Goal: Communication & Community: Answer question/provide support

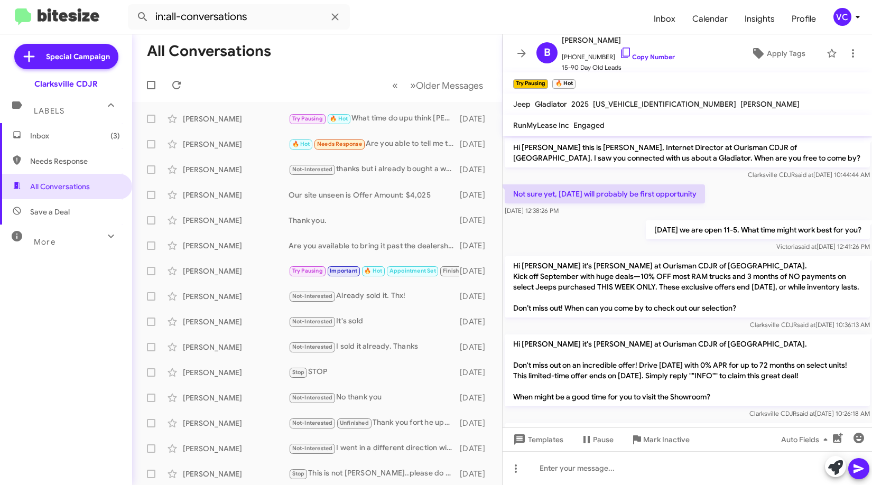
scroll to position [337, 0]
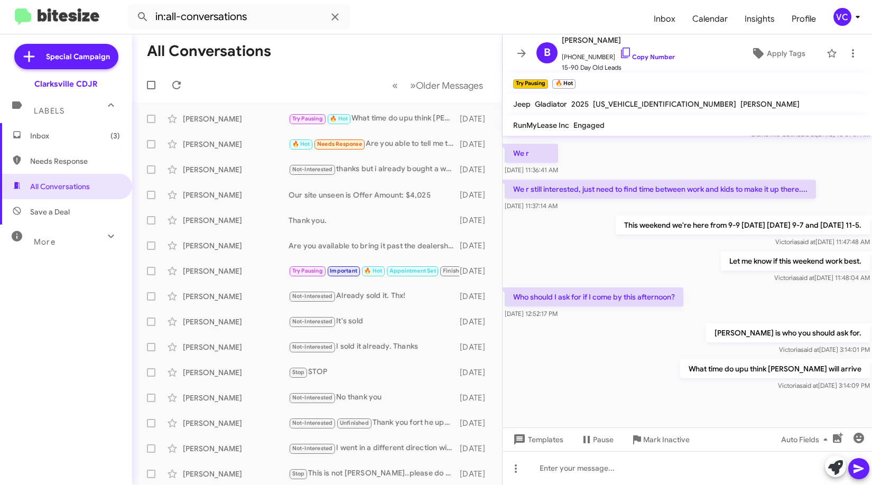
drag, startPoint x: 620, startPoint y: 372, endPoint x: 567, endPoint y: 310, distance: 81.4
click at [621, 373] on div "What time do upu think [PERSON_NAME] will arrive [PERSON_NAME] said at [DATE] 3…" at bounding box center [688, 375] width 370 height 36
click at [183, 84] on span at bounding box center [176, 85] width 21 height 13
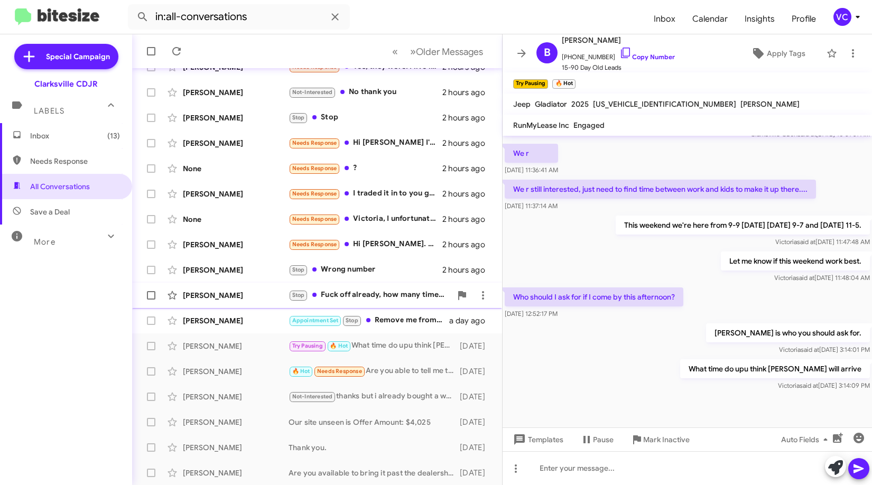
scroll to position [128, 0]
click at [408, 324] on div "Appointment Set Stop Remove me from txt" at bounding box center [370, 320] width 163 height 12
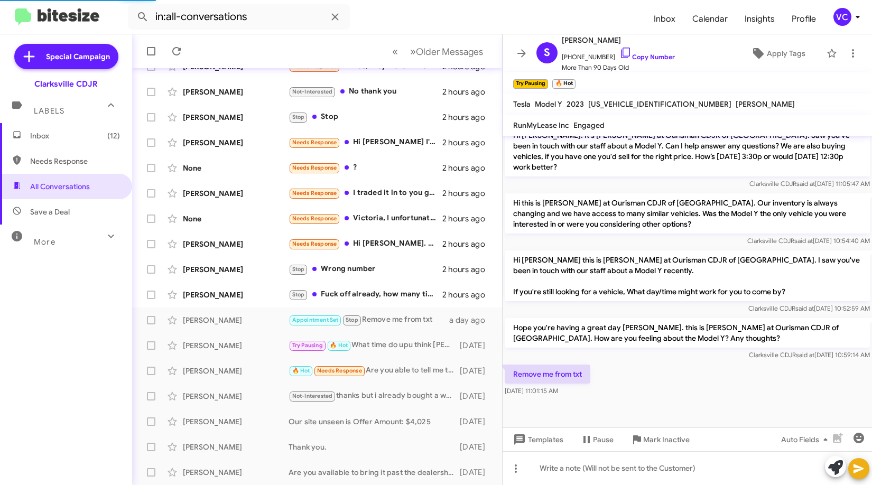
click at [659, 372] on div "Remove me from txt [DATE] 11:01:15 AM" at bounding box center [688, 381] width 370 height 36
click at [655, 54] on link "Copy Number" at bounding box center [648, 57] width 56 height 8
click at [672, 368] on div "Remove me from txt [DATE] 11:01:15 AM" at bounding box center [688, 381] width 370 height 36
click at [570, 365] on p "Remove me from txt" at bounding box center [548, 374] width 86 height 19
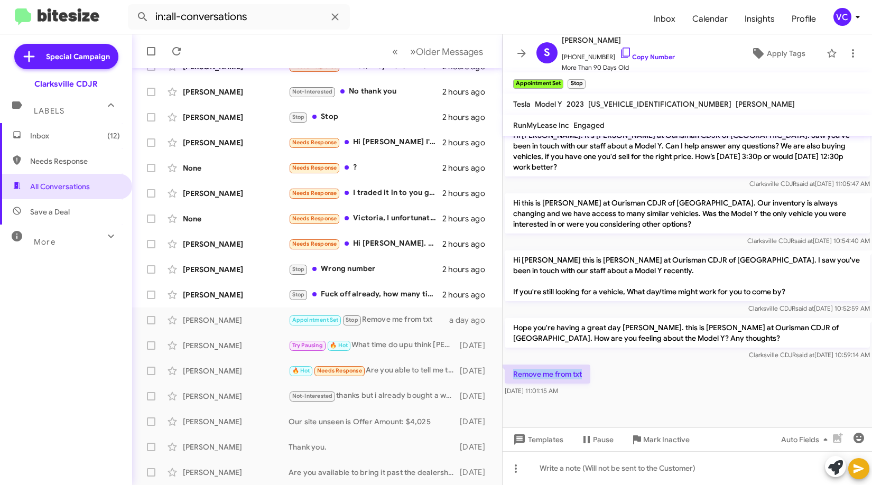
click at [570, 365] on p "Remove me from txt" at bounding box center [548, 374] width 86 height 19
copy p "Remove me from txt"
drag, startPoint x: 790, startPoint y: 350, endPoint x: 782, endPoint y: 348, distance: 8.1
click at [790, 363] on div "Remove me from txt [DATE] 11:01:15 AM" at bounding box center [688, 381] width 370 height 36
click at [409, 292] on div "Stop Fuck off already, how many times I have to tell you to stop" at bounding box center [370, 295] width 163 height 12
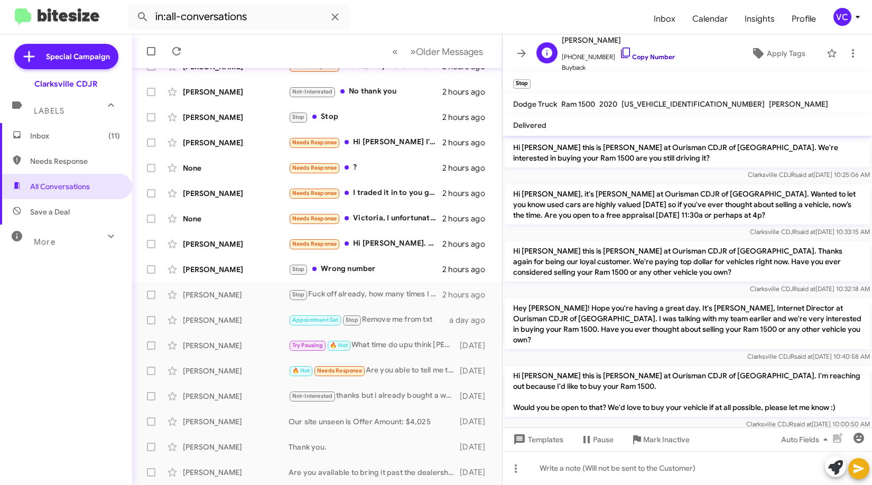
click at [642, 56] on link "Copy Number" at bounding box center [648, 57] width 56 height 8
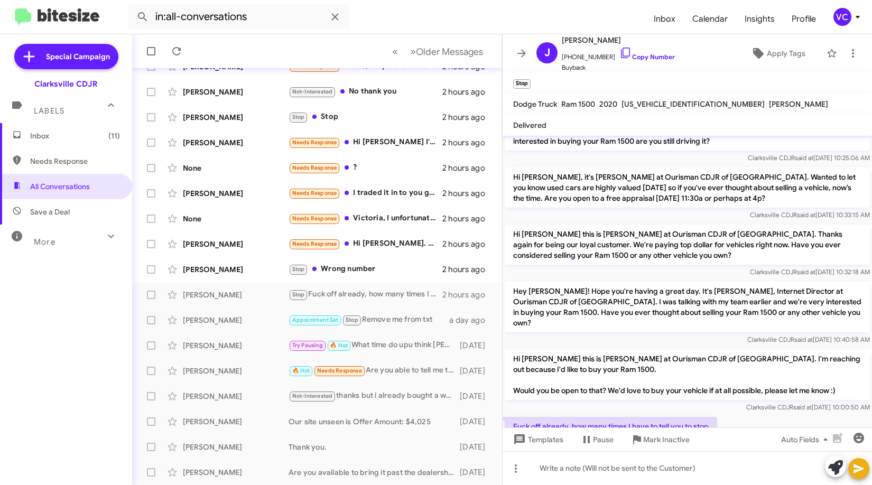
scroll to position [45, 0]
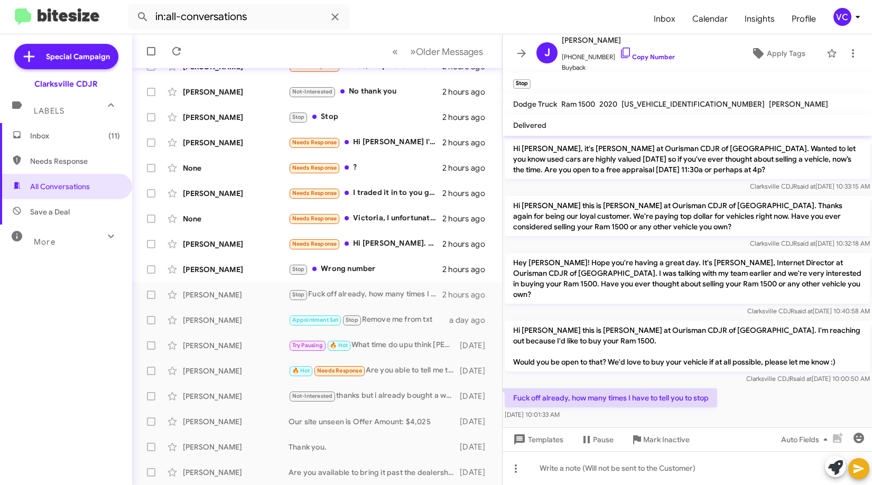
click at [622, 389] on p "Fuck off already, how many times I have to tell you to stop" at bounding box center [611, 398] width 213 height 19
copy p "Fuck off already, how many times I have to tell you to stop"
click at [767, 402] on div "Fuck off already, how many times I have to tell you to stop [DATE] 10:01:33 AM" at bounding box center [688, 404] width 370 height 36
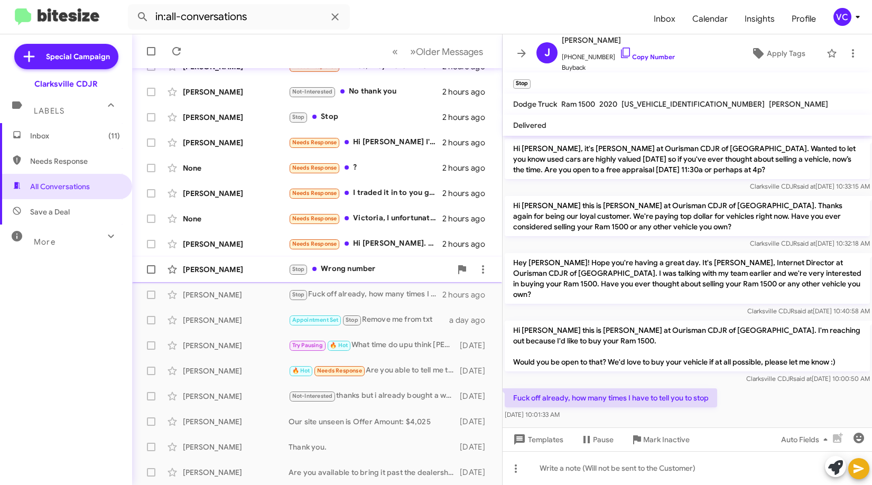
click at [277, 274] on div "[PERSON_NAME]" at bounding box center [236, 269] width 106 height 11
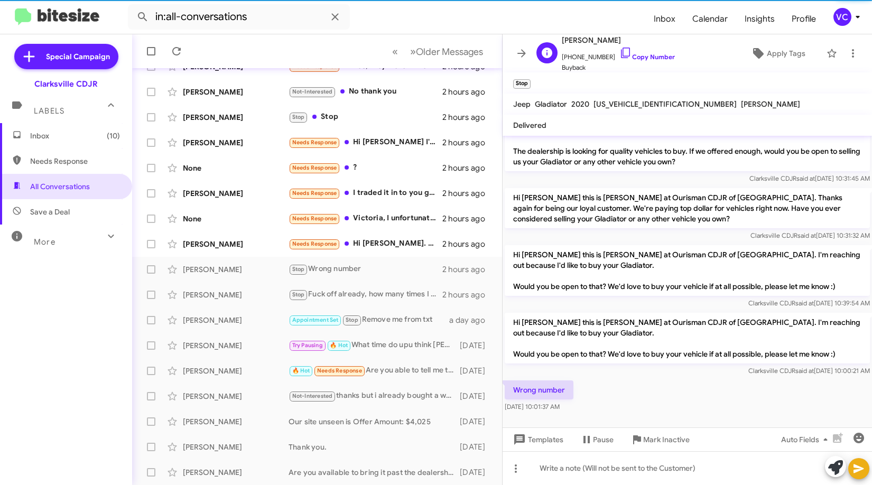
click at [660, 51] on span "[PHONE_NUMBER] Copy Number" at bounding box center [618, 55] width 113 height 16
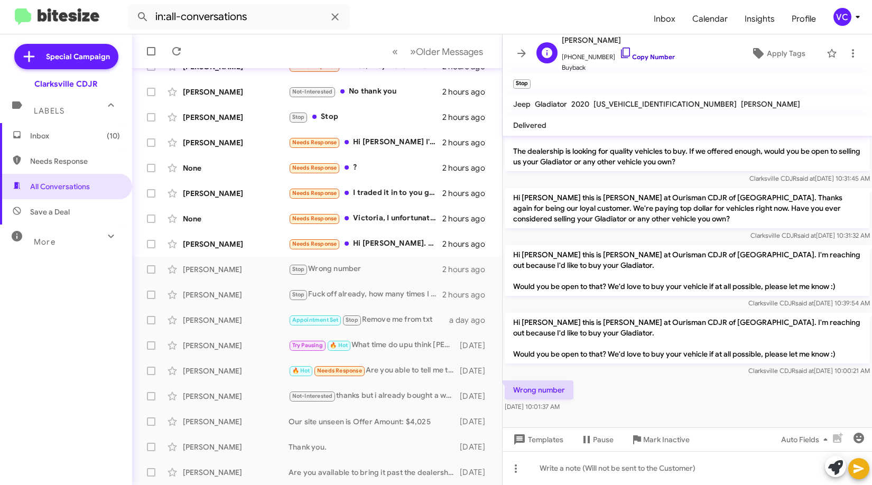
click at [656, 58] on link "Copy Number" at bounding box center [648, 57] width 56 height 8
click at [263, 246] on div "[PERSON_NAME]" at bounding box center [236, 244] width 106 height 11
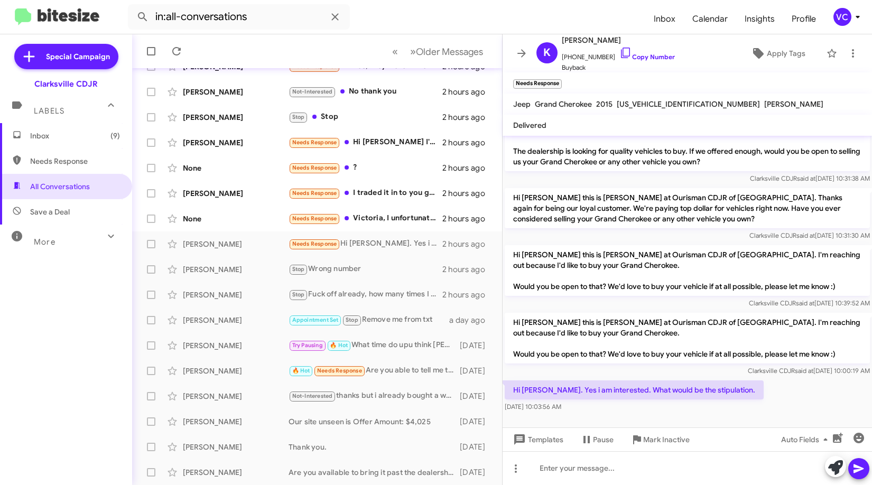
click at [779, 391] on div "Hi [PERSON_NAME]. Yes i am interested. What would be the stipulation. [DATE] 10…" at bounding box center [688, 397] width 370 height 36
click at [702, 307] on div "Clarksville CDJR said at [DATE] 10:39:52 AM" at bounding box center [687, 303] width 365 height 11
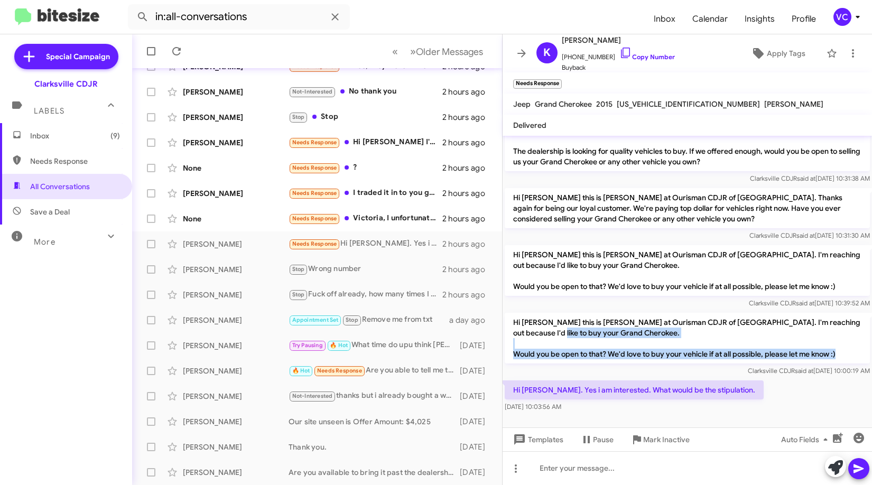
drag, startPoint x: 532, startPoint y: 329, endPoint x: 680, endPoint y: 370, distance: 153.5
click at [679, 370] on div "Hi [PERSON_NAME] this is [PERSON_NAME] at Ourisman CDJR of [GEOGRAPHIC_DATA]. I…" at bounding box center [687, 344] width 365 height 63
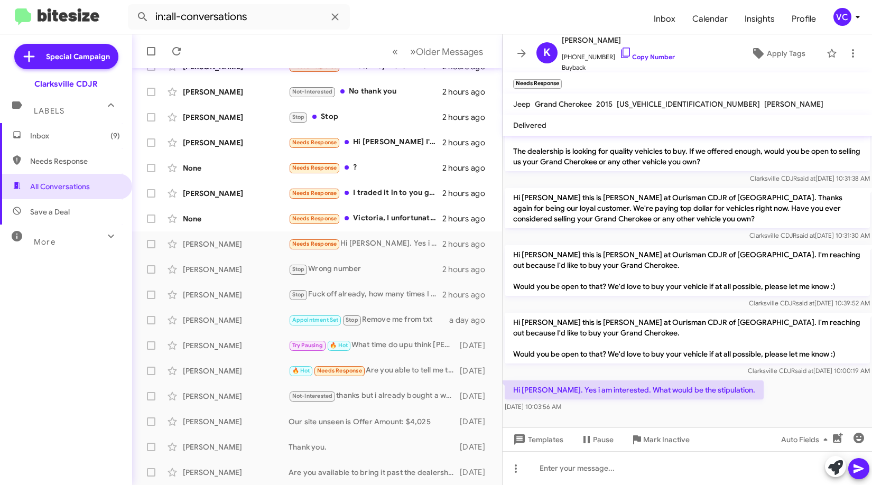
click at [748, 367] on span "Clarksville CDJR said at [DATE] 10:00:19 AM" at bounding box center [809, 371] width 122 height 8
click at [710, 323] on p "Hi [PERSON_NAME] this is [PERSON_NAME] at Ourisman CDJR of [GEOGRAPHIC_DATA]. I…" at bounding box center [687, 338] width 365 height 51
click at [647, 57] on link "Copy Number" at bounding box center [648, 57] width 56 height 8
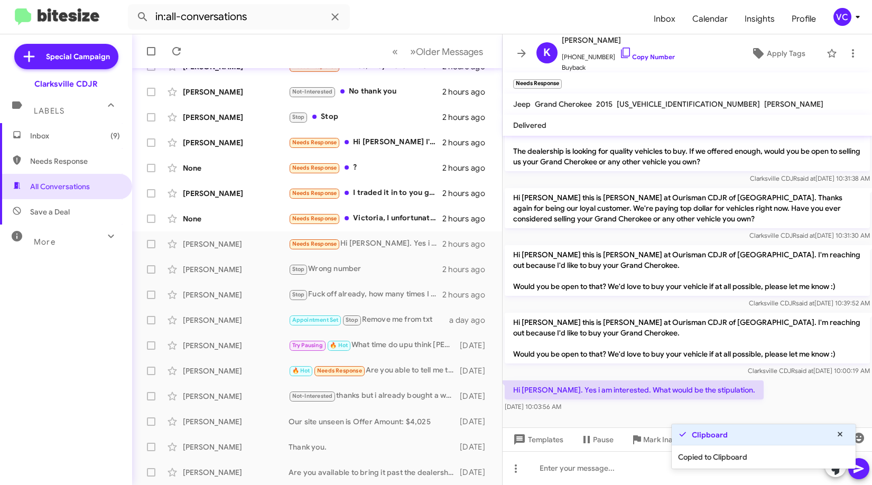
drag, startPoint x: 817, startPoint y: 393, endPoint x: 786, endPoint y: 404, distance: 33.6
click at [817, 393] on div "Hi [PERSON_NAME]. Yes i am interested. What would be the stipulation. [DATE] 10…" at bounding box center [688, 397] width 370 height 36
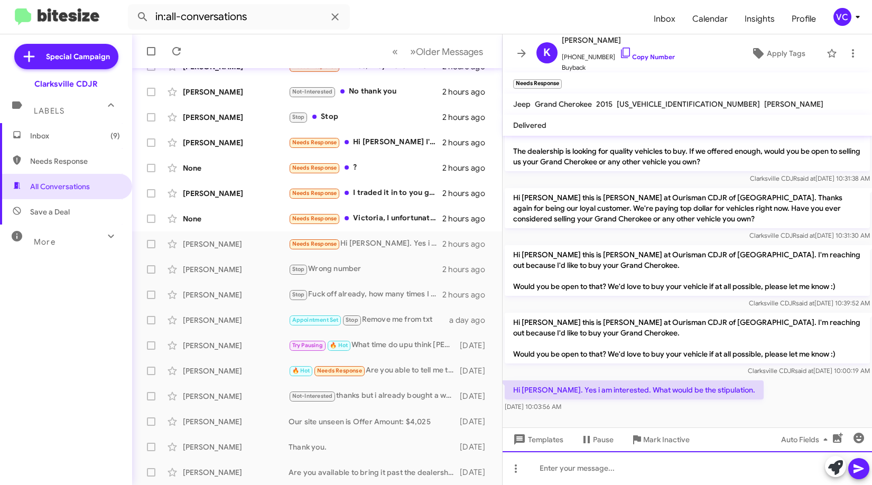
click at [642, 471] on div at bounding box center [688, 468] width 370 height 34
click at [674, 475] on div "We need to see the vehicle in person." at bounding box center [688, 468] width 370 height 34
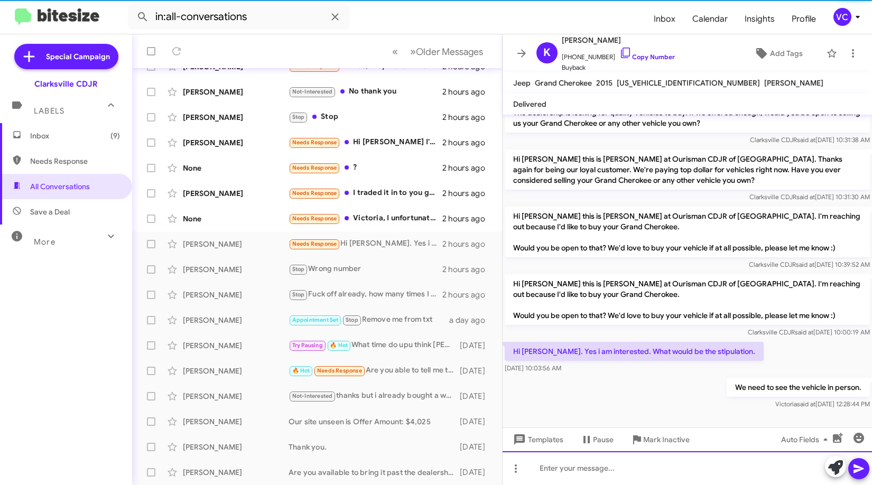
scroll to position [45, 0]
click at [680, 471] on div at bounding box center [688, 468] width 370 height 34
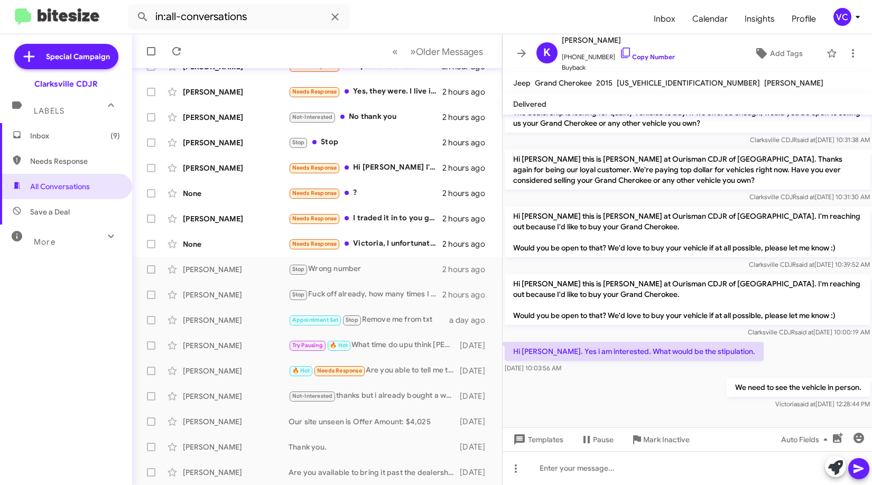
click at [861, 468] on icon at bounding box center [859, 469] width 10 height 9
click at [598, 394] on div "We need to see the vehicle in person. [PERSON_NAME] said at [DATE] 12:28:44 PM" at bounding box center [688, 394] width 370 height 36
click at [280, 243] on div "None" at bounding box center [236, 244] width 106 height 11
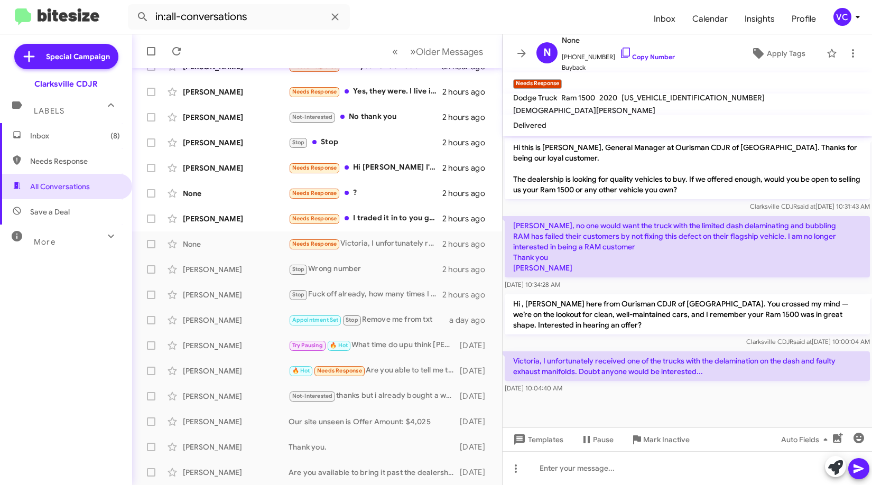
click at [702, 404] on div at bounding box center [688, 401] width 370 height 11
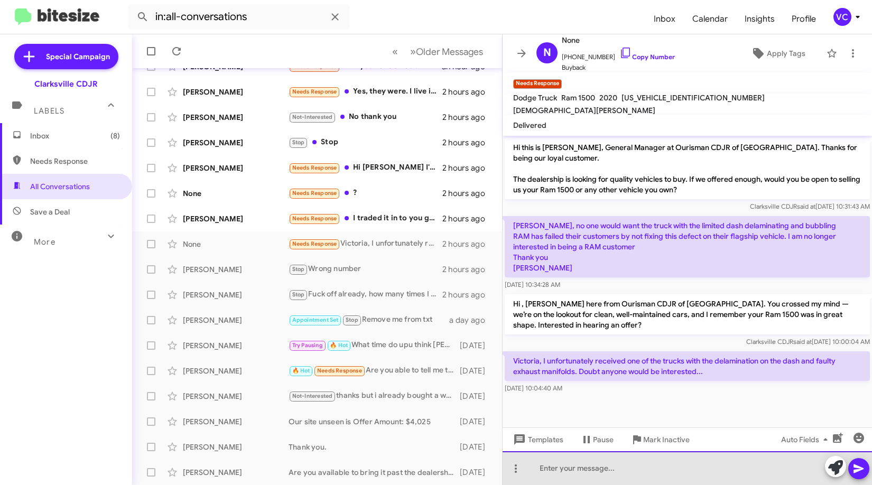
click at [633, 480] on div at bounding box center [688, 468] width 370 height 34
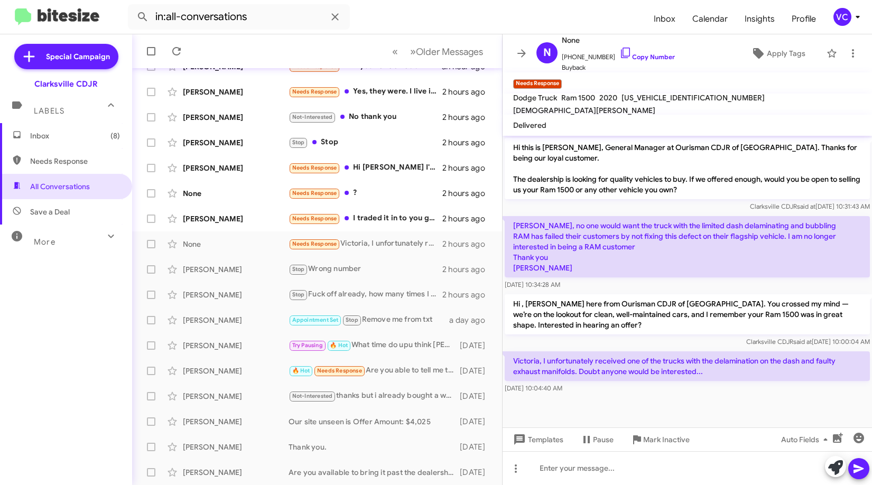
click at [602, 410] on cdk-virtual-scroll-viewport "Hi this is [PERSON_NAME], General Manager at Ourisman CDJR of [GEOGRAPHIC_DATA]…" at bounding box center [688, 282] width 370 height 292
click at [611, 328] on p "Hi , [PERSON_NAME] here from Ourisman CDJR of [GEOGRAPHIC_DATA]. You crossed my…" at bounding box center [687, 314] width 365 height 40
click at [625, 357] on p "Victoria, I unfortunately received one of the trucks with the delamination on t…" at bounding box center [687, 367] width 365 height 30
click at [718, 364] on p "Victoria, I unfortunately received one of the trucks with the delamination on t…" at bounding box center [687, 367] width 365 height 30
click at [652, 387] on div "[DATE] 10:04:40 AM" at bounding box center [687, 388] width 365 height 11
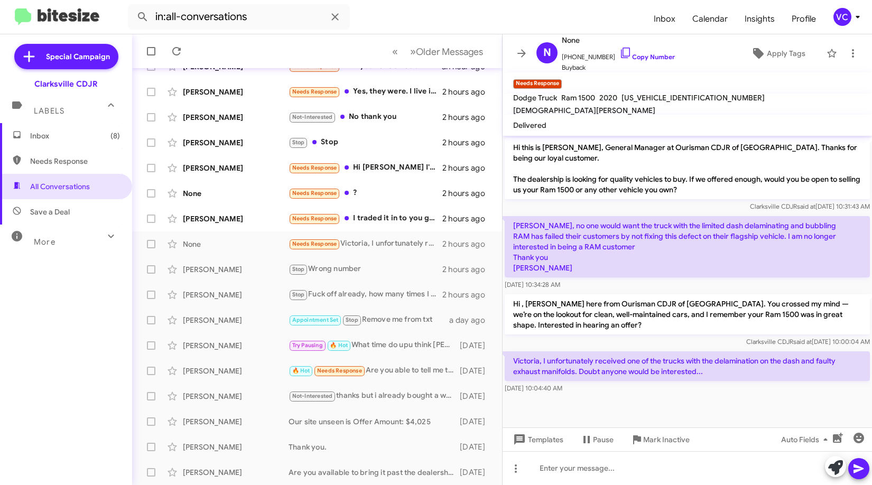
click at [691, 405] on div at bounding box center [688, 401] width 370 height 11
drag, startPoint x: 533, startPoint y: 367, endPoint x: 668, endPoint y: 377, distance: 135.1
click at [666, 371] on p "Victoria, I unfortunately received one of the trucks with the delamination on t…" at bounding box center [687, 367] width 365 height 30
click at [673, 403] on div at bounding box center [688, 401] width 370 height 11
click at [652, 327] on p "Hi , [PERSON_NAME] here from Ourisman CDJR of [GEOGRAPHIC_DATA]. You crossed my…" at bounding box center [687, 314] width 365 height 40
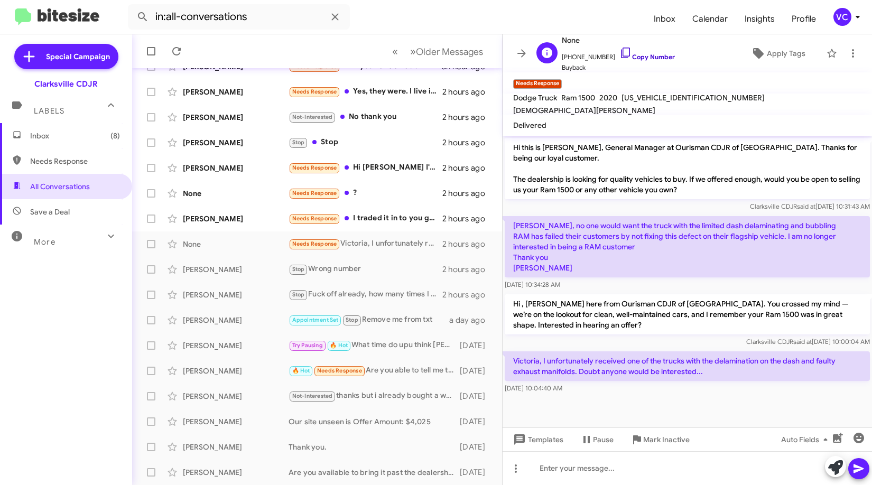
click at [659, 56] on link "Copy Number" at bounding box center [648, 57] width 56 height 8
drag, startPoint x: 581, startPoint y: 409, endPoint x: 587, endPoint y: 356, distance: 53.8
click at [581, 409] on cdk-virtual-scroll-viewport "Hi this is [PERSON_NAME], General Manager at Ourisman CDJR of [GEOGRAPHIC_DATA]…" at bounding box center [688, 282] width 370 height 292
click at [646, 62] on span "[PHONE_NUMBER] Copy Number" at bounding box center [618, 55] width 113 height 16
click at [647, 54] on link "Copy Number" at bounding box center [648, 57] width 56 height 8
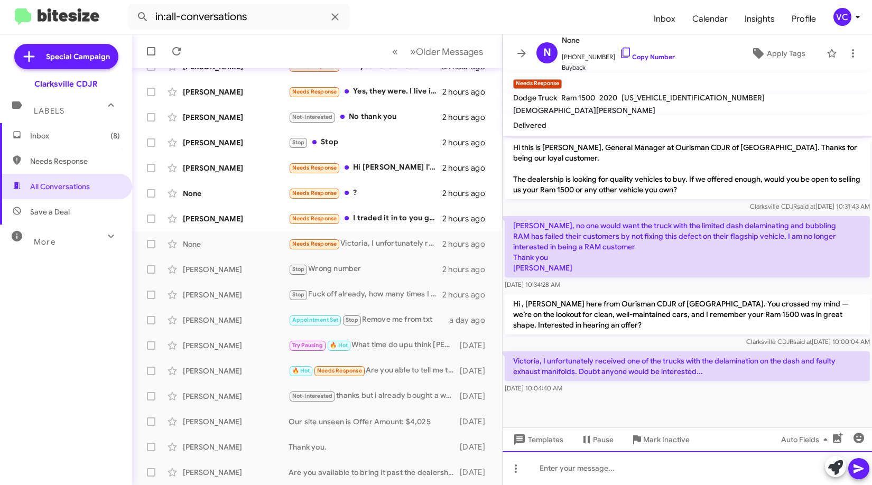
click at [545, 475] on div at bounding box center [688, 468] width 370 height 34
click at [550, 465] on div "DO you one to replace it with?" at bounding box center [688, 468] width 370 height 34
click at [859, 470] on icon at bounding box center [859, 469] width 10 height 9
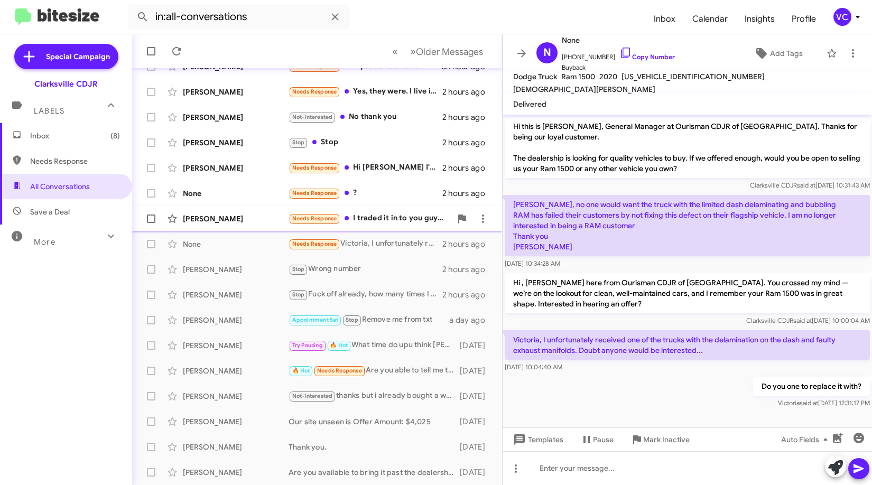
click at [286, 219] on div "[PERSON_NAME]" at bounding box center [236, 219] width 106 height 11
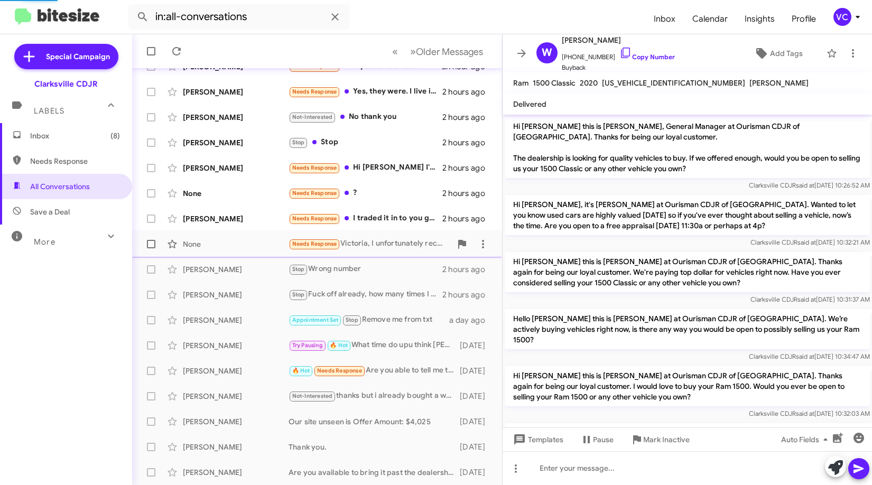
scroll to position [214, 0]
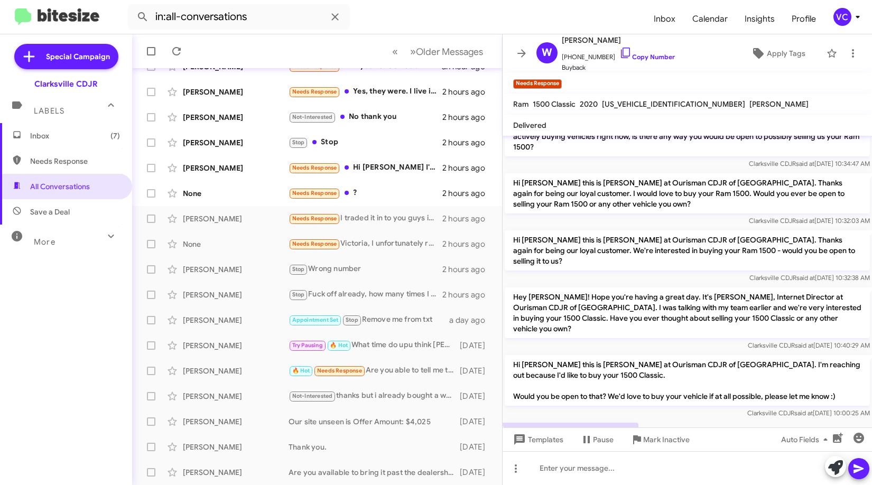
click at [695, 421] on div "I traded it in to you guys in [DATE]. [DATE] 10:08:23 AM" at bounding box center [688, 439] width 370 height 36
click at [661, 57] on link "Copy Number" at bounding box center [648, 57] width 56 height 8
click at [735, 421] on div "I traded it in to you guys in [DATE]. [DATE] 10:08:23 AM" at bounding box center [688, 439] width 370 height 36
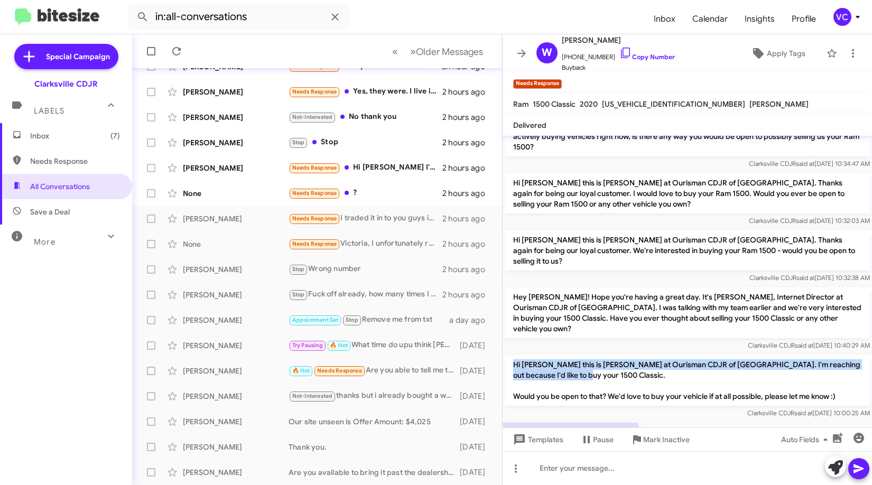
drag, startPoint x: 532, startPoint y: 337, endPoint x: 648, endPoint y: 349, distance: 116.4
click at [649, 355] on p "Hi [PERSON_NAME] this is [PERSON_NAME] at Ourisman CDJR of [GEOGRAPHIC_DATA]. I…" at bounding box center [687, 380] width 365 height 51
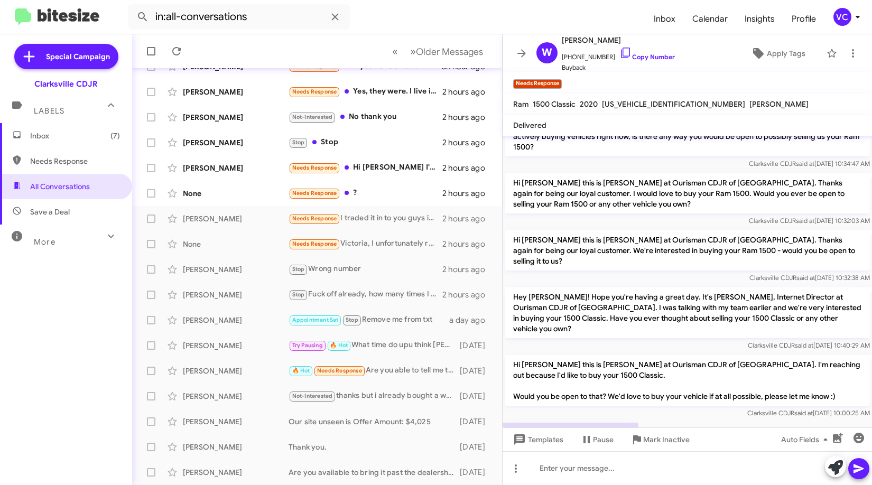
click at [725, 421] on div "I traded it in to you guys in [DATE]. [DATE] 10:08:23 AM" at bounding box center [688, 439] width 370 height 36
click at [661, 421] on div "I traded it in to you guys in [DATE]. [DATE] 10:08:23 AM" at bounding box center [688, 439] width 370 height 36
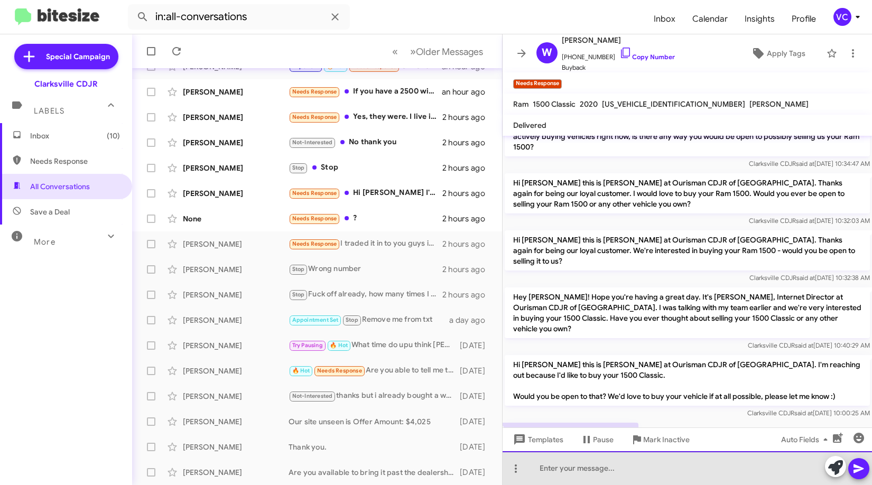
click at [551, 474] on div at bounding box center [688, 468] width 370 height 34
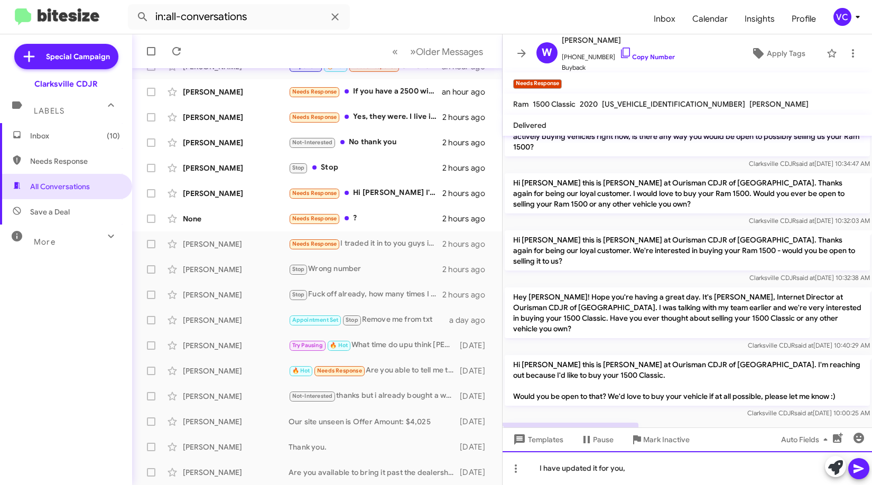
drag, startPoint x: 675, startPoint y: 477, endPoint x: 667, endPoint y: 476, distance: 8.0
click at [668, 476] on div "I have updated it for you," at bounding box center [688, 468] width 370 height 34
click at [750, 471] on div "I have updated it for you, Are you ready to upgrade your" at bounding box center [688, 468] width 370 height 34
click at [761, 469] on div "I have updated it for you, Are you ready to upgrade your" at bounding box center [688, 468] width 370 height 34
click at [859, 465] on icon at bounding box center [859, 469] width 13 height 13
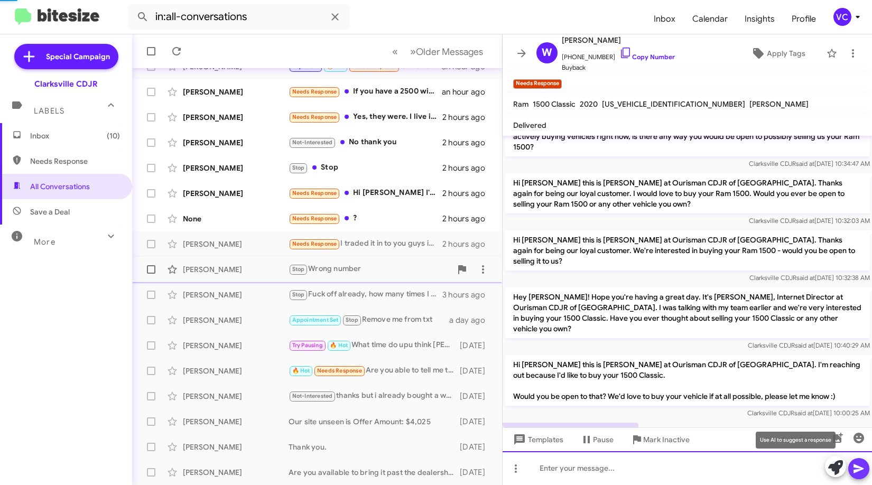
scroll to position [0, 0]
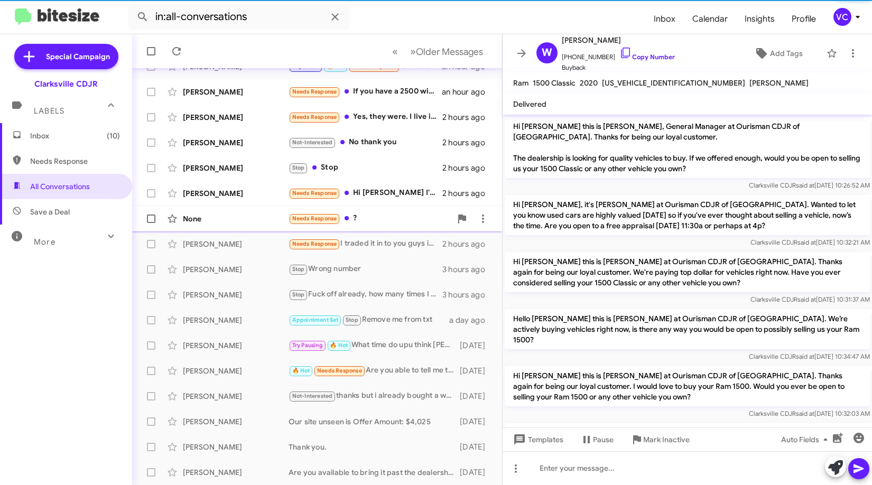
click at [223, 220] on div "None" at bounding box center [236, 219] width 106 height 11
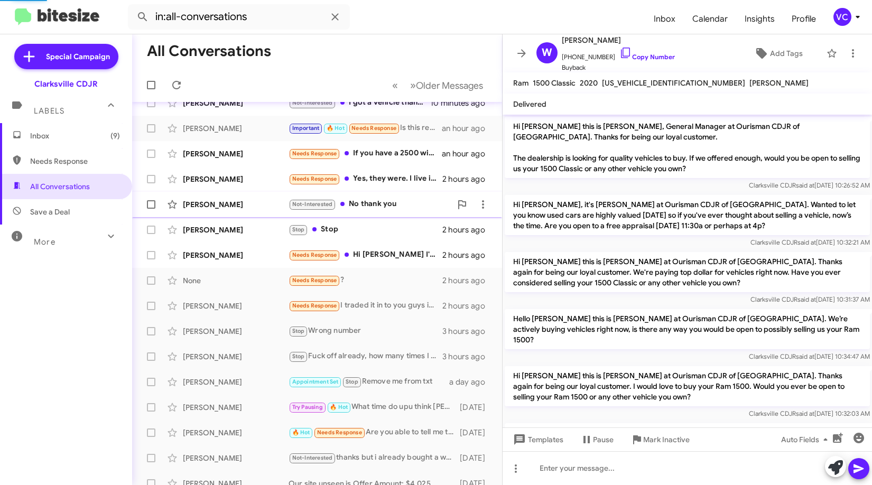
scroll to position [7, 0]
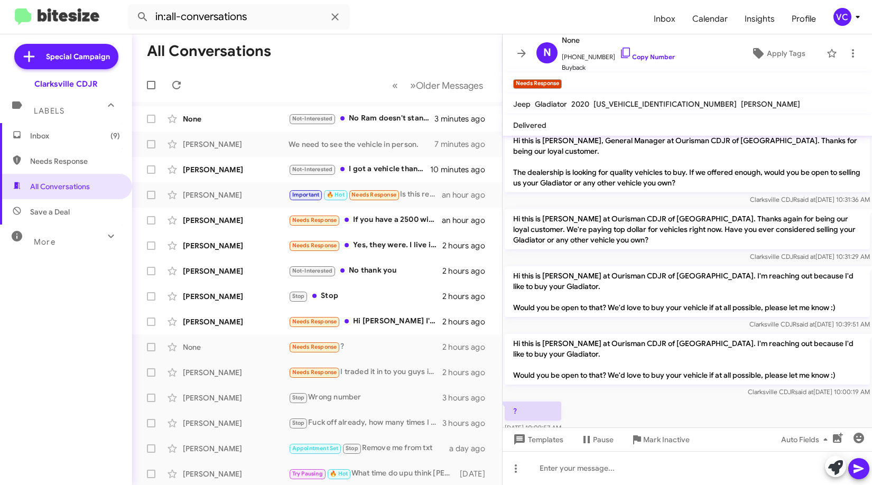
drag, startPoint x: 686, startPoint y: 413, endPoint x: 681, endPoint y: 236, distance: 176.7
click at [686, 413] on div "? [DATE] 10:09:57 AM" at bounding box center [688, 418] width 370 height 36
click at [658, 56] on link "Copy Number" at bounding box center [648, 57] width 56 height 8
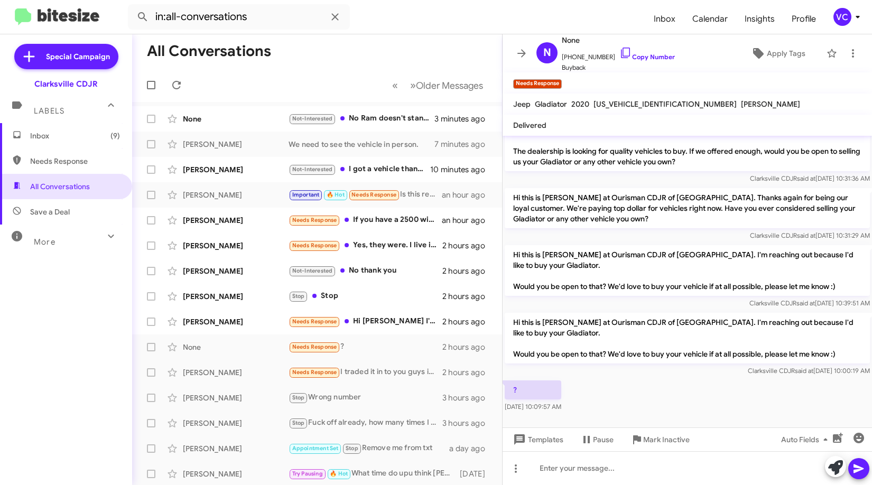
drag, startPoint x: 633, startPoint y: 371, endPoint x: 636, endPoint y: 377, distance: 6.6
click at [633, 371] on div "Clarksville CDJR said at [DATE] 10:00:19 AM" at bounding box center [687, 371] width 365 height 11
click at [642, 390] on div "? [DATE] 10:09:57 AM" at bounding box center [688, 397] width 370 height 36
click at [731, 398] on div "? [DATE] 10:09:57 AM" at bounding box center [688, 397] width 370 height 36
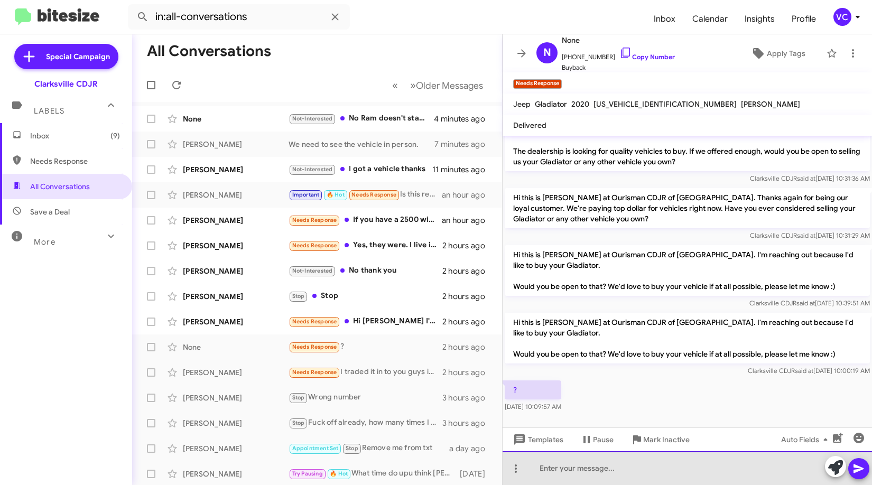
click at [570, 475] on div at bounding box center [688, 468] width 370 height 34
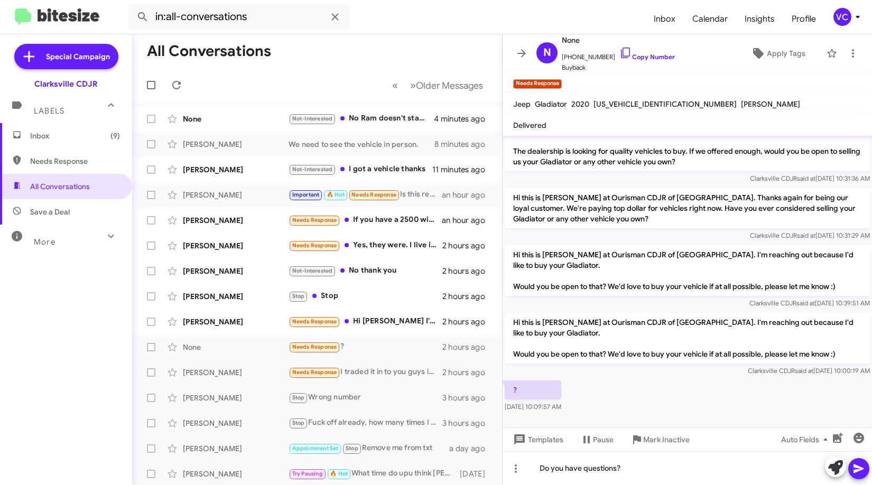
click at [854, 473] on icon at bounding box center [859, 469] width 13 height 13
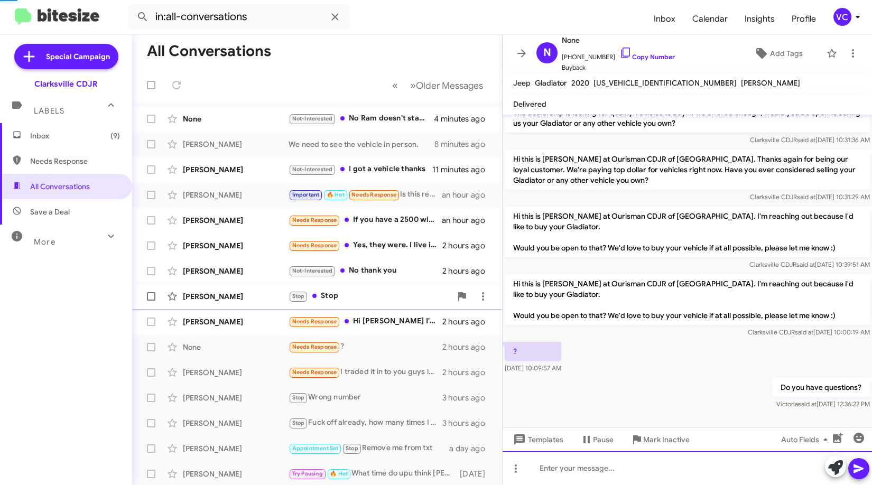
scroll to position [45, 0]
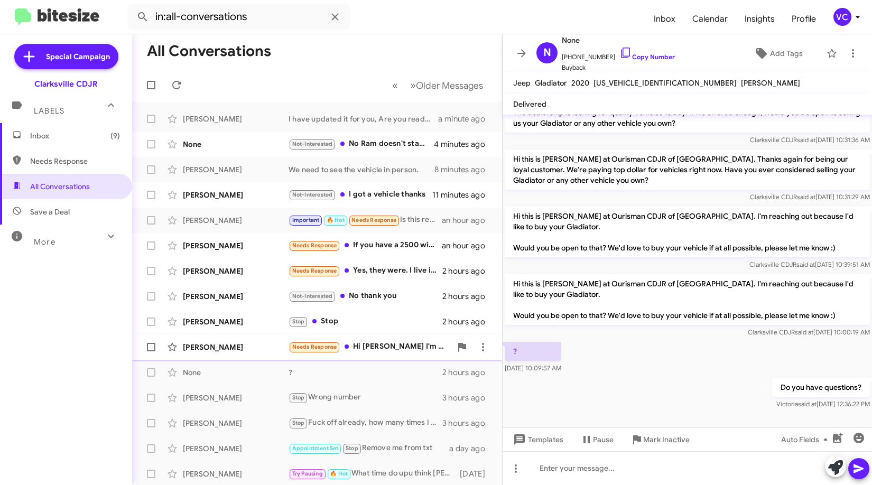
click at [246, 344] on div "[PERSON_NAME]" at bounding box center [236, 347] width 106 height 11
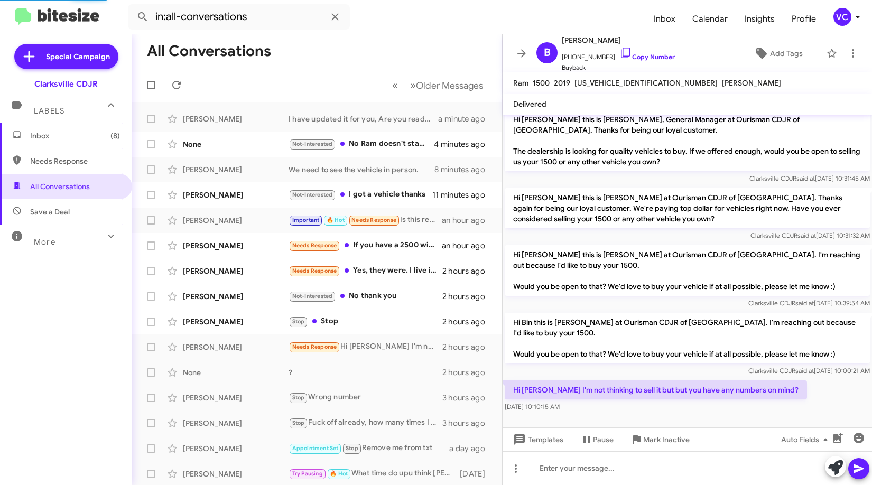
scroll to position [28, 0]
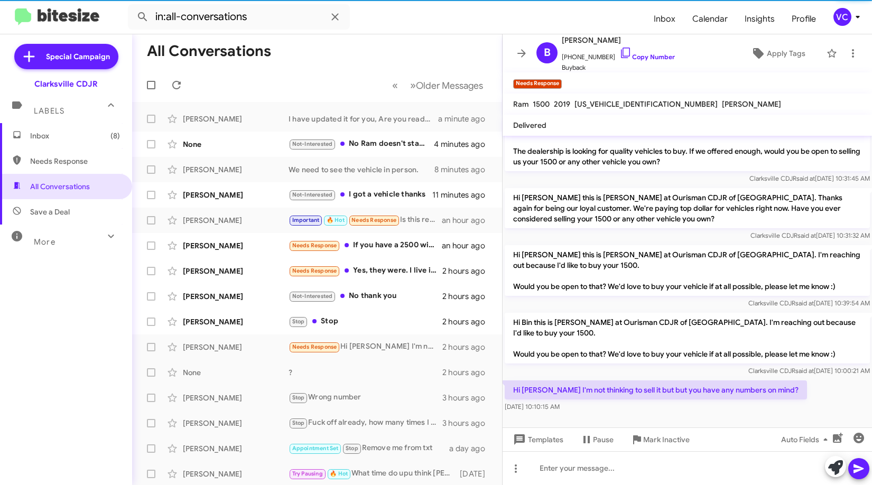
click at [737, 412] on div "Hi [PERSON_NAME] I'm not thinking to sell it but but you have any numbers on mi…" at bounding box center [688, 397] width 370 height 36
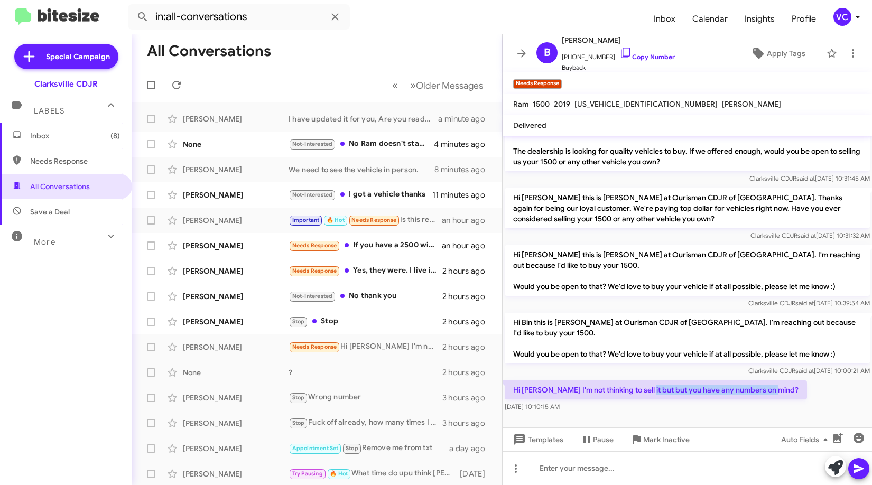
drag, startPoint x: 642, startPoint y: 390, endPoint x: 789, endPoint y: 387, distance: 146.5
click at [789, 387] on div "Hi [PERSON_NAME] I'm not thinking to sell it but but you have any numbers on mi…" at bounding box center [688, 397] width 370 height 36
click at [798, 386] on div "Hi [PERSON_NAME] I'm not thinking to sell it but but you have any numbers on mi…" at bounding box center [688, 397] width 370 height 36
drag, startPoint x: 729, startPoint y: 284, endPoint x: 724, endPoint y: 273, distance: 11.6
click at [728, 284] on p "Hi [PERSON_NAME] this is [PERSON_NAME] at Ourisman CDJR of [GEOGRAPHIC_DATA]. I…" at bounding box center [687, 270] width 365 height 51
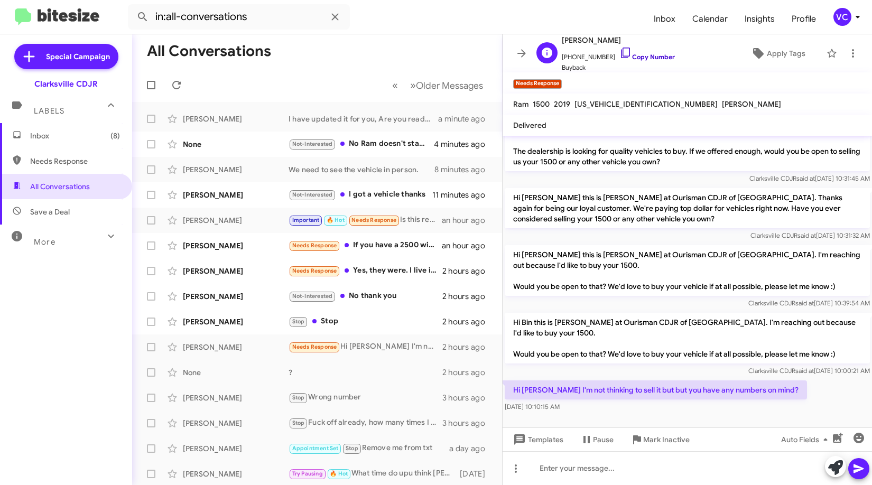
click at [643, 59] on link "Copy Number" at bounding box center [648, 57] width 56 height 8
click at [620, 102] on span "[US_VEHICLE_IDENTIFICATION_NUMBER]" at bounding box center [646, 104] width 143 height 10
copy span "[US_VEHICLE_IDENTIFICATION_NUMBER]"
click at [619, 459] on div at bounding box center [688, 468] width 370 height 34
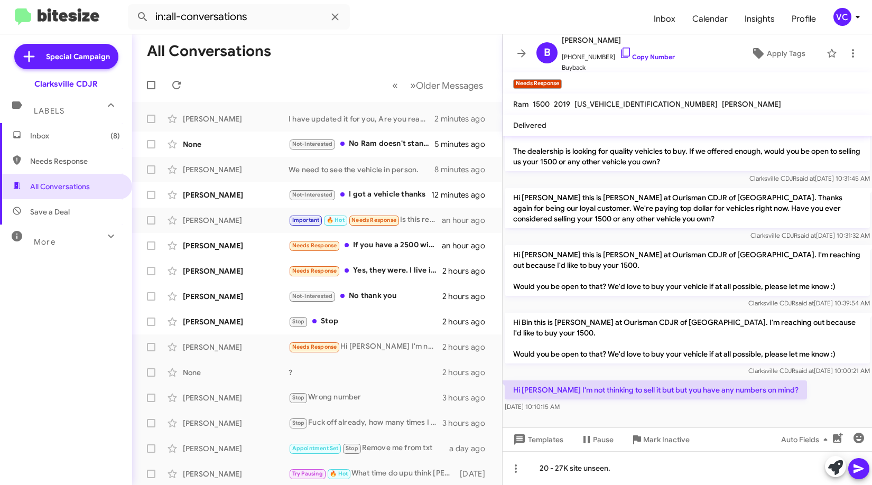
click at [860, 468] on icon at bounding box center [859, 469] width 10 height 9
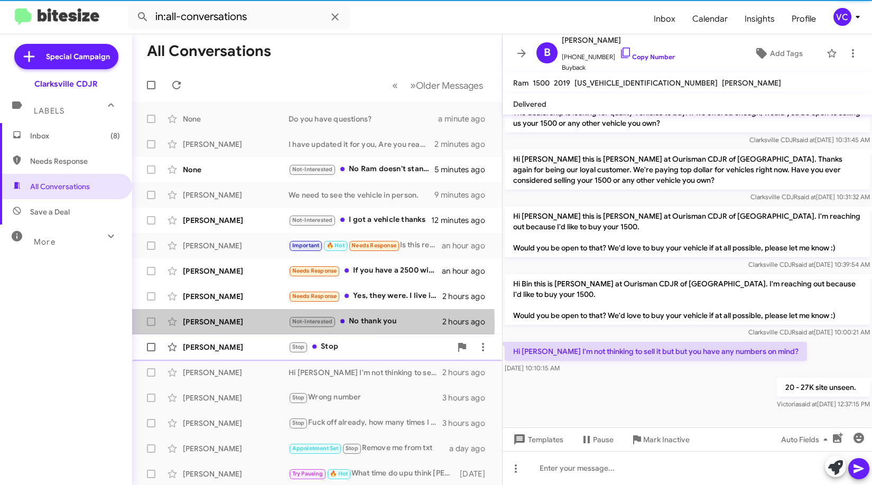
click at [234, 324] on div "[PERSON_NAME]" at bounding box center [236, 322] width 106 height 11
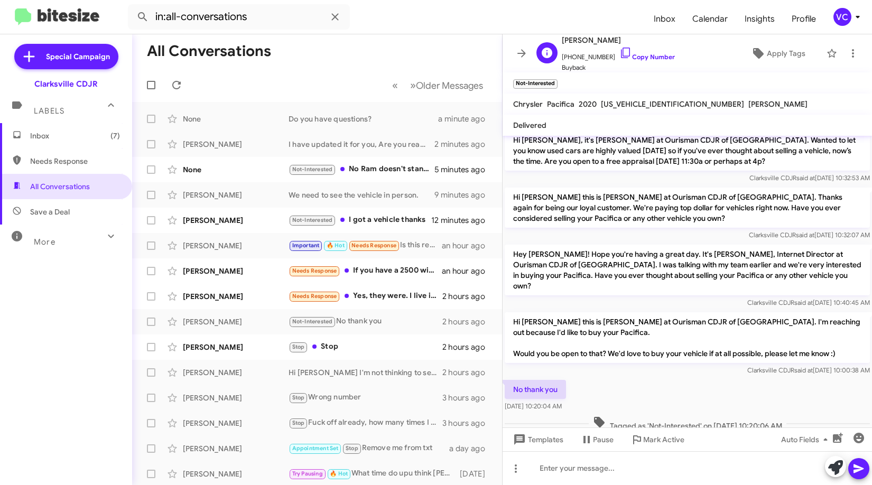
scroll to position [149, 0]
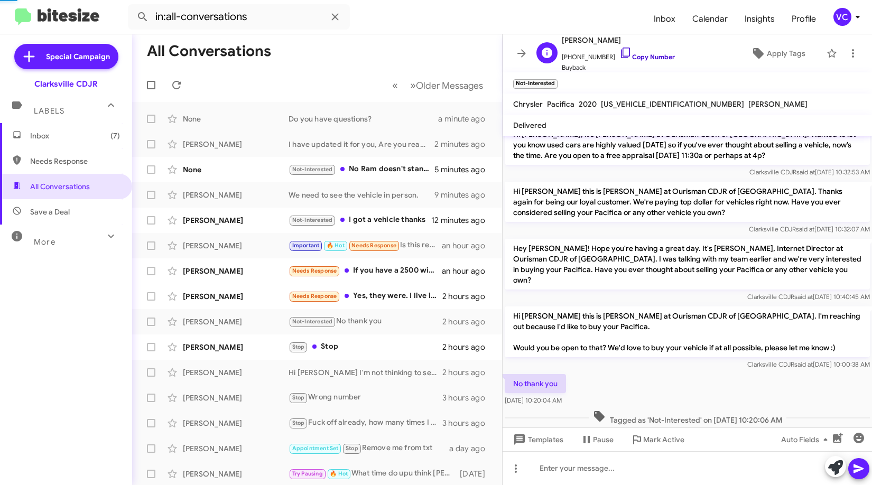
click at [657, 58] on link "Copy Number" at bounding box center [648, 57] width 56 height 8
drag, startPoint x: 666, startPoint y: 344, endPoint x: 671, endPoint y: 347, distance: 6.0
click at [667, 359] on div "Clarksville CDJR said at [DATE] 10:00:38 AM" at bounding box center [687, 364] width 365 height 11
click at [630, 467] on div at bounding box center [688, 468] width 370 height 34
drag, startPoint x: 622, startPoint y: 461, endPoint x: 511, endPoint y: 469, distance: 110.8
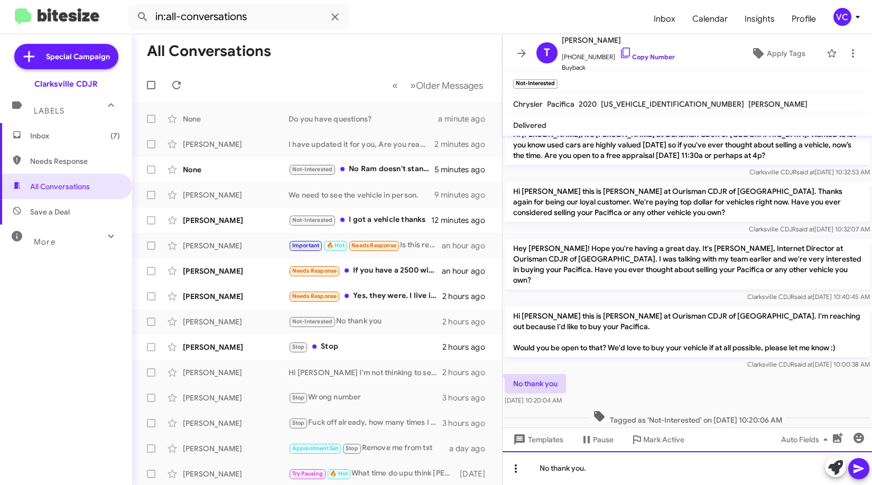
click at [512, 468] on div "No thank you." at bounding box center [688, 468] width 370 height 34
click at [853, 465] on icon at bounding box center [859, 469] width 13 height 13
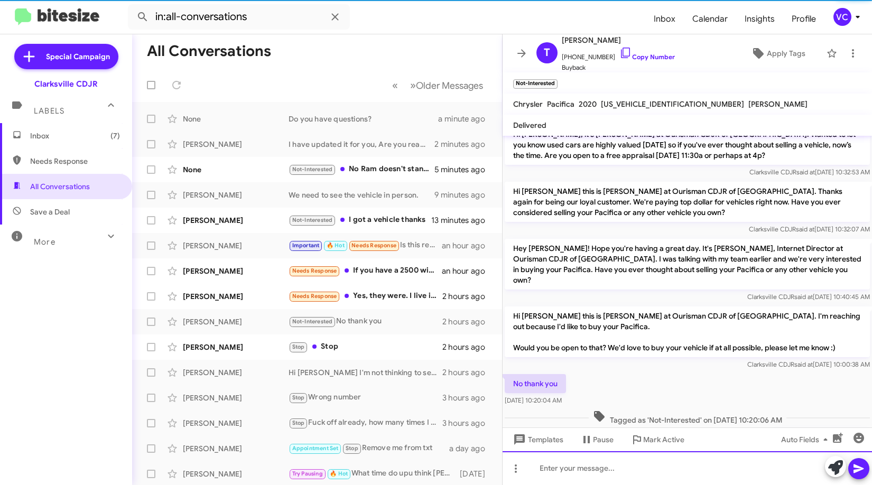
scroll to position [0, 0]
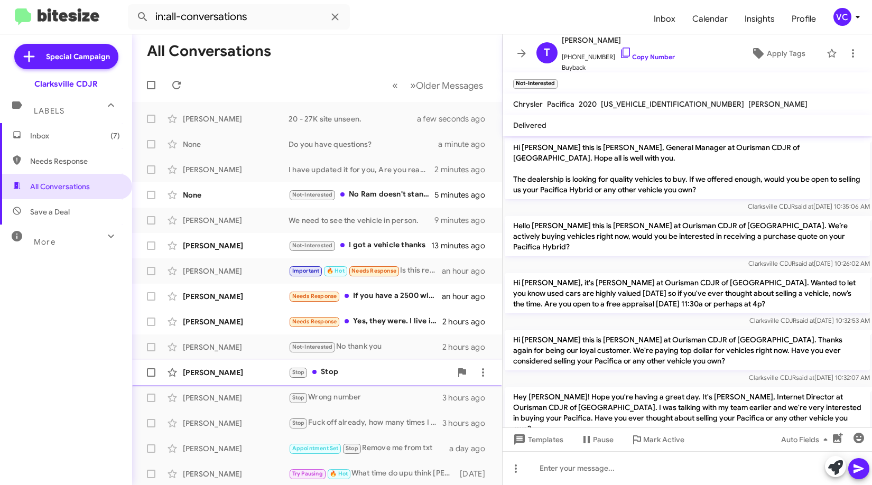
click at [227, 370] on div "[PERSON_NAME]" at bounding box center [236, 372] width 106 height 11
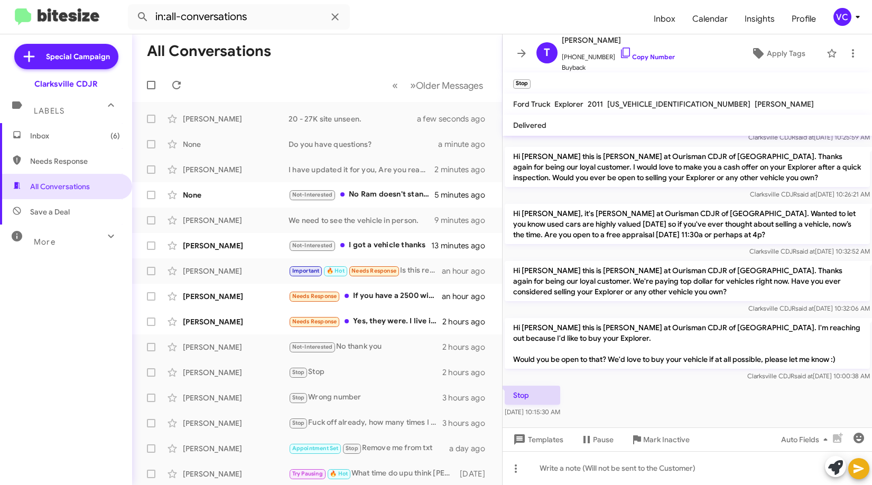
drag, startPoint x: 713, startPoint y: 398, endPoint x: 704, endPoint y: 347, distance: 50.9
click at [709, 396] on div "Stop [DATE] 10:15:30 AM" at bounding box center [688, 402] width 370 height 36
click at [634, 54] on link "Copy Number" at bounding box center [648, 57] width 56 height 8
click at [615, 420] on div at bounding box center [688, 429] width 370 height 19
click at [224, 317] on div "[PERSON_NAME]" at bounding box center [236, 322] width 106 height 11
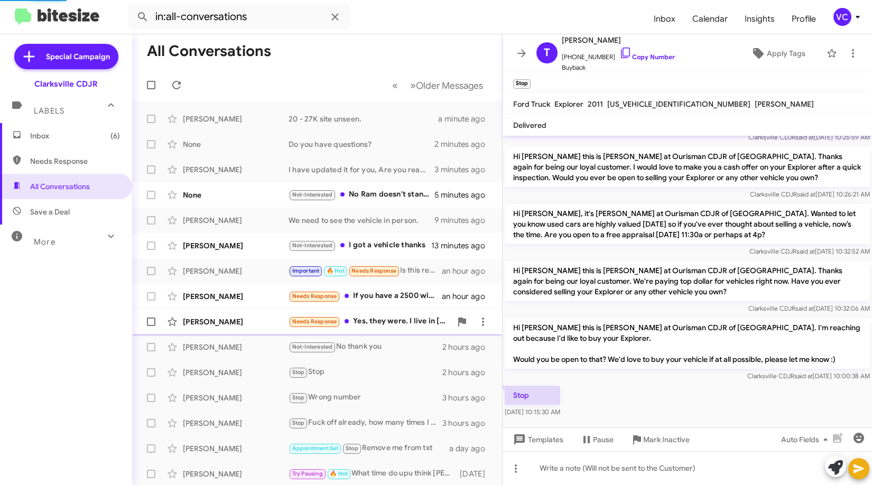
scroll to position [3, 0]
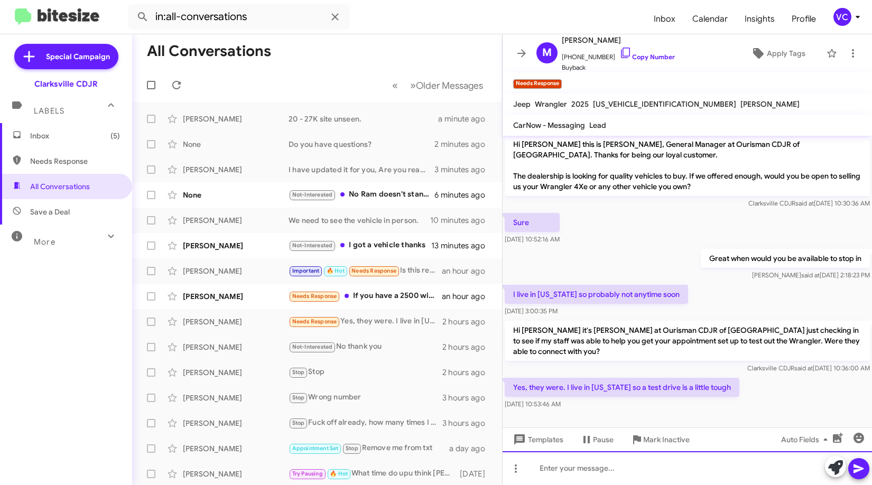
click at [552, 480] on div at bounding box center [688, 468] width 370 height 34
click at [721, 478] on div "Yes I see from our previous communication." at bounding box center [688, 468] width 370 height 34
click at [714, 474] on div "Yes I see from our previous communication." at bounding box center [688, 468] width 370 height 34
click at [641, 58] on link "Copy Number" at bounding box center [648, 57] width 56 height 8
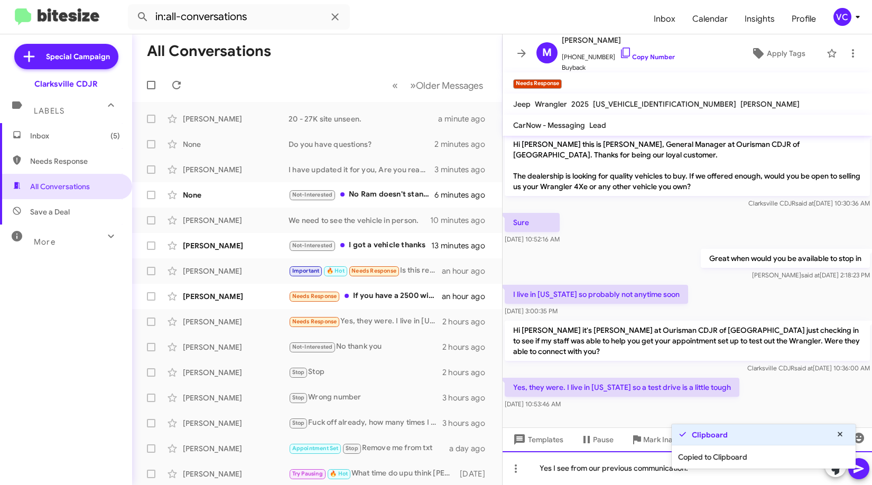
drag, startPoint x: 647, startPoint y: 478, endPoint x: 654, endPoint y: 476, distance: 7.7
click at [647, 478] on div "Yes I see from our previous communication." at bounding box center [688, 468] width 370 height 34
click at [729, 476] on div "Yes I see from our previous communication." at bounding box center [688, 468] width 370 height 34
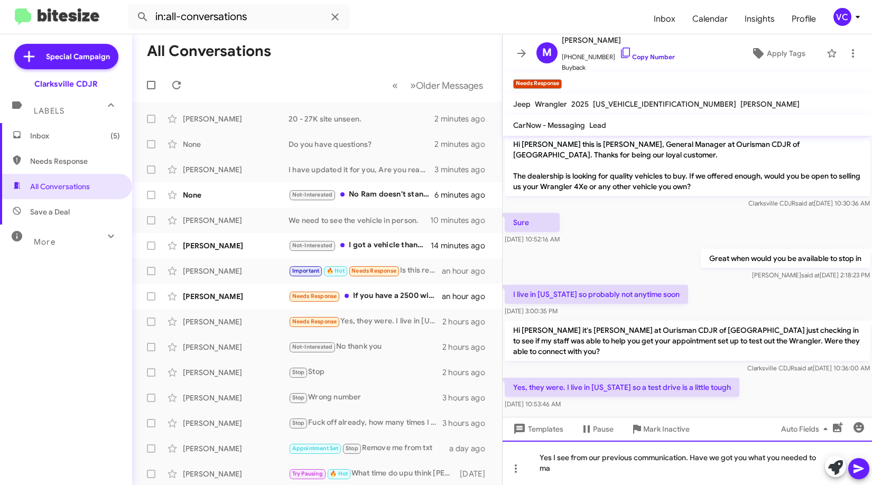
scroll to position [14, 0]
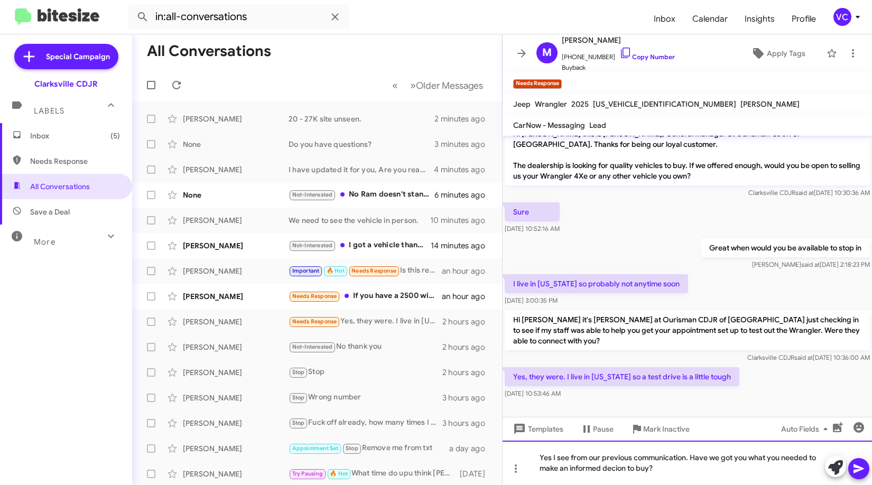
drag, startPoint x: 606, startPoint y: 474, endPoint x: 595, endPoint y: 474, distance: 10.6
click at [588, 475] on div "Yes I see from our previous communication. Have we got you what you needed to m…" at bounding box center [688, 463] width 370 height 44
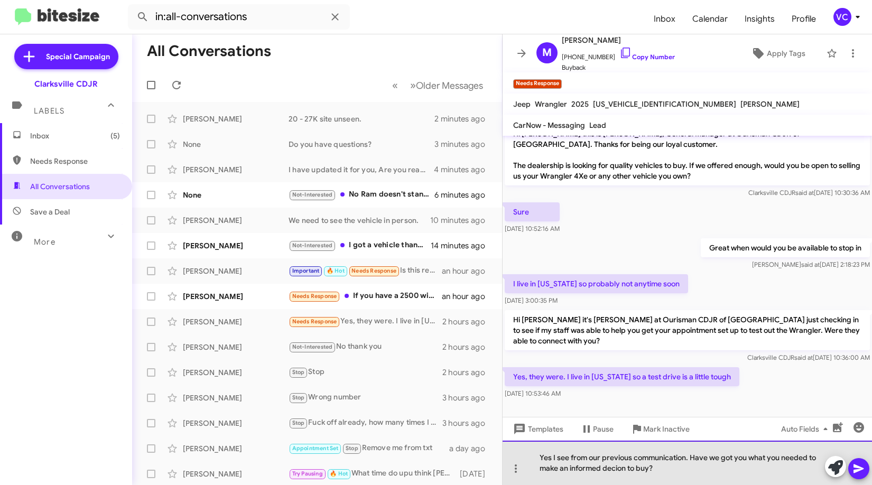
click at [614, 470] on div "Yes I see from our previous communication. Have we got you what you needed to m…" at bounding box center [688, 463] width 370 height 44
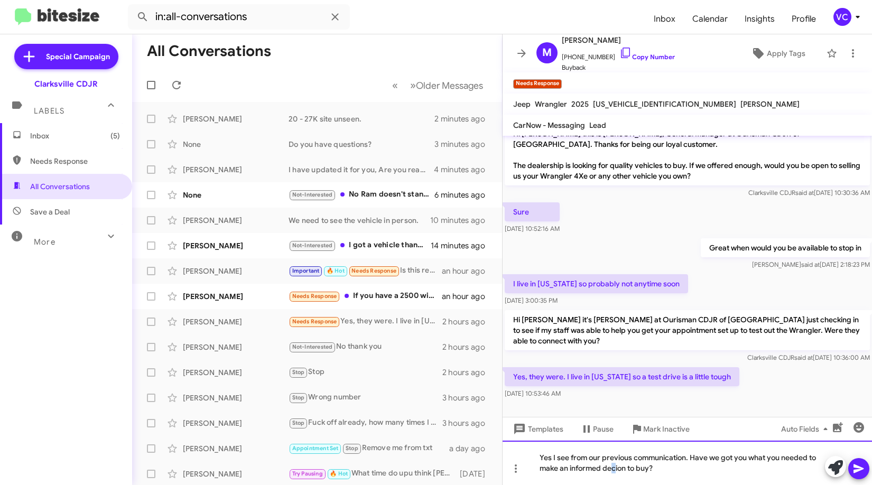
click at [612, 467] on div "Yes I see from our previous communication. Have we got you what you needed to m…" at bounding box center [688, 463] width 370 height 44
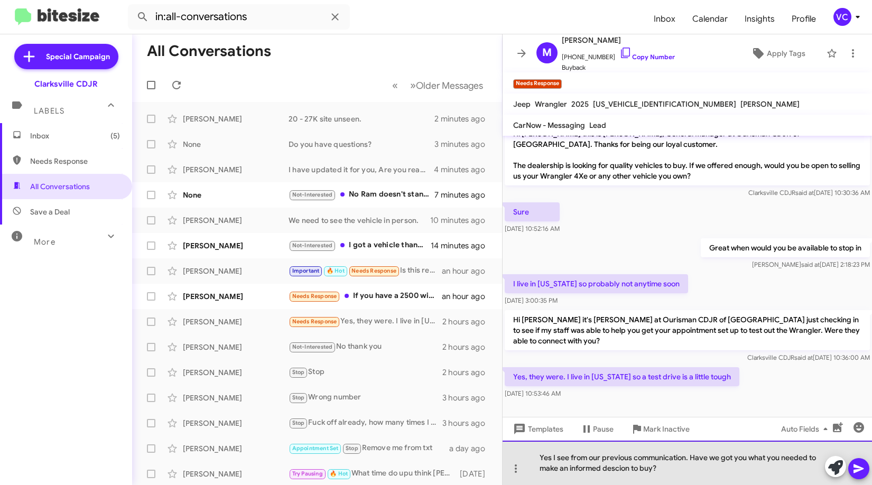
drag, startPoint x: 674, startPoint y: 466, endPoint x: 690, endPoint y: 471, distance: 17.1
click at [675, 466] on div "Yes I see from our previous communication. Have we got you what you needed to m…" at bounding box center [688, 463] width 370 height 44
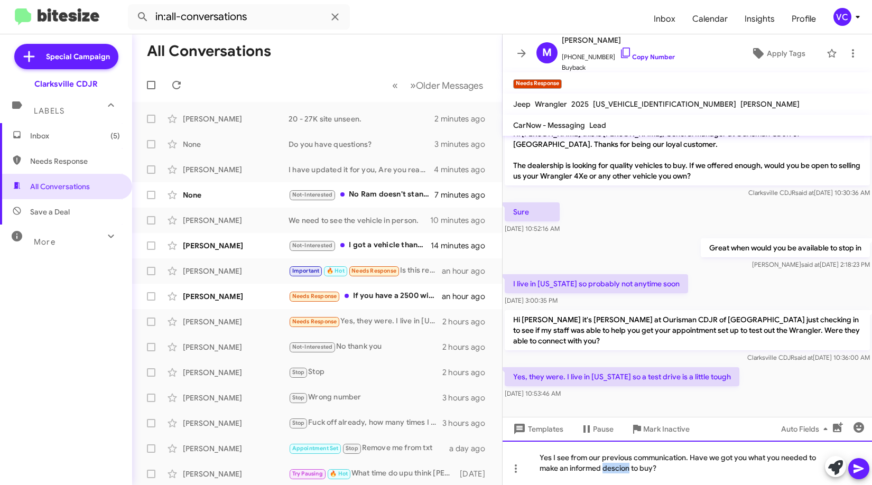
drag, startPoint x: 618, startPoint y: 471, endPoint x: 638, endPoint y: 472, distance: 19.6
click at [578, 471] on div "Yes I see from our previous communication. Have we got you what you needed to m…" at bounding box center [688, 463] width 370 height 44
click at [610, 468] on div "Yes I see from our previous communication. Have we got you what you needed to m…" at bounding box center [688, 463] width 370 height 44
click at [609, 469] on div "Yes I see from our previous communication. Have we got you what you needed to m…" at bounding box center [688, 463] width 370 height 44
click at [612, 472] on div "Yes I see from our previous communication. Have we got you what you needed to m…" at bounding box center [688, 463] width 370 height 44
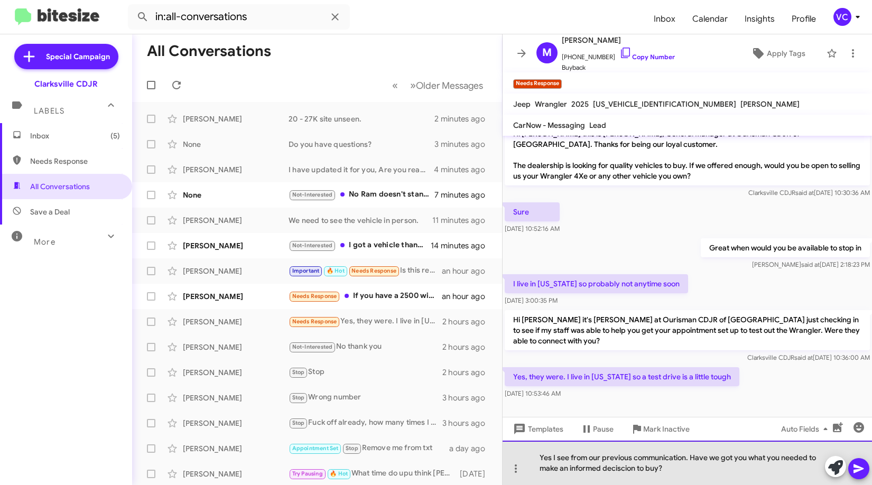
click at [681, 474] on div "Yes I see from our previous communication. Have we got you what you needed to m…" at bounding box center [688, 463] width 370 height 44
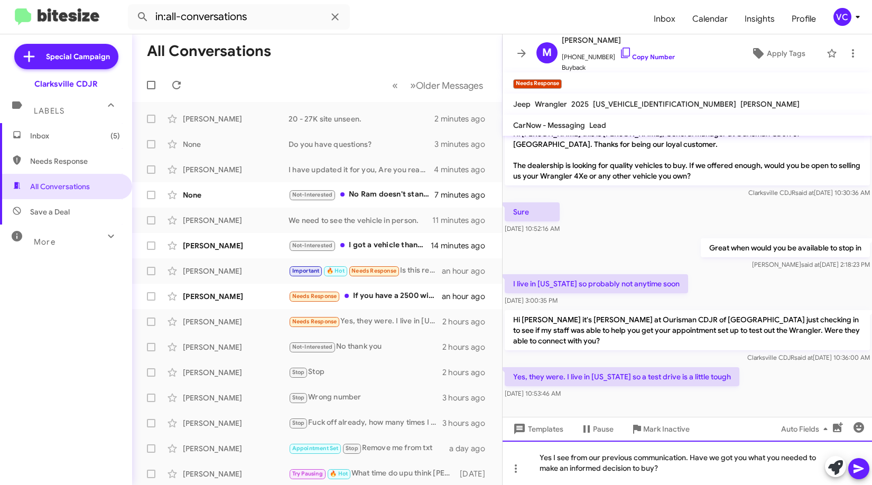
click at [682, 481] on div "Yes I see from our previous communication. Have we got you what you needed to m…" at bounding box center [688, 463] width 370 height 44
click at [858, 471] on icon at bounding box center [859, 469] width 10 height 9
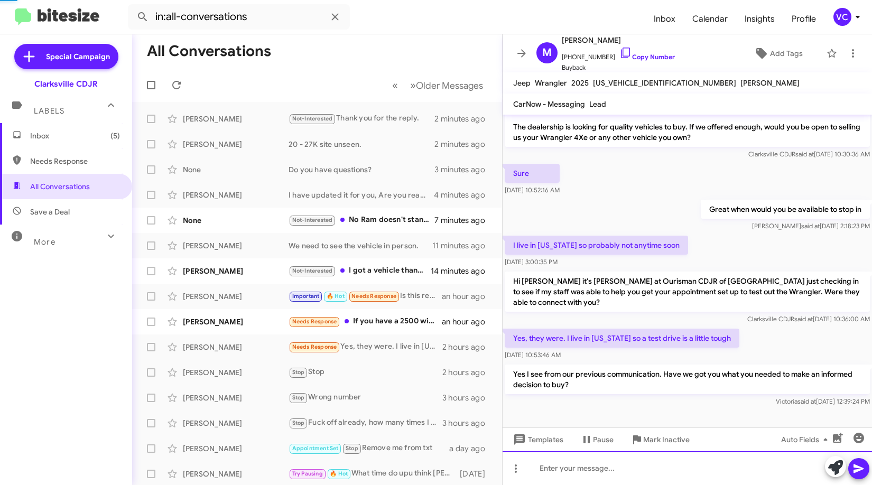
scroll to position [31, 0]
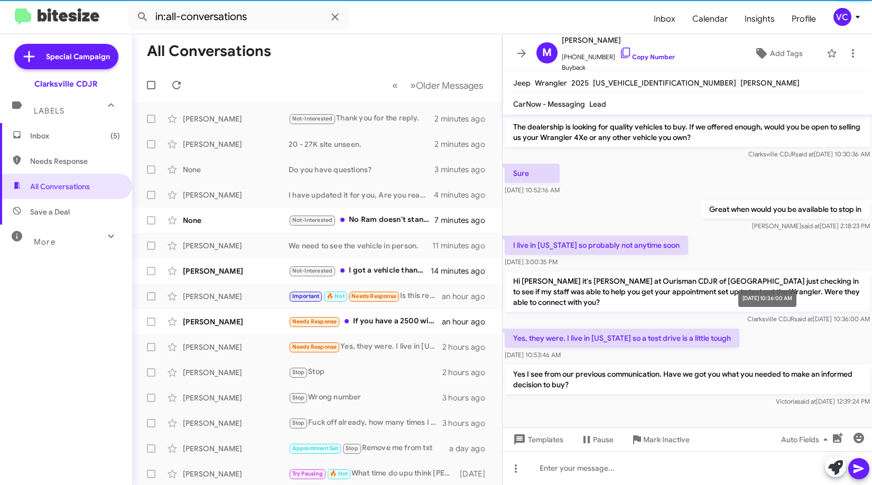
click at [803, 320] on span "Clarksville CDJR said at [DATE] 10:36:00 AM" at bounding box center [809, 319] width 123 height 8
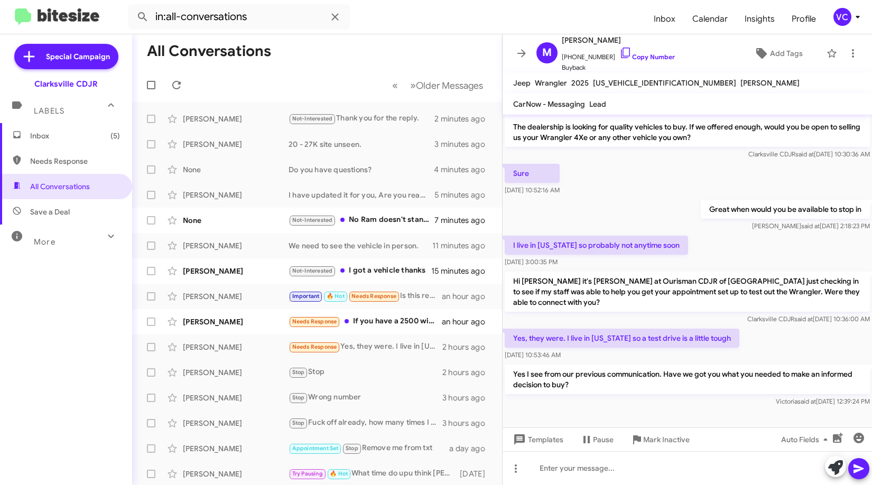
drag, startPoint x: 709, startPoint y: 237, endPoint x: 709, endPoint y: 212, distance: 24.8
click at [711, 223] on div "Hi [PERSON_NAME] this is [PERSON_NAME], General Manager at Ourisman CDJR of [GE…" at bounding box center [688, 247] width 370 height 326
drag, startPoint x: 699, startPoint y: 179, endPoint x: 711, endPoint y: 190, distance: 16.5
click at [700, 180] on div "Sure [DATE] 10:52:16 AM" at bounding box center [688, 180] width 370 height 36
click at [734, 238] on div "I live in [US_STATE] so probably not anytime soon [DATE] 3:00:35 PM" at bounding box center [688, 252] width 370 height 36
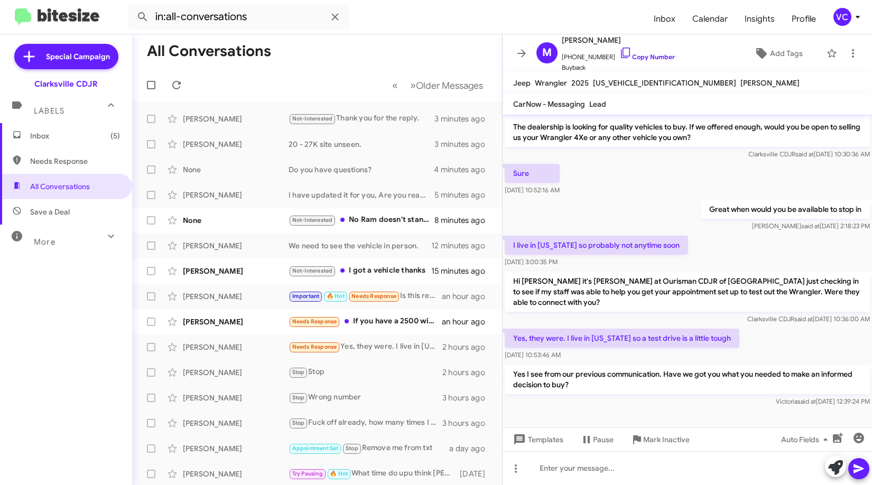
click at [800, 340] on div "Yes, they were. I live in [US_STATE] so a test drive is a little tough [DATE] 1…" at bounding box center [688, 345] width 370 height 36
click at [762, 216] on mat-tooltip-component "[DATE] 2:18:23 PM" at bounding box center [793, 206] width 67 height 32
click at [238, 353] on div "[PERSON_NAME] Needs Response Yes, they were. I live in [US_STATE] so a test dri…" at bounding box center [317, 347] width 353 height 21
click at [231, 319] on div "[PERSON_NAME]" at bounding box center [236, 322] width 106 height 11
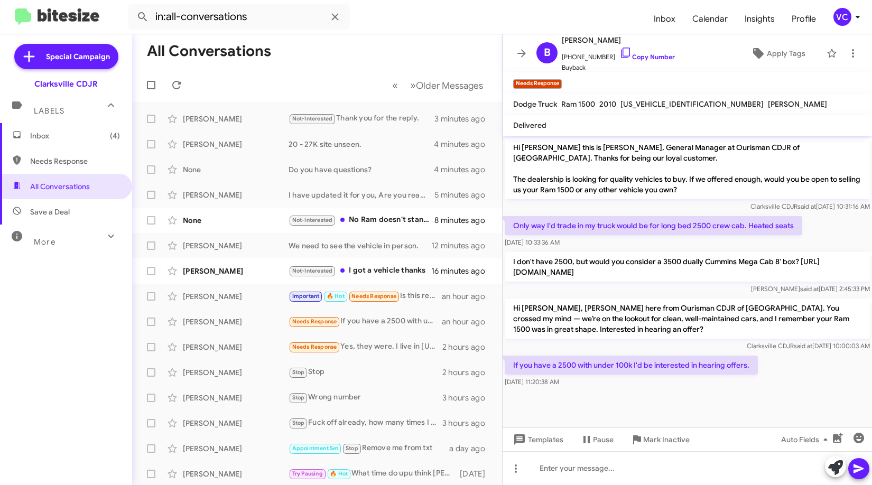
click at [640, 384] on div "[DATE] 11:20:38 AM" at bounding box center [631, 382] width 253 height 11
click at [634, 388] on div "If you have a 2500 with under 100k I'd be interested in hearing offers. [DATE] …" at bounding box center [688, 372] width 370 height 36
click at [633, 388] on div "If you have a 2500 with under 100k I'd be interested in hearing offers. [DATE] …" at bounding box center [688, 372] width 370 height 36
drag, startPoint x: 549, startPoint y: 373, endPoint x: 689, endPoint y: 376, distance: 139.6
click at [659, 373] on body "in:all-conversations Inbox Calendar Insights Profile VC Special Campaign Clarks…" at bounding box center [436, 242] width 872 height 485
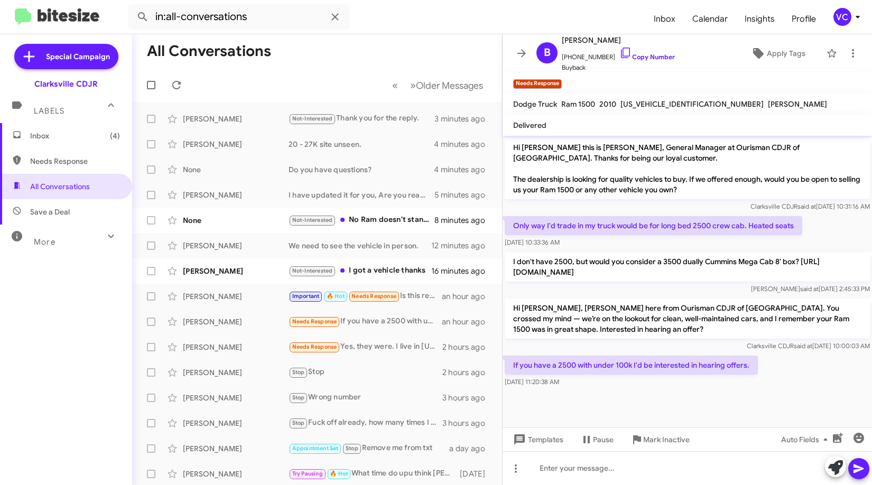
drag, startPoint x: 717, startPoint y: 384, endPoint x: 729, endPoint y: 384, distance: 11.6
click at [718, 384] on div "[DATE] 11:20:38 AM" at bounding box center [631, 382] width 253 height 11
click at [729, 384] on div "[DATE] 11:20:38 AM" at bounding box center [631, 382] width 253 height 11
click at [617, 338] on p "Hi [PERSON_NAME], [PERSON_NAME] here from Ourisman CDJR of [GEOGRAPHIC_DATA]. Y…" at bounding box center [687, 319] width 365 height 40
click at [637, 385] on div "[DATE] 11:20:38 AM" at bounding box center [631, 382] width 253 height 11
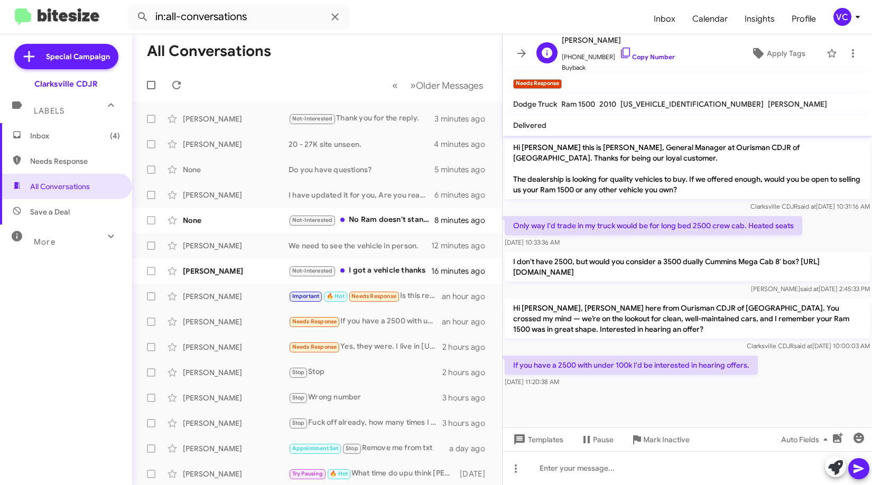
click at [637, 63] on span "Buyback" at bounding box center [618, 67] width 113 height 11
click at [638, 57] on link "Copy Number" at bounding box center [648, 57] width 56 height 8
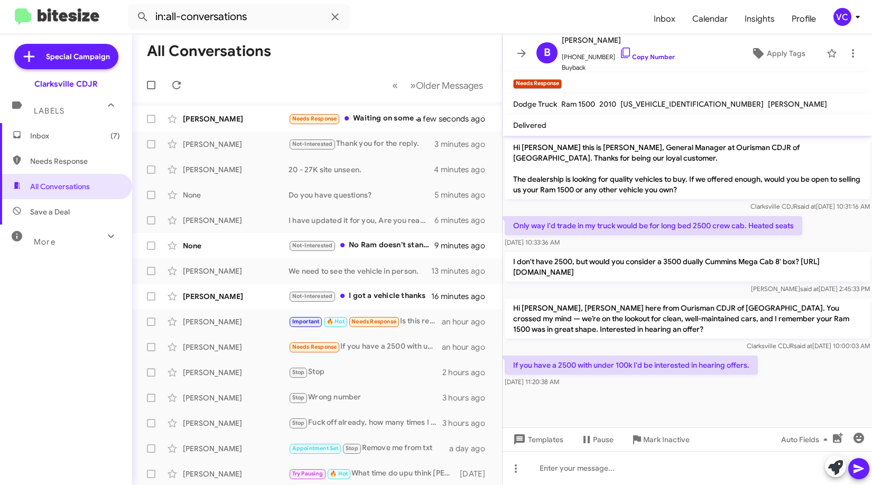
click at [675, 364] on p "If you have a 2500 with under 100k I'd be interested in hearing offers." at bounding box center [631, 365] width 253 height 19
click at [674, 363] on p "If you have a 2500 with under 100k I'd be interested in hearing offers." at bounding box center [631, 365] width 253 height 19
copy p "If you have a 2500 with under 100k I'd be interested in hearing offers."
click at [567, 480] on div at bounding box center [688, 468] width 370 height 34
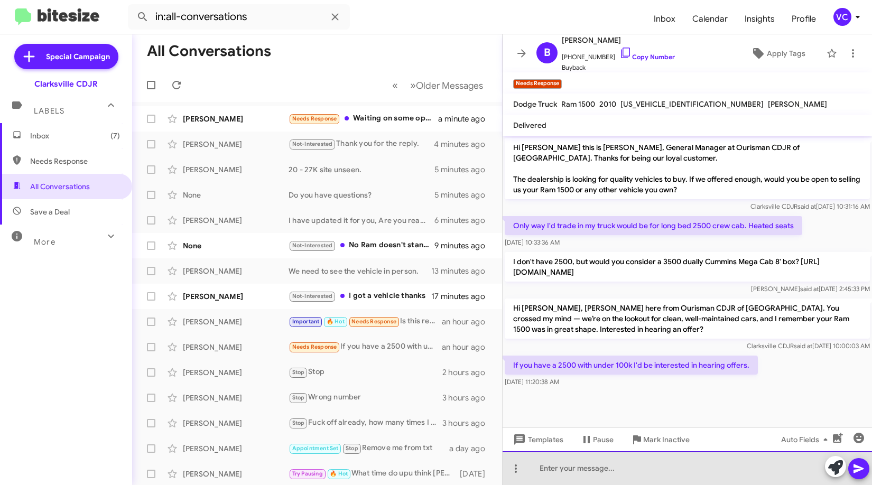
click at [571, 478] on div at bounding box center [688, 468] width 370 height 34
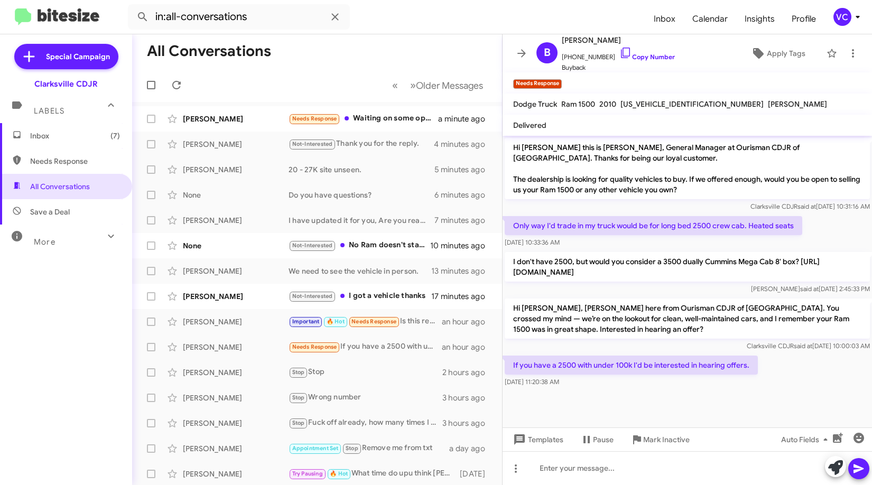
click at [64, 361] on div "Inbox (7) Needs Response All Conversations Save a Deal More Important 🔥 Hot App…" at bounding box center [66, 268] width 132 height 291
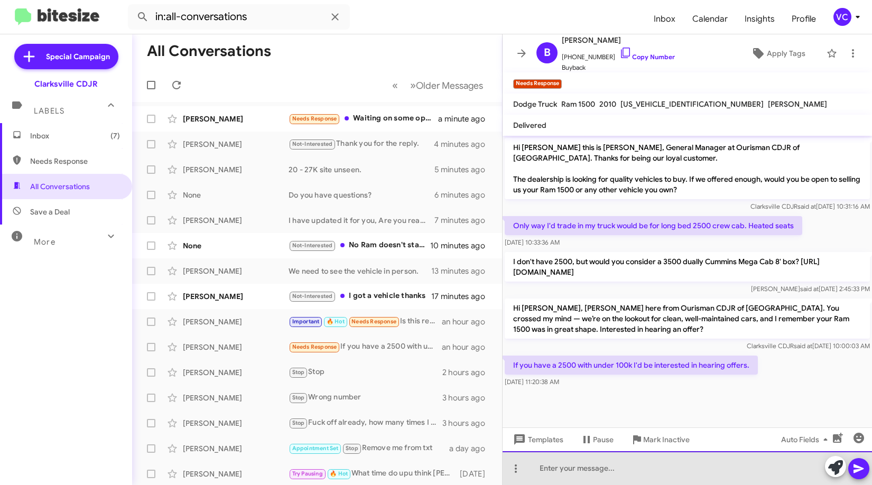
click at [576, 475] on div at bounding box center [688, 468] width 370 height 34
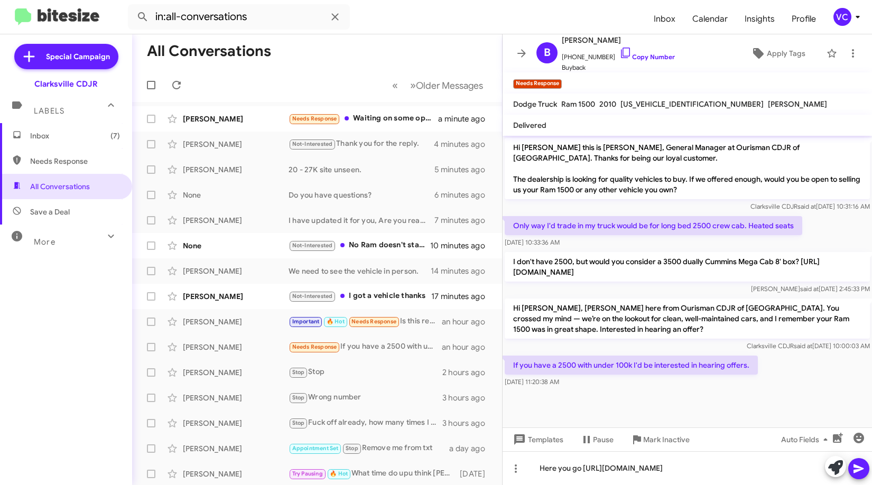
click at [864, 470] on icon at bounding box center [859, 469] width 13 height 13
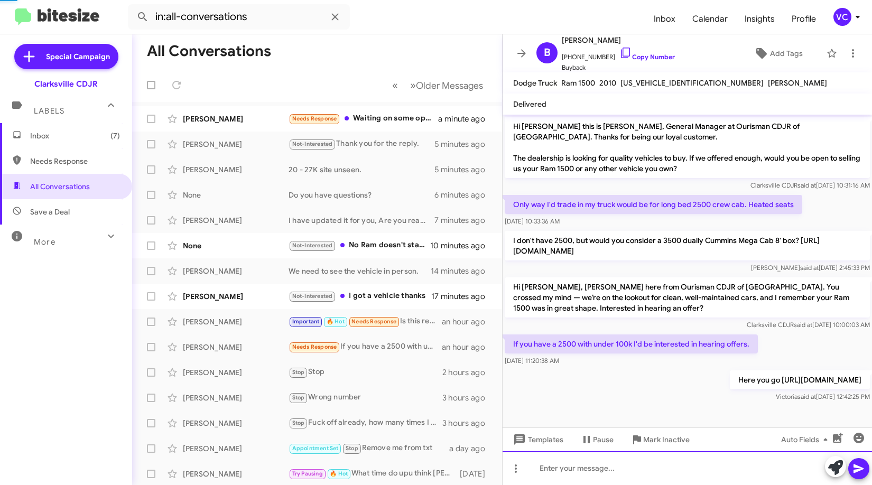
scroll to position [3, 0]
click at [796, 339] on div "If you have a 2500 with under 100k I'd be interested in hearing offers. [DATE] …" at bounding box center [688, 351] width 370 height 36
click at [174, 82] on icon at bounding box center [176, 85] width 8 height 8
click at [420, 24] on form "in:all-conversations" at bounding box center [387, 16] width 518 height 25
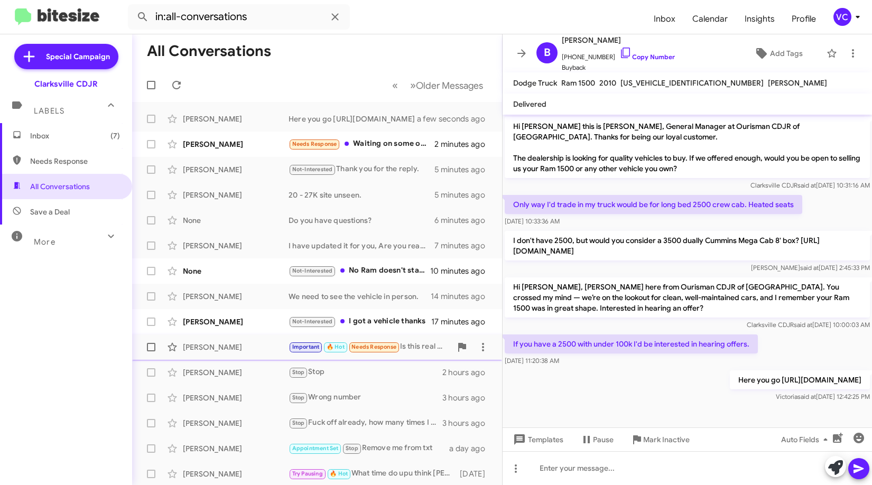
drag, startPoint x: 250, startPoint y: 345, endPoint x: 264, endPoint y: 347, distance: 14.4
click at [250, 345] on div "[PERSON_NAME]" at bounding box center [236, 347] width 106 height 11
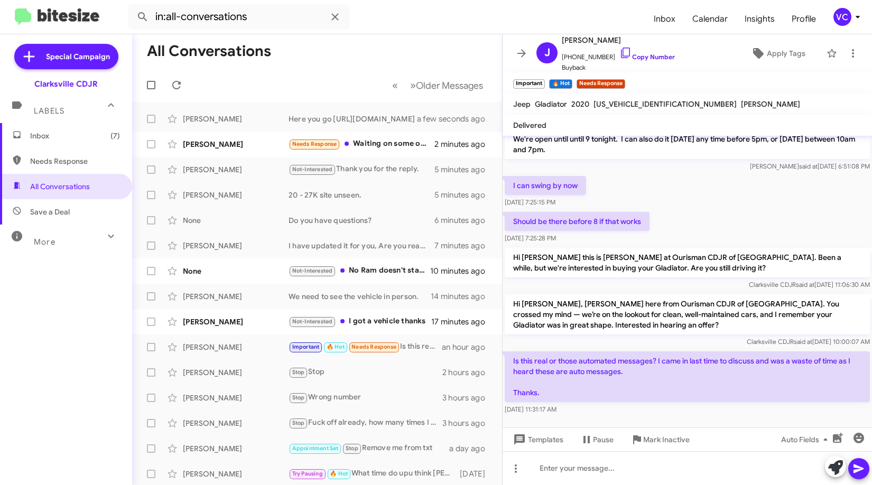
scroll to position [256, 0]
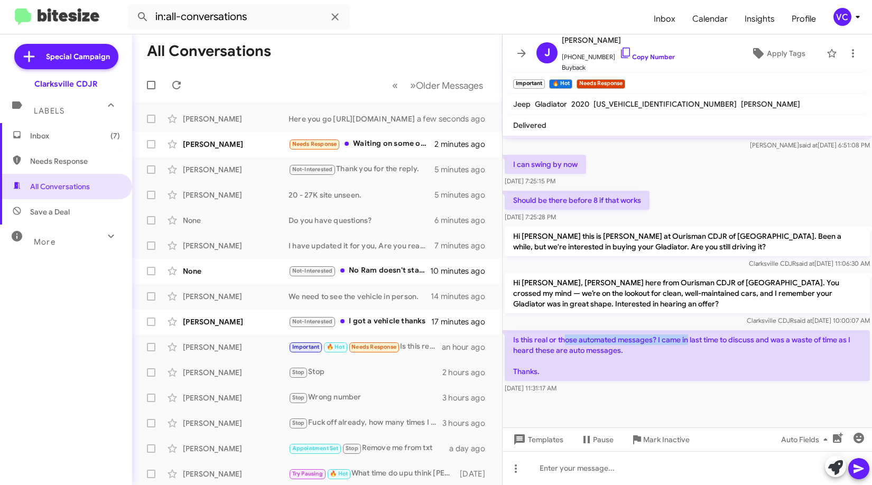
drag, startPoint x: 564, startPoint y: 339, endPoint x: 748, endPoint y: 347, distance: 183.6
click at [737, 342] on p "Is this real or those automated messages? I came in last time to discuss and wa…" at bounding box center [687, 355] width 365 height 51
click at [756, 382] on div "Is this real or those automated messages? I came in last time to discuss and wa…" at bounding box center [687, 361] width 365 height 63
click at [653, 309] on p "Hi [PERSON_NAME], [PERSON_NAME] here from Ourisman CDJR of [GEOGRAPHIC_DATA]. Y…" at bounding box center [687, 293] width 365 height 40
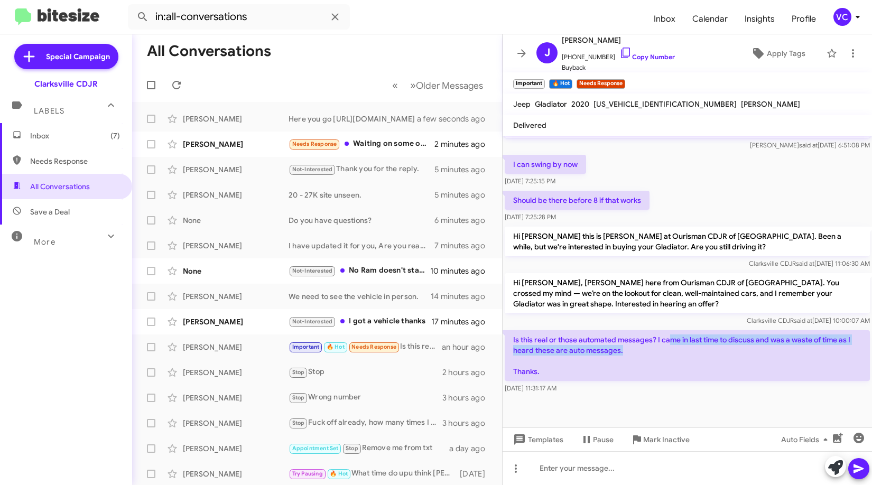
drag, startPoint x: 673, startPoint y: 340, endPoint x: 813, endPoint y: 378, distance: 145.0
click at [814, 356] on p "Is this real or those automated messages? I came in last time to discuss and wa…" at bounding box center [687, 355] width 365 height 51
click at [810, 386] on div "[DATE] 11:31:17 AM" at bounding box center [687, 388] width 365 height 11
drag, startPoint x: 674, startPoint y: 400, endPoint x: 650, endPoint y: 340, distance: 64.8
click at [672, 400] on div at bounding box center [688, 412] width 370 height 32
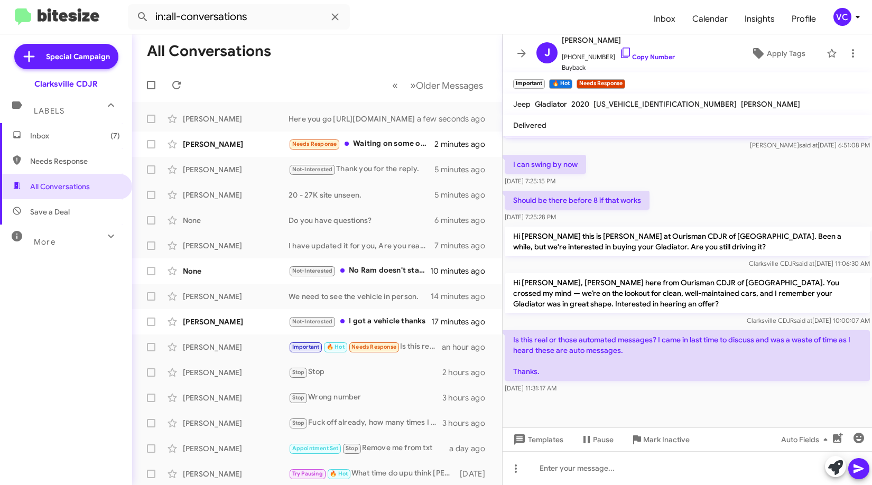
click at [695, 238] on p "Hi [PERSON_NAME] this is [PERSON_NAME] at Ourisman CDJR of [GEOGRAPHIC_DATA]. B…" at bounding box center [687, 242] width 365 height 30
click at [692, 237] on p "Hi [PERSON_NAME] this is [PERSON_NAME] at Ourisman CDJR of [GEOGRAPHIC_DATA]. B…" at bounding box center [687, 242] width 365 height 30
click at [661, 200] on div "Should be there before 8 if that works [DATE] 7:25:28 PM" at bounding box center [688, 207] width 370 height 36
click at [655, 53] on link "Copy Number" at bounding box center [648, 57] width 56 height 8
drag, startPoint x: 674, startPoint y: 466, endPoint x: 665, endPoint y: 463, distance: 9.0
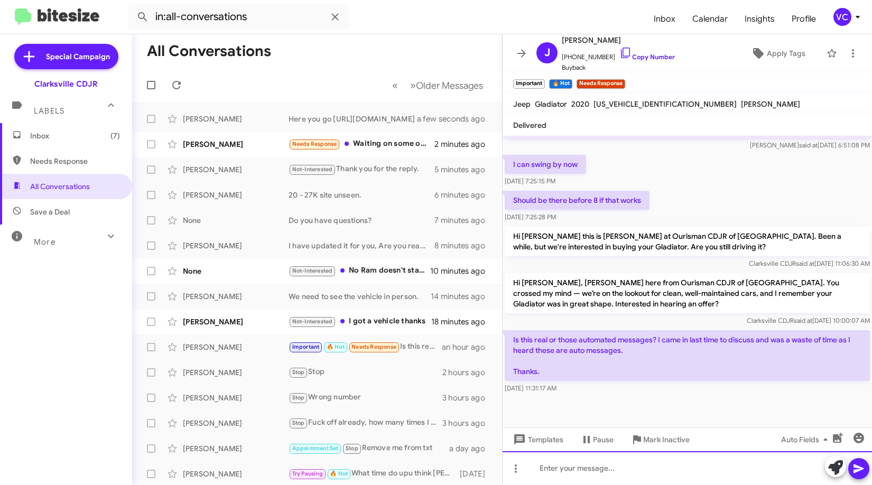
click at [673, 466] on div at bounding box center [688, 468] width 370 height 34
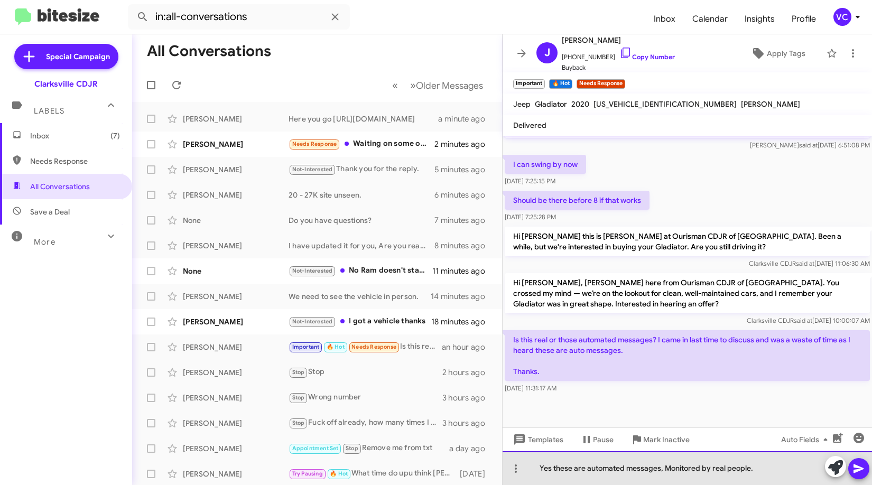
click at [782, 474] on div "Yes these are automated messages, Monitored by real people." at bounding box center [688, 468] width 370 height 34
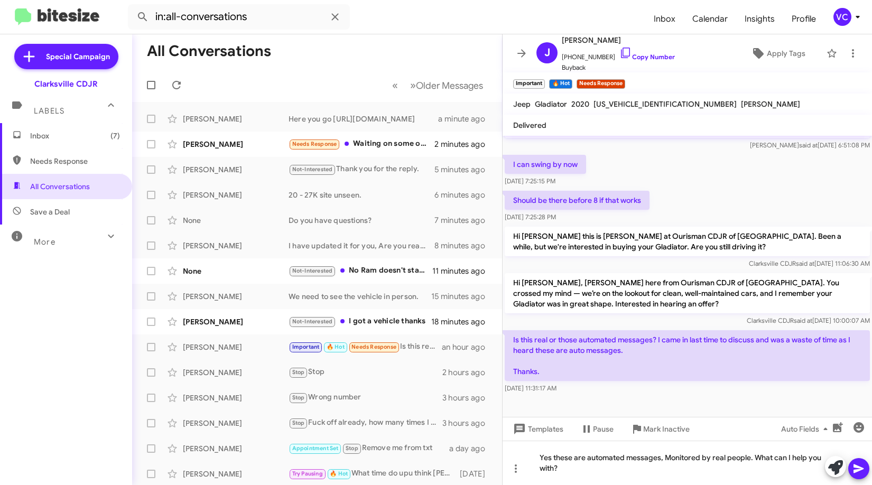
click at [859, 465] on icon at bounding box center [859, 469] width 13 height 13
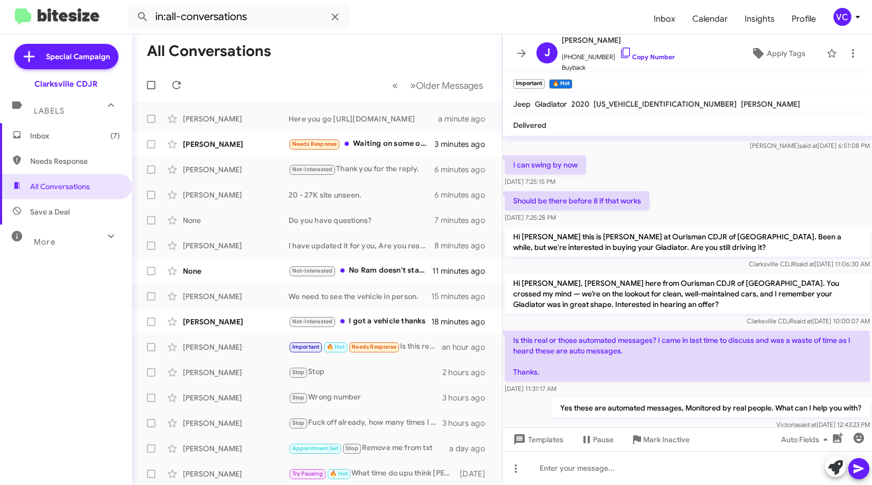
scroll to position [294, 0]
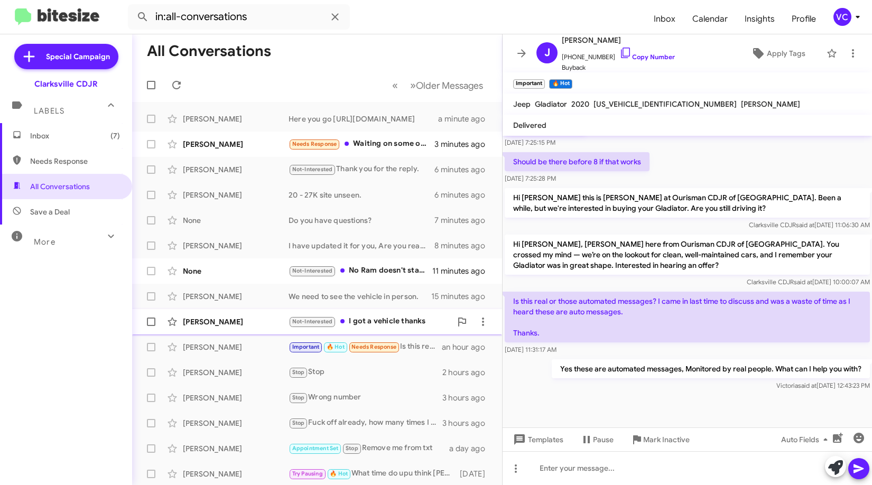
click at [246, 331] on div "[PERSON_NAME] Not-Interested I got a vehicle thanks 18 minutes ago" at bounding box center [317, 321] width 353 height 21
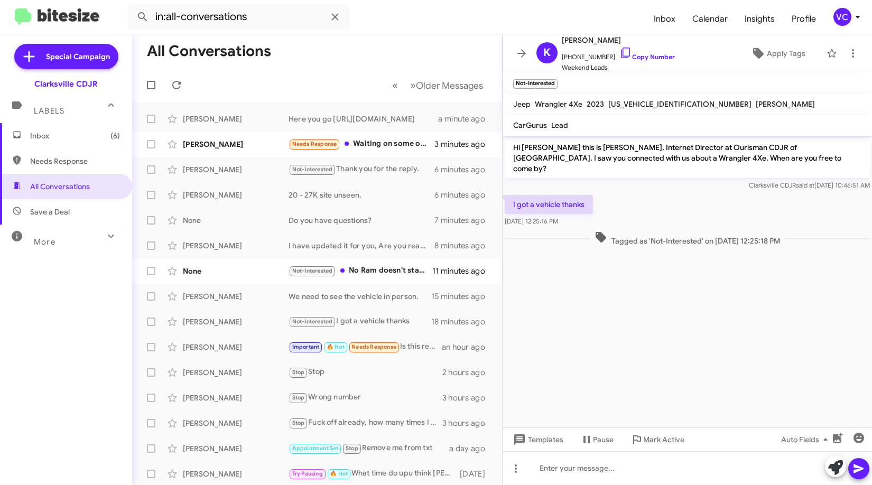
drag, startPoint x: 661, startPoint y: 359, endPoint x: 680, endPoint y: 293, distance: 68.8
click at [661, 357] on cdk-virtual-scroll-viewport "Hi [PERSON_NAME] this is [PERSON_NAME], Internet Director at Ourisman CDJR of […" at bounding box center [688, 282] width 370 height 292
drag, startPoint x: 662, startPoint y: 198, endPoint x: 674, endPoint y: 189, distance: 14.4
click at [662, 197] on div "I got a vehicle thanks [DATE] 12:25:16 PM" at bounding box center [688, 211] width 370 height 36
click at [661, 51] on span "[PHONE_NUMBER] Copy Number" at bounding box center [618, 55] width 113 height 16
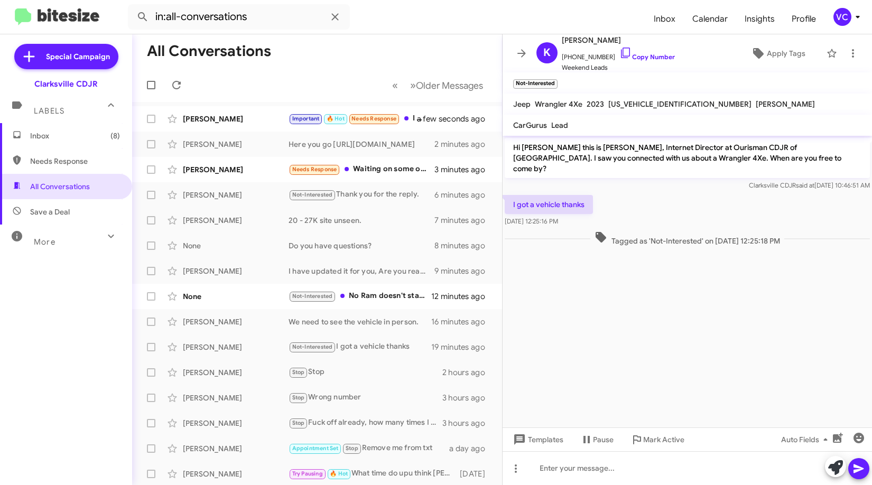
click at [82, 329] on div "Inbox (8) Needs Response All Conversations Save a Deal More Important 🔥 Hot App…" at bounding box center [66, 268] width 132 height 291
drag, startPoint x: 694, startPoint y: 297, endPoint x: 677, endPoint y: 255, distance: 45.6
click at [693, 298] on cdk-virtual-scroll-viewport "Hi [PERSON_NAME] this is [PERSON_NAME], Internet Director at Ourisman CDJR of […" at bounding box center [688, 282] width 370 height 292
click at [642, 193] on div "I got a vehicle thanks [DATE] 12:25:16 PM" at bounding box center [688, 211] width 370 height 36
click at [641, 53] on link "Copy Number" at bounding box center [648, 57] width 56 height 8
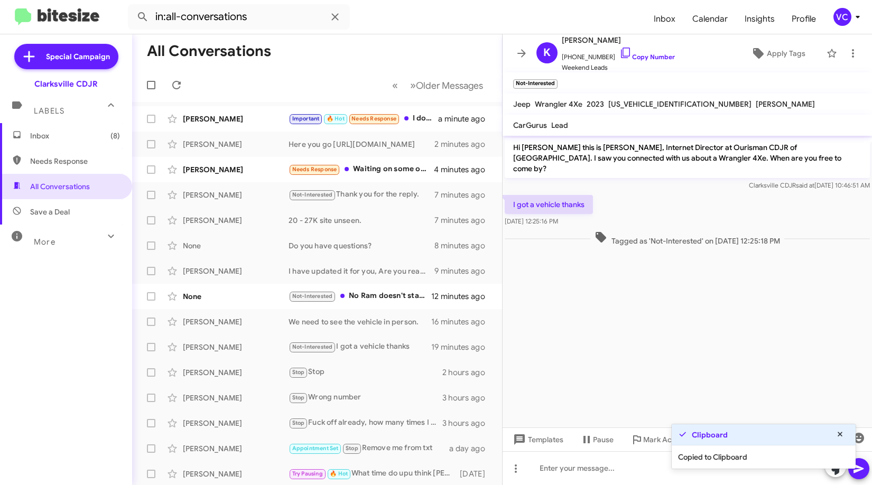
click at [643, 300] on cdk-virtual-scroll-viewport "Hi [PERSON_NAME] this is [PERSON_NAME], Internet Director at Ourisman CDJR of […" at bounding box center [688, 282] width 370 height 292
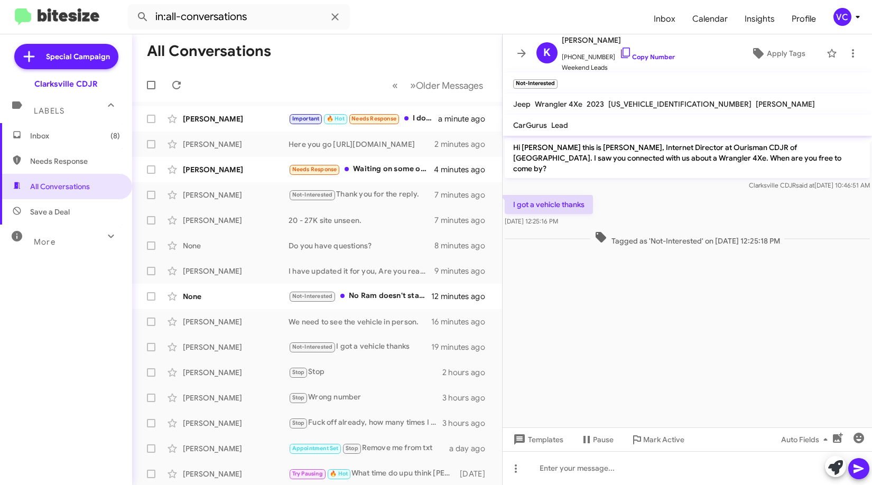
click at [683, 193] on div "I got a vehicle thanks [DATE] 12:25:16 PM" at bounding box center [688, 211] width 370 height 36
drag, startPoint x: 658, startPoint y: 347, endPoint x: 21, endPoint y: 325, distance: 637.4
click at [656, 347] on cdk-virtual-scroll-viewport "Hi [PERSON_NAME] this is [PERSON_NAME], Internet Director at Ourisman CDJR of […" at bounding box center [688, 282] width 370 height 292
click at [530, 157] on p "Hi [PERSON_NAME] this is [PERSON_NAME], Internet Director at Ourisman CDJR of […" at bounding box center [687, 158] width 365 height 40
drag, startPoint x: 511, startPoint y: 194, endPoint x: 588, endPoint y: 216, distance: 80.2
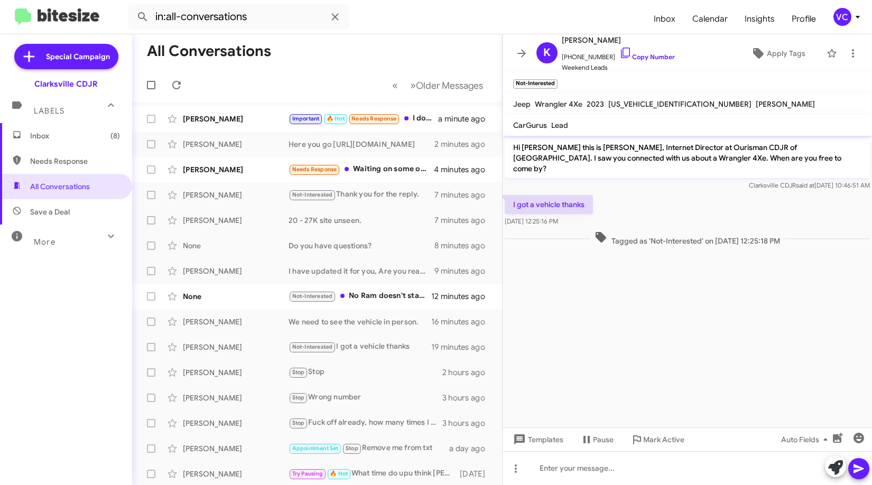
click at [588, 216] on div "I got a vehicle thanks [DATE] 12:25:16 PM" at bounding box center [549, 211] width 88 height 32
copy div "I got a vehicle thanks [DATE] 12:25:16 PM"
click at [786, 342] on cdk-virtual-scroll-viewport "Hi [PERSON_NAME] this is [PERSON_NAME], Internet Director at Ourisman CDJR of […" at bounding box center [688, 282] width 370 height 292
click at [726, 203] on div "I got a vehicle thanks [DATE] 12:25:16 PM" at bounding box center [688, 211] width 370 height 36
click at [750, 300] on cdk-virtual-scroll-viewport "Hi [PERSON_NAME] this is [PERSON_NAME], Internet Director at Ourisman CDJR of […" at bounding box center [688, 282] width 370 height 292
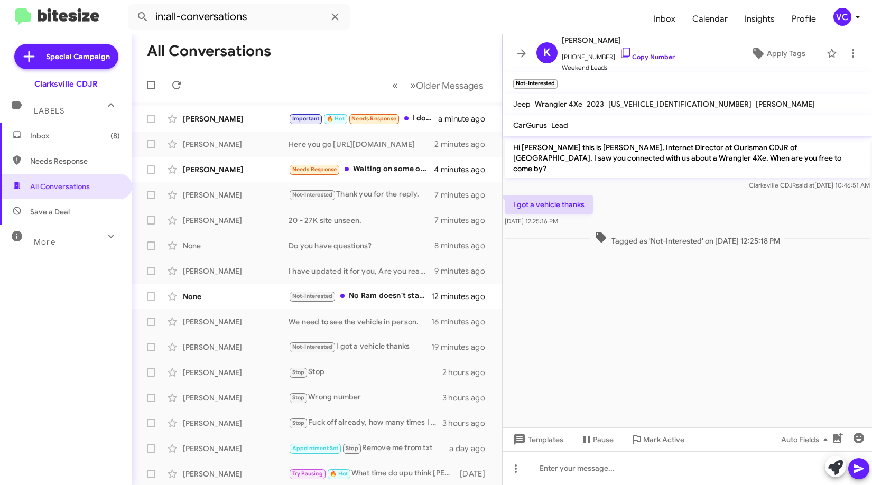
click at [731, 317] on cdk-virtual-scroll-viewport "Hi [PERSON_NAME] this is [PERSON_NAME], Internet Director at Ourisman CDJR of […" at bounding box center [688, 282] width 370 height 292
click at [198, 292] on div "None" at bounding box center [236, 296] width 106 height 11
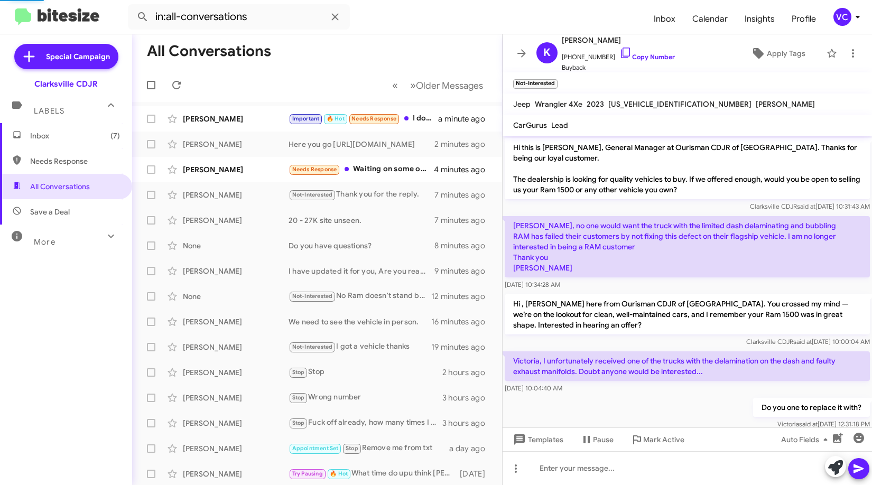
scroll to position [78, 0]
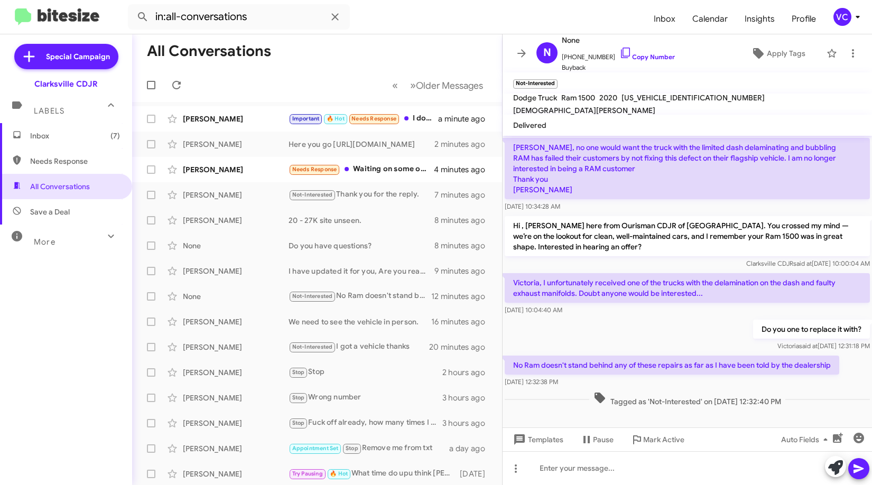
click at [613, 333] on div "Do you one to replace it with? [PERSON_NAME] said at [DATE] 12:31:18 PM" at bounding box center [688, 336] width 370 height 36
click at [639, 54] on link "Copy Number" at bounding box center [648, 57] width 56 height 8
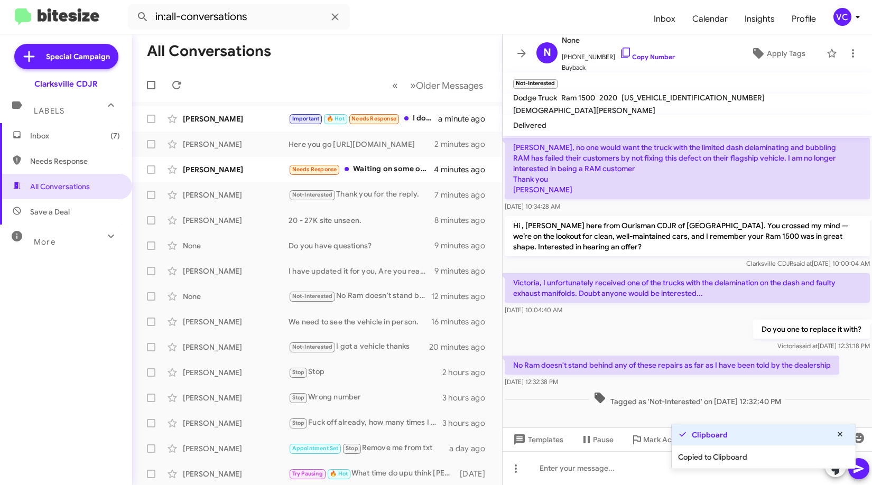
click at [548, 336] on div "Do you one to replace it with? [PERSON_NAME] said at [DATE] 12:31:18 PM" at bounding box center [688, 336] width 370 height 36
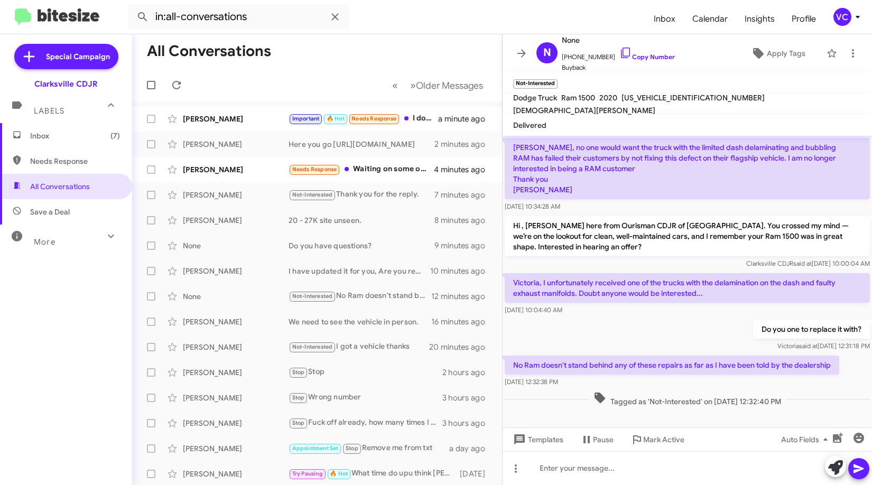
click at [642, 337] on div "Do you one to replace it with? [PERSON_NAME] said at [DATE] 12:31:18 PM" at bounding box center [688, 336] width 370 height 36
click at [652, 323] on div "Do you one to replace it with? [PERSON_NAME] said at [DATE] 12:31:18 PM" at bounding box center [688, 336] width 370 height 36
click at [641, 338] on div "Do you one to replace it with? [PERSON_NAME] said at [DATE] 12:31:18 PM" at bounding box center [688, 336] width 370 height 36
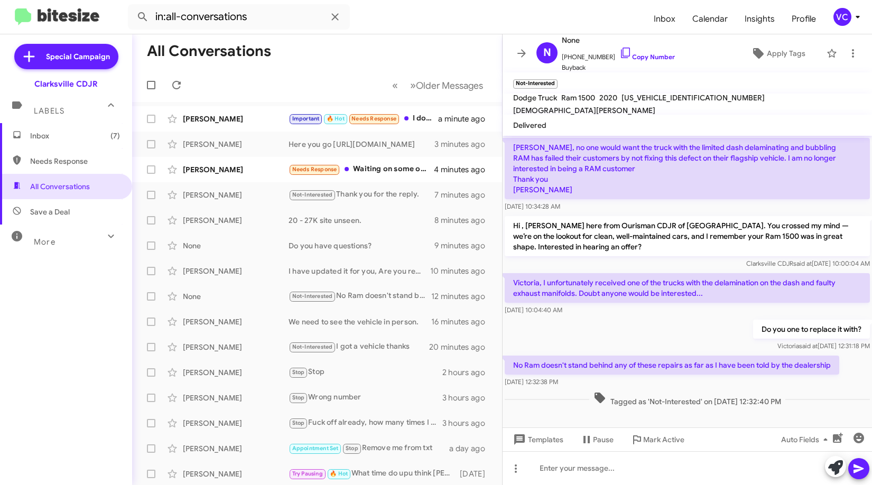
drag, startPoint x: 507, startPoint y: 364, endPoint x: 614, endPoint y: 382, distance: 108.3
click at [614, 382] on div "No Ram doesn't stand behind any of these repairs as far as I have been told by …" at bounding box center [672, 372] width 335 height 32
copy div "No Ram doesn't stand behind any of these repairs as far as I have been told by …"
drag, startPoint x: 615, startPoint y: 334, endPoint x: 623, endPoint y: 335, distance: 7.9
click at [615, 334] on div "Do you one to replace it with? [PERSON_NAME] said at [DATE] 12:31:18 PM" at bounding box center [688, 336] width 370 height 36
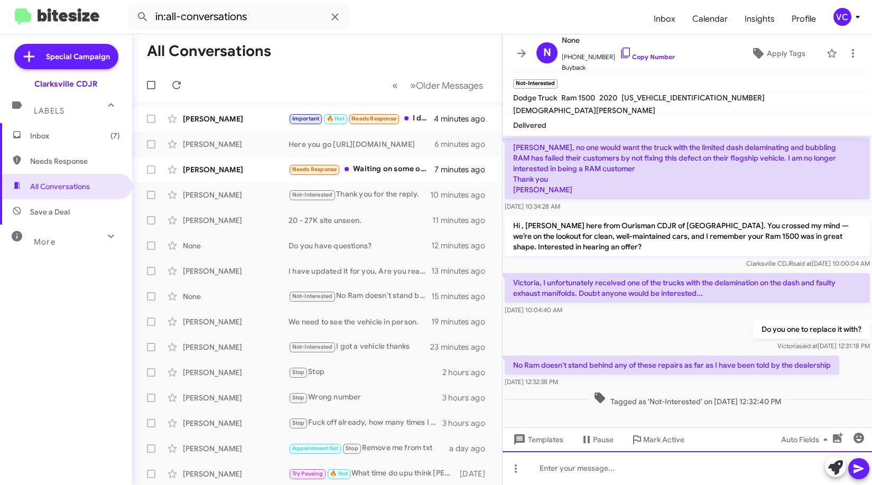
click at [603, 476] on div at bounding box center [688, 468] width 370 height 34
click at [648, 345] on div "Do you one to replace it with? [PERSON_NAME] said at [DATE] 12:31:18 PM" at bounding box center [688, 336] width 370 height 36
click at [644, 337] on div "Do you one to replace it with? [PERSON_NAME] said at [DATE] 12:31:18 PM" at bounding box center [688, 336] width 370 height 36
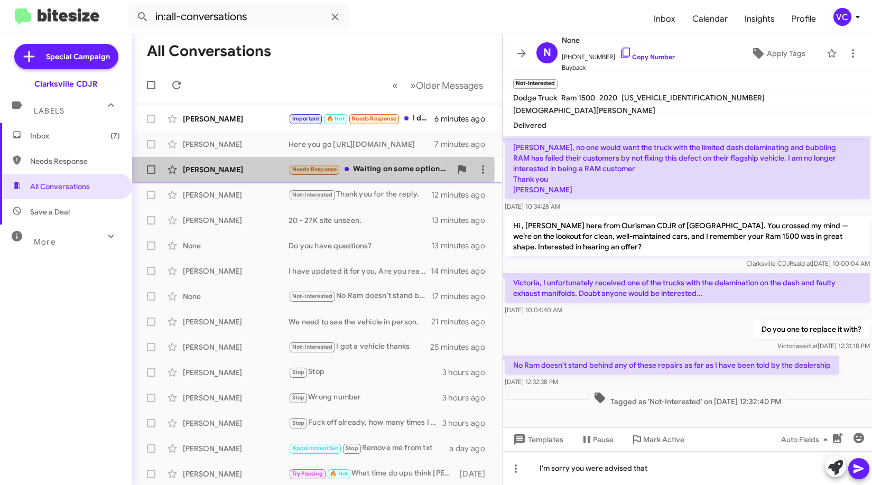
click at [268, 171] on div "[PERSON_NAME]" at bounding box center [236, 169] width 106 height 11
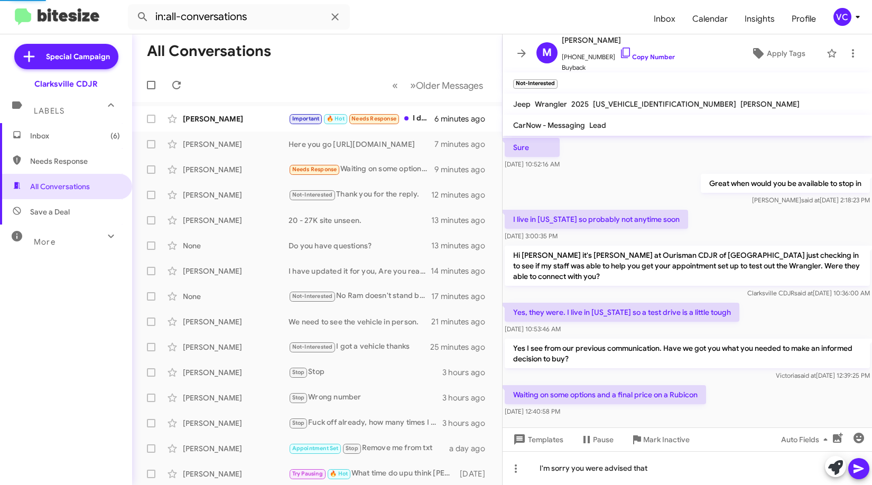
scroll to position [91, 0]
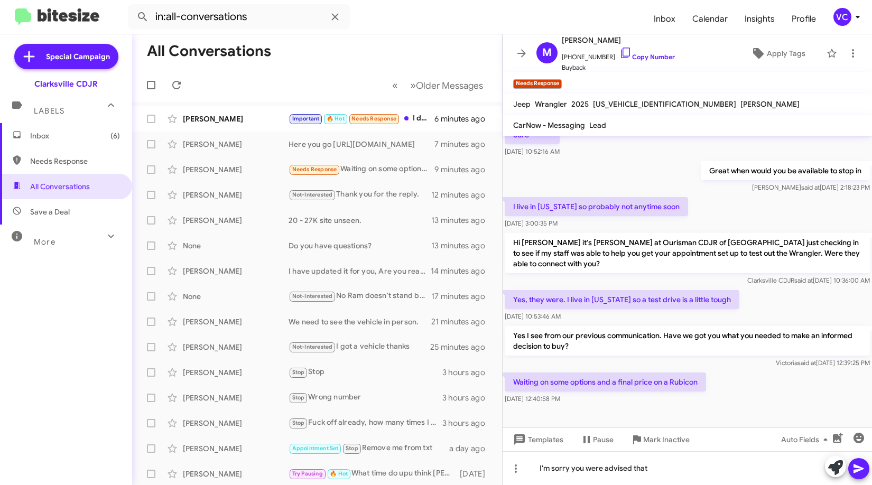
drag, startPoint x: 768, startPoint y: 401, endPoint x: 764, endPoint y: 397, distance: 6.0
click at [766, 400] on div "Waiting on some options and a final price on a Rubicon [DATE] 12:40:58 PM" at bounding box center [688, 389] width 370 height 36
click at [799, 306] on div "Yes, they were. I live in [US_STATE] so a test drive is a little tough [DATE] 1…" at bounding box center [688, 306] width 370 height 36
click at [727, 294] on p "Yes, they were. I live in [US_STATE] so a test drive is a little tough" at bounding box center [622, 299] width 235 height 19
click at [636, 59] on link "Copy Number" at bounding box center [648, 57] width 56 height 8
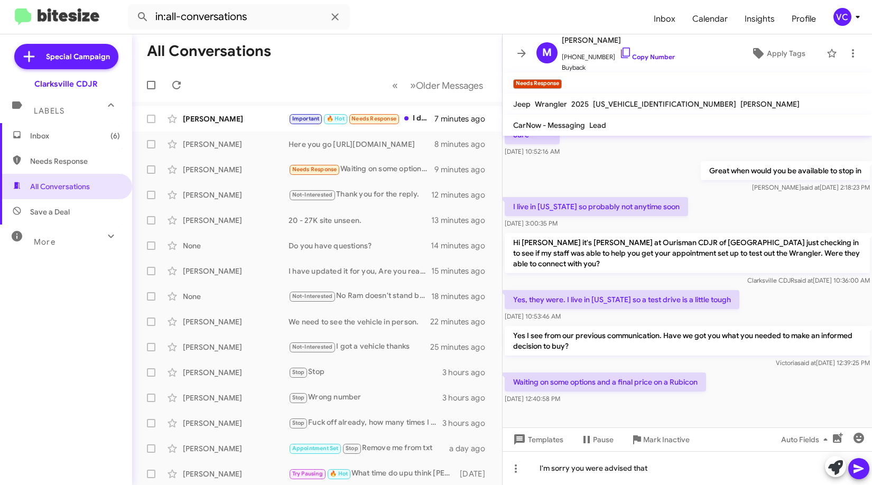
click at [623, 352] on p "Yes I see from our previous communication. Have we got you what you needed to m…" at bounding box center [687, 341] width 365 height 30
drag, startPoint x: 506, startPoint y: 384, endPoint x: 632, endPoint y: 408, distance: 128.7
click at [632, 408] on cdk-virtual-scroll-viewport "Hi [PERSON_NAME] this is [PERSON_NAME], General Manager at Ourisman CDJR of [GE…" at bounding box center [688, 282] width 370 height 292
copy div "Waiting on some options and a final price on a Rubicon [DATE] 12:40:58 PM"
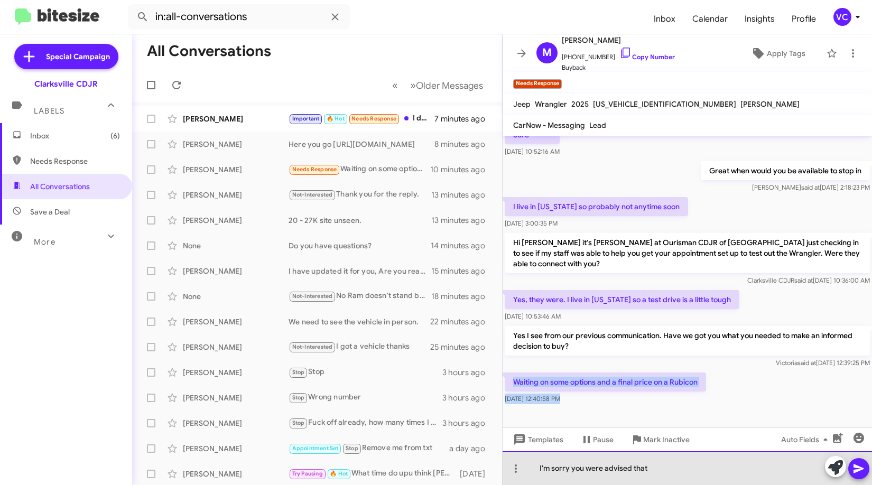
click at [639, 461] on div "I'm sorry you were advised that" at bounding box center [688, 468] width 370 height 34
drag, startPoint x: 681, startPoint y: 470, endPoint x: 456, endPoint y: 485, distance: 226.3
click at [456, 485] on html "in:all-conversations Inbox Calendar Insights Profile VC Special Campaign Clarks…" at bounding box center [436, 242] width 872 height 485
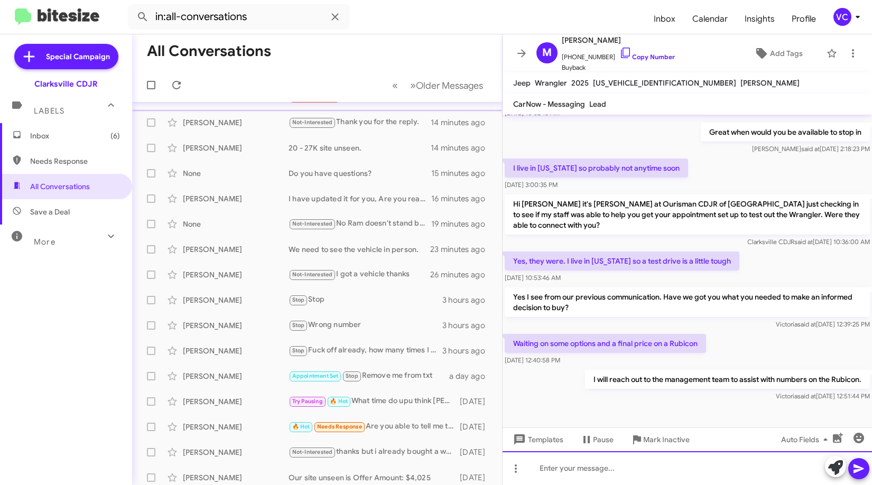
scroll to position [0, 0]
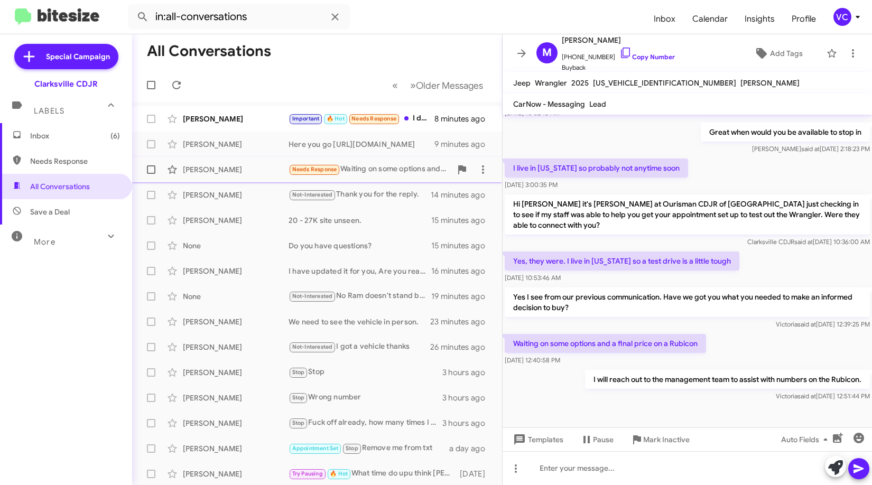
click at [231, 173] on div "[PERSON_NAME]" at bounding box center [236, 169] width 106 height 11
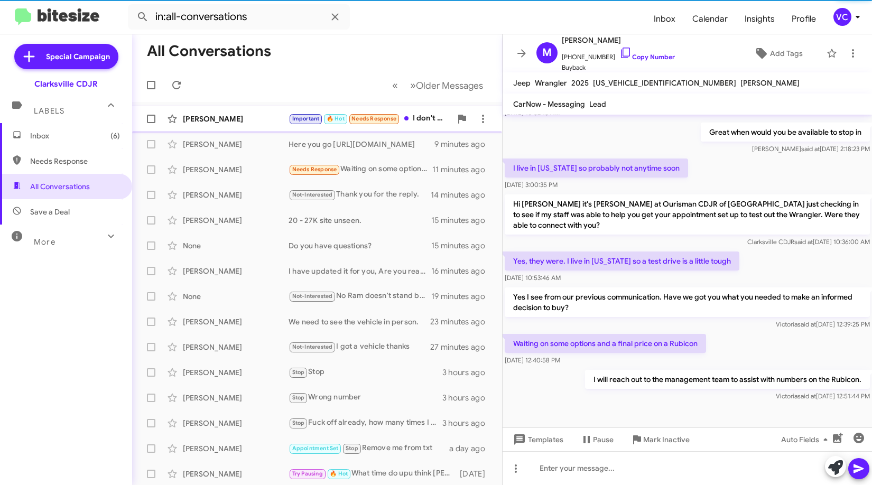
click at [218, 126] on div "[PERSON_NAME] Important 🔥 Hot Needs Response I don't need help, thanks! 8 minut…" at bounding box center [317, 118] width 353 height 21
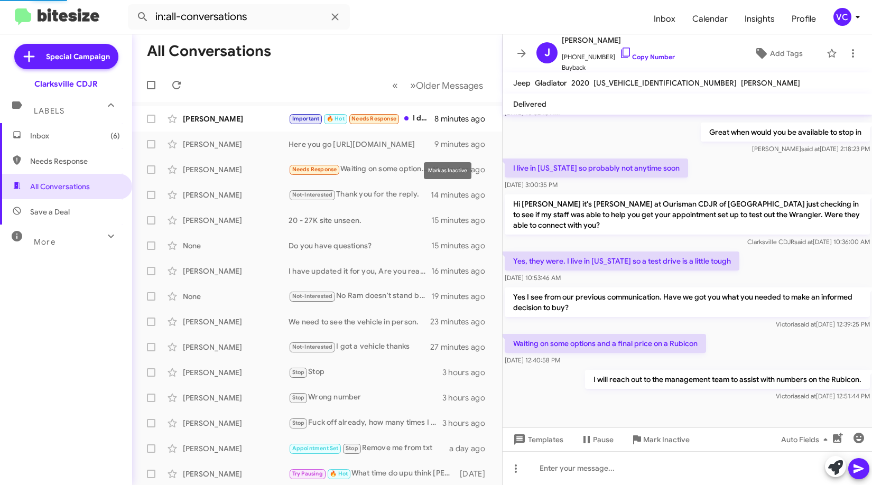
scroll to position [312, 0]
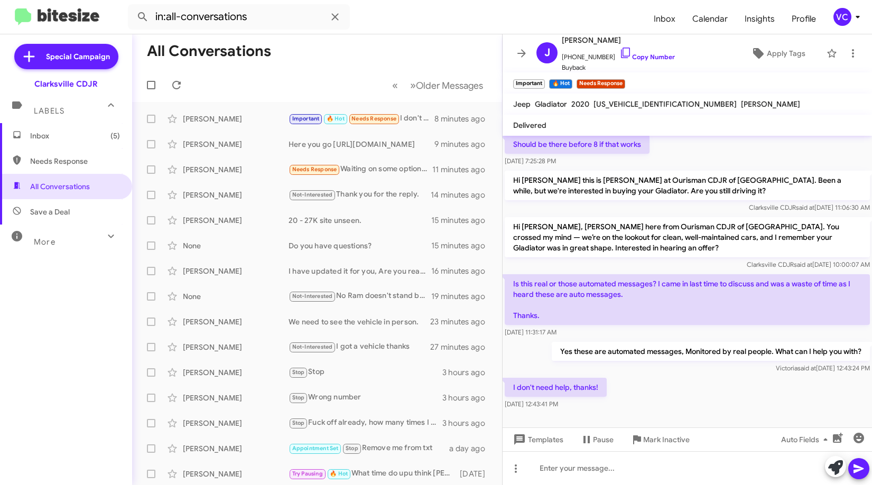
click at [684, 389] on div "I don't need help, thanks! [DATE] 12:43:41 PM" at bounding box center [688, 394] width 370 height 36
click at [696, 253] on p "Hi [PERSON_NAME], [PERSON_NAME] here from Ourisman CDJR of [GEOGRAPHIC_DATA]. Y…" at bounding box center [687, 237] width 365 height 40
click at [698, 389] on div "I don't need help, thanks! [DATE] 12:43:41 PM" at bounding box center [688, 394] width 370 height 36
click at [702, 393] on div "I don't need help, thanks! [DATE] 12:43:41 PM" at bounding box center [688, 394] width 370 height 36
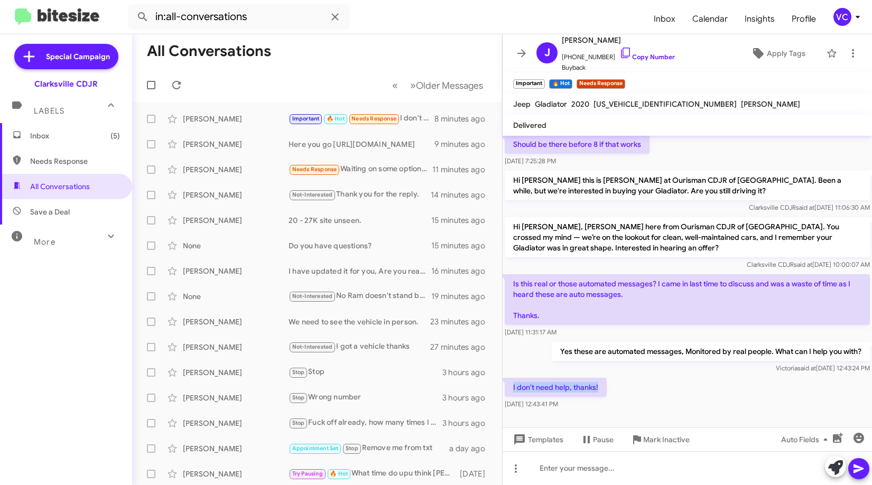
click at [702, 394] on div "I don't need help, thanks! [DATE] 12:43:41 PM" at bounding box center [688, 394] width 370 height 36
click at [620, 479] on div at bounding box center [688, 468] width 370 height 34
drag, startPoint x: 596, startPoint y: 468, endPoint x: 481, endPoint y: 468, distance: 115.8
click at [482, 468] on div "All Conversations « Previous » Next Older Messages [PERSON_NAME] Important 🔥 Ho…" at bounding box center [502, 259] width 740 height 451
click at [738, 399] on div "I don't need help, thanks! [DATE] 12:43:41 PM" at bounding box center [688, 394] width 370 height 36
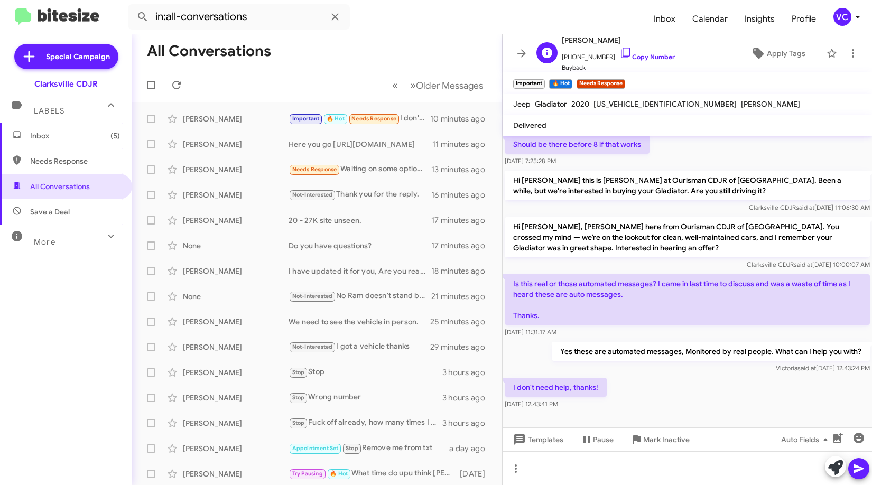
click at [660, 61] on span "[PHONE_NUMBER] Copy Number" at bounding box center [618, 55] width 113 height 16
click at [651, 58] on link "Copy Number" at bounding box center [648, 57] width 56 height 8
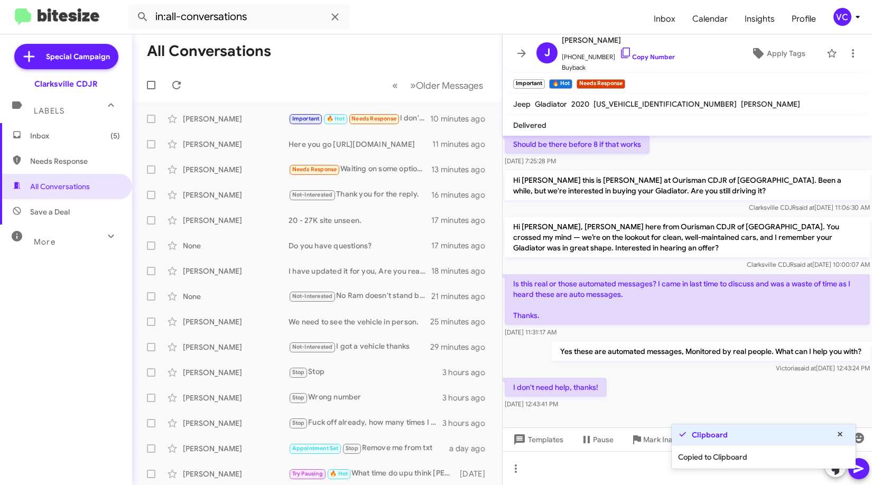
click at [745, 390] on div "I don't need help, thanks! [DATE] 12:43:41 PM" at bounding box center [688, 394] width 370 height 36
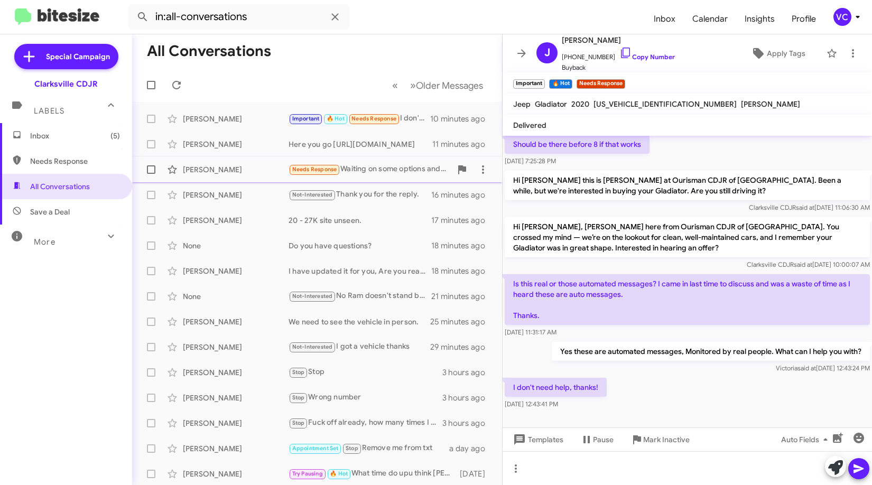
click at [263, 165] on div "[PERSON_NAME]" at bounding box center [236, 169] width 106 height 11
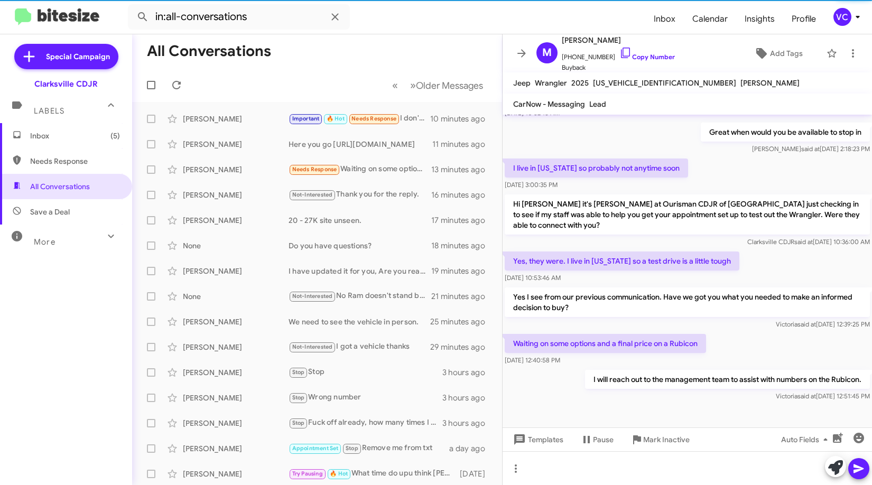
click at [757, 338] on div "Waiting on some options and a final price on a Rubicon [DATE] 12:40:58 PM" at bounding box center [688, 350] width 370 height 36
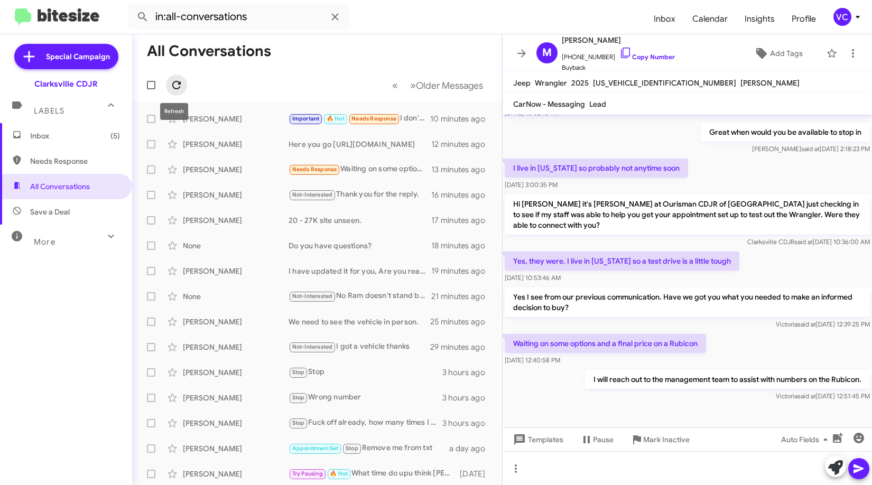
click at [173, 88] on icon at bounding box center [176, 85] width 8 height 8
click at [368, 47] on mat-toolbar-row "All Conversations" at bounding box center [317, 51] width 370 height 34
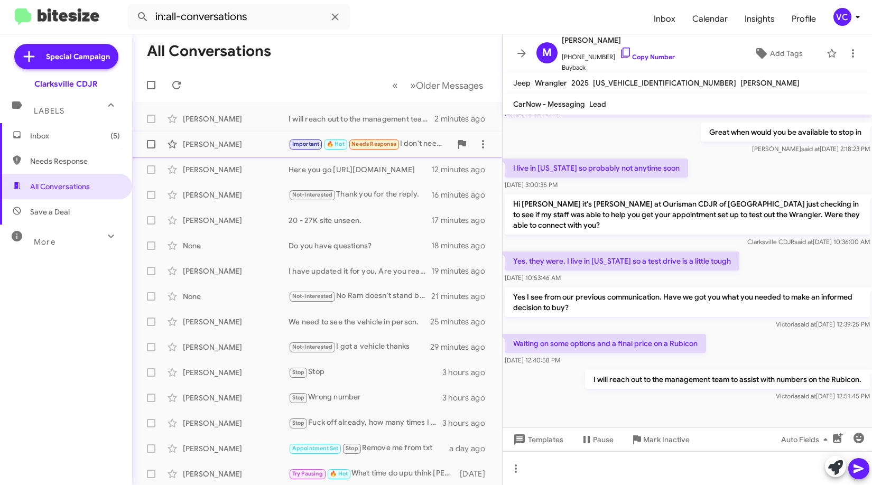
click at [208, 145] on div "[PERSON_NAME]" at bounding box center [236, 144] width 106 height 11
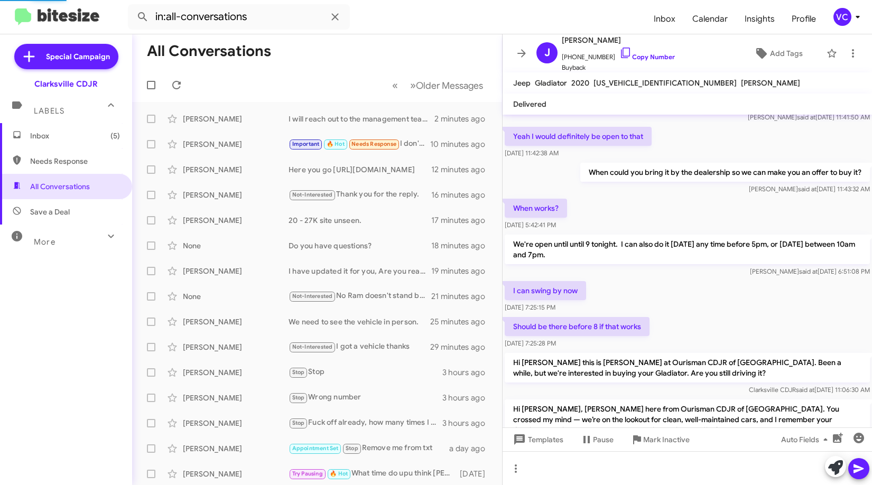
scroll to position [312, 0]
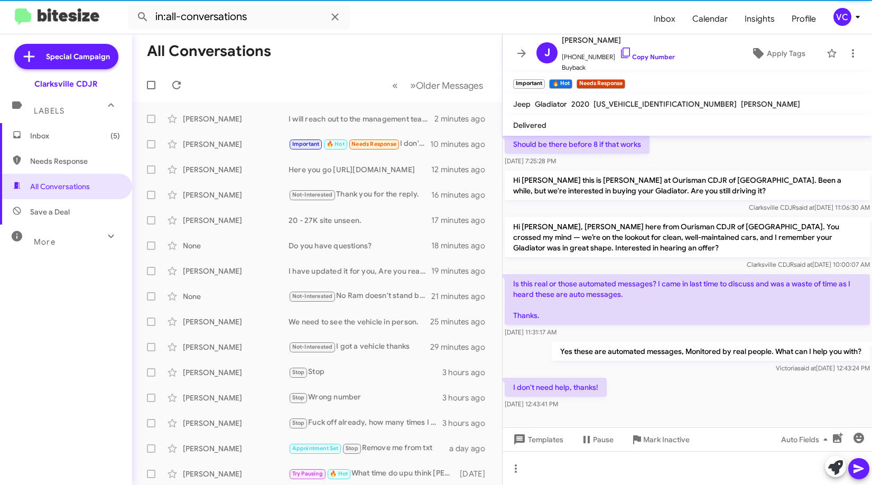
click at [638, 399] on mat-tooltip-component "Mark Inactive" at bounding box center [654, 415] width 56 height 32
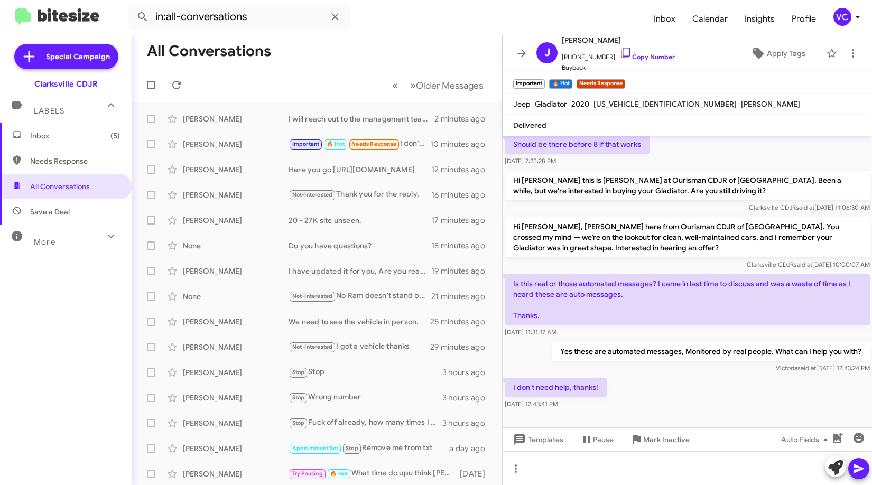
click at [659, 324] on p "Is this real or those automated messages? I came in last time to discuss and wa…" at bounding box center [687, 299] width 365 height 51
click at [665, 408] on div "I don't need help, thanks! [DATE] 12:43:41 PM" at bounding box center [688, 394] width 370 height 36
click at [612, 473] on div at bounding box center [688, 468] width 370 height 34
click at [859, 434] on icon "button" at bounding box center [859, 438] width 11 height 11
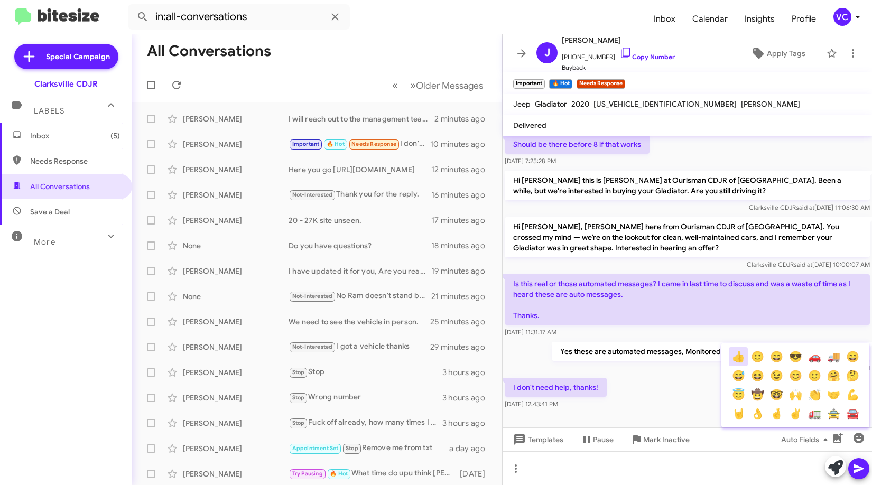
click at [744, 356] on button "👍" at bounding box center [738, 356] width 19 height 19
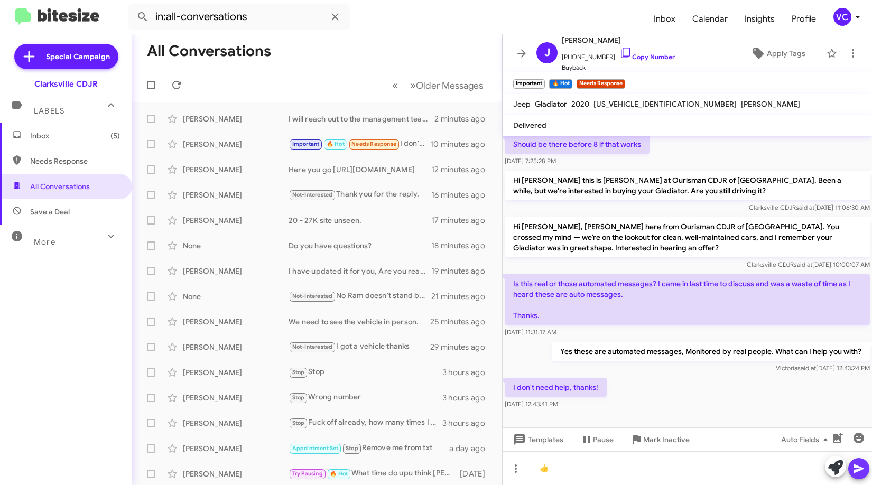
click at [859, 476] on span at bounding box center [859, 468] width 13 height 21
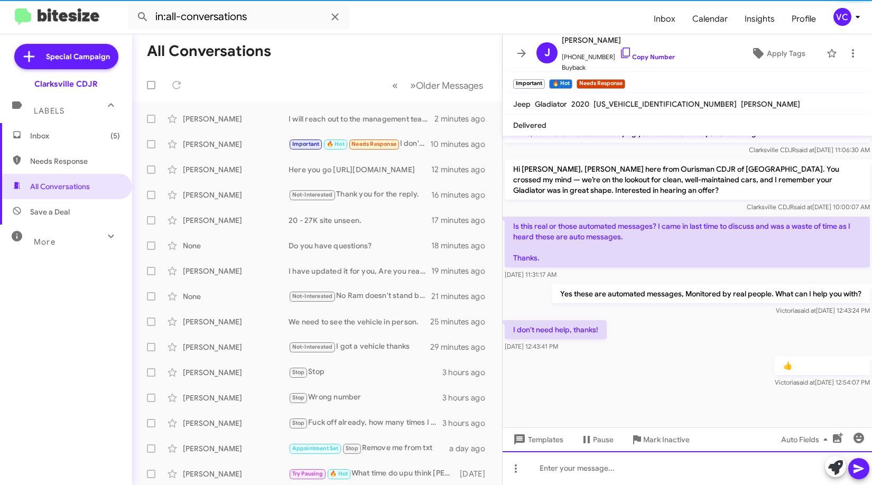
scroll to position [372, 0]
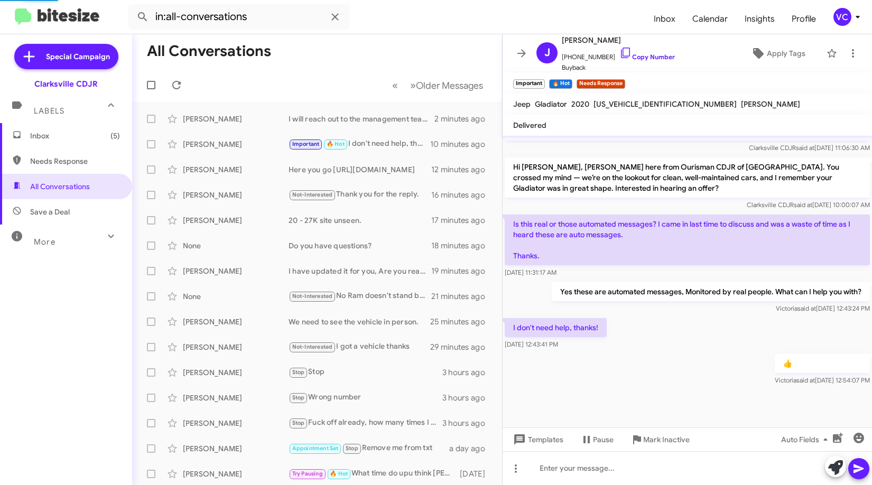
drag, startPoint x: 657, startPoint y: 362, endPoint x: 566, endPoint y: 354, distance: 91.8
click at [651, 372] on div "👍 [PERSON_NAME] said at [DATE] 12:54:07 PM" at bounding box center [688, 370] width 370 height 36
click at [39, 391] on div "Inbox (5) Needs Response All Conversations Save a Deal More Important 🔥 Hot App…" at bounding box center [66, 268] width 132 height 291
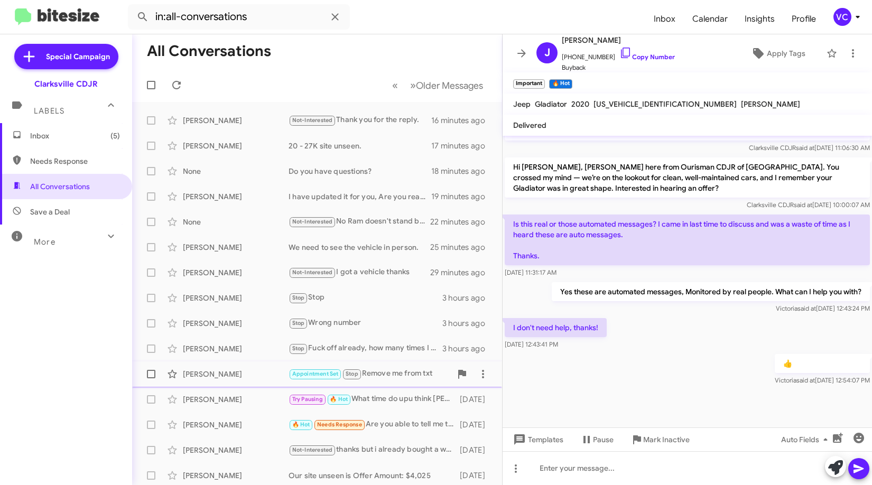
scroll to position [128, 0]
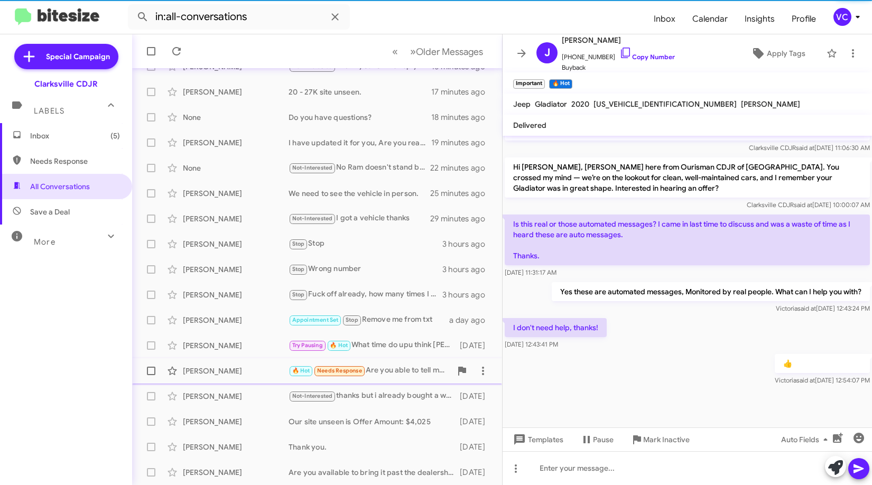
click at [264, 371] on div "[PERSON_NAME]" at bounding box center [236, 371] width 106 height 11
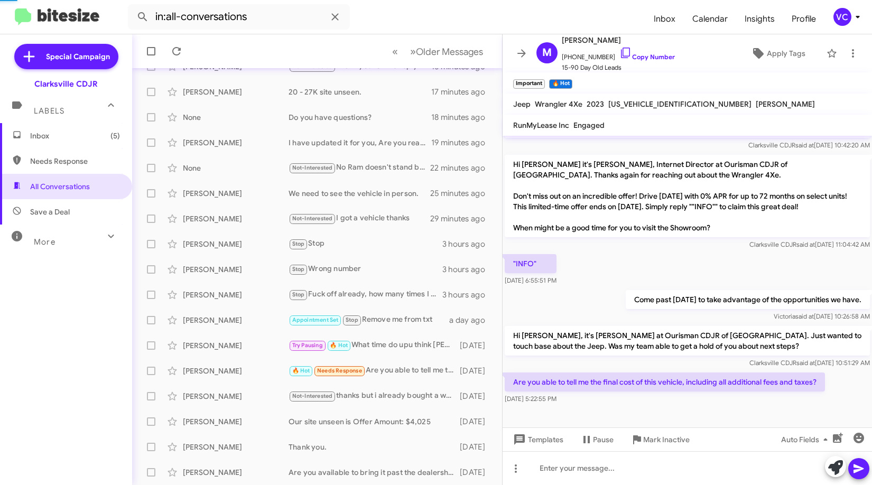
scroll to position [197, 0]
click at [634, 225] on p "Hi [PERSON_NAME] it's [PERSON_NAME], Internet Director at Ourisman CDJR of [GEO…" at bounding box center [687, 196] width 365 height 82
click at [712, 413] on div at bounding box center [688, 417] width 370 height 21
click at [686, 284] on div ""INFO" [DATE] 6:55:51 PM" at bounding box center [688, 270] width 370 height 36
click at [652, 53] on link "Copy Number" at bounding box center [648, 57] width 56 height 8
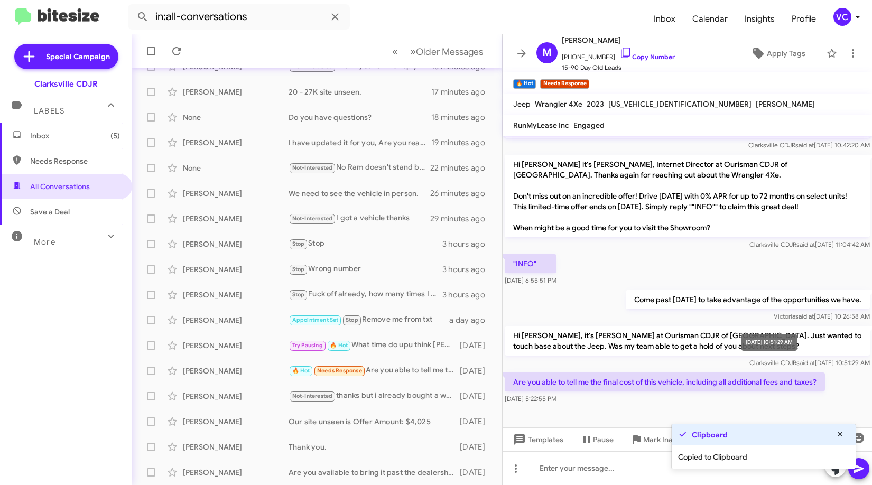
click at [745, 307] on body "in:all-conversations Inbox Calendar Insights Profile VC Special Campaign Clarks…" at bounding box center [436, 242] width 872 height 485
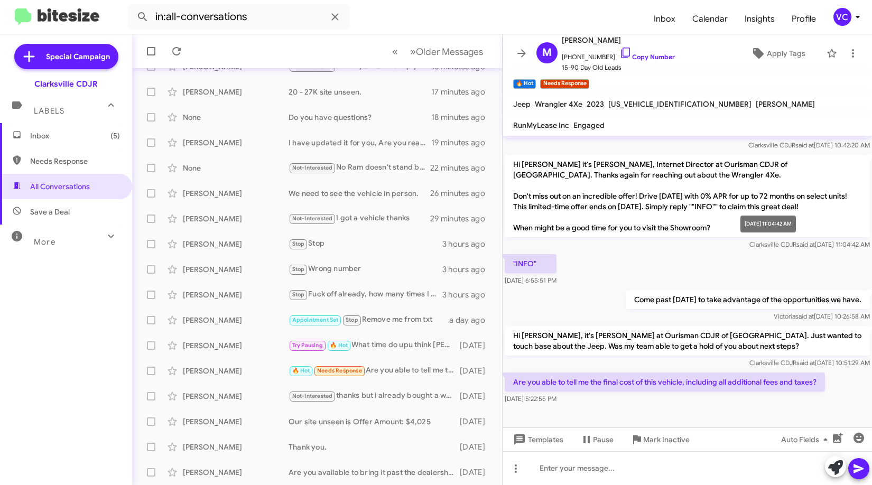
click at [750, 243] on span "Clarksville CDJR said at [DATE] 11:04:42 AM" at bounding box center [810, 245] width 121 height 8
click at [680, 301] on p "Come past [DATE] to take advantage of the opportunities we have." at bounding box center [748, 299] width 244 height 19
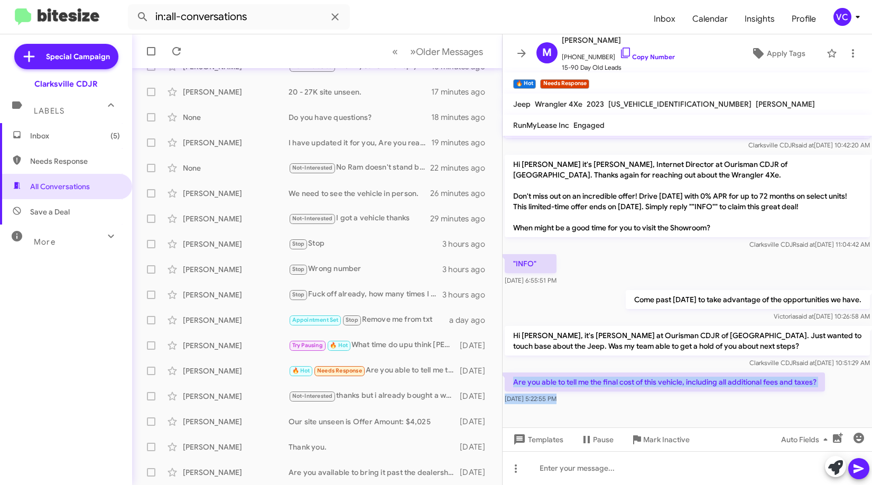
drag, startPoint x: 512, startPoint y: 382, endPoint x: 637, endPoint y: 411, distance: 128.0
click at [637, 411] on cdk-virtual-scroll-viewport "Hi [PERSON_NAME] this is [PERSON_NAME], Internet Director at Ourisman CDJR of […" at bounding box center [688, 282] width 370 height 292
copy div "Are you able to tell me the final cost of this vehicle, including all additiona…"
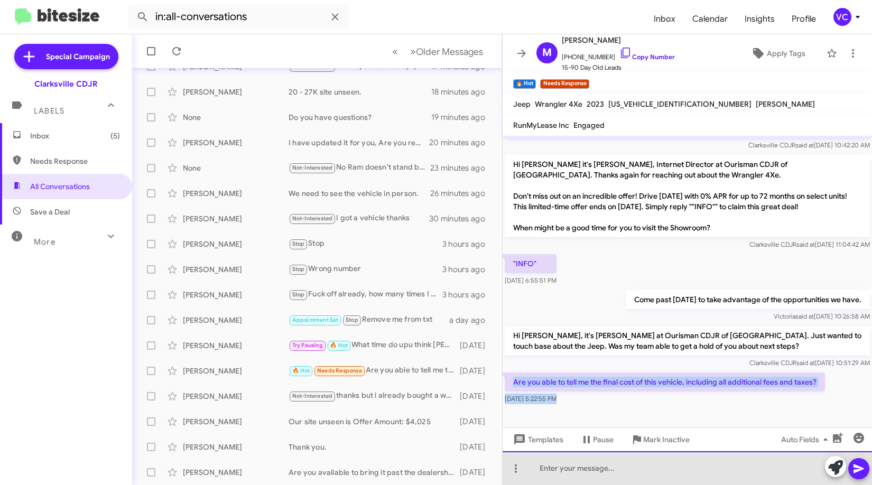
click at [652, 472] on div at bounding box center [688, 468] width 370 height 34
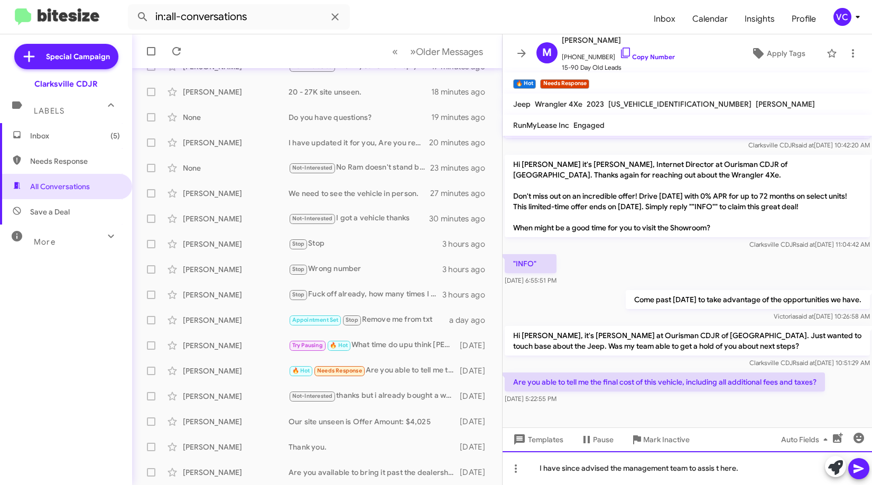
click at [716, 471] on div "I have since advised the management team to assis t here." at bounding box center [688, 468] width 370 height 34
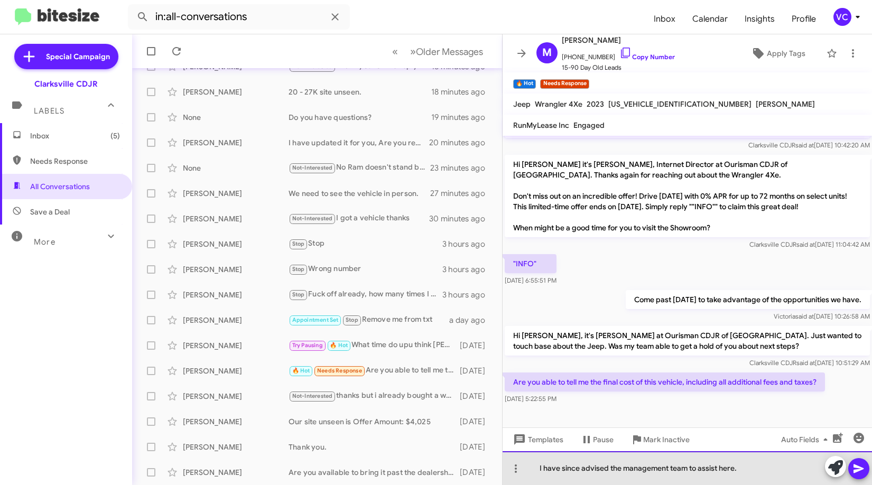
drag, startPoint x: 747, startPoint y: 456, endPoint x: 745, endPoint y: 477, distance: 20.7
click at [745, 477] on div "I have since advised the management team to assist here." at bounding box center [688, 468] width 370 height 34
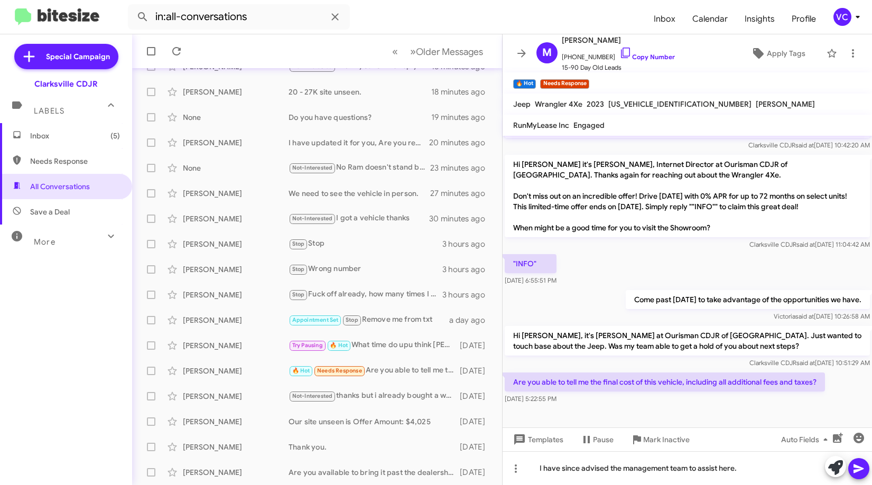
click at [858, 469] on icon at bounding box center [859, 469] width 13 height 13
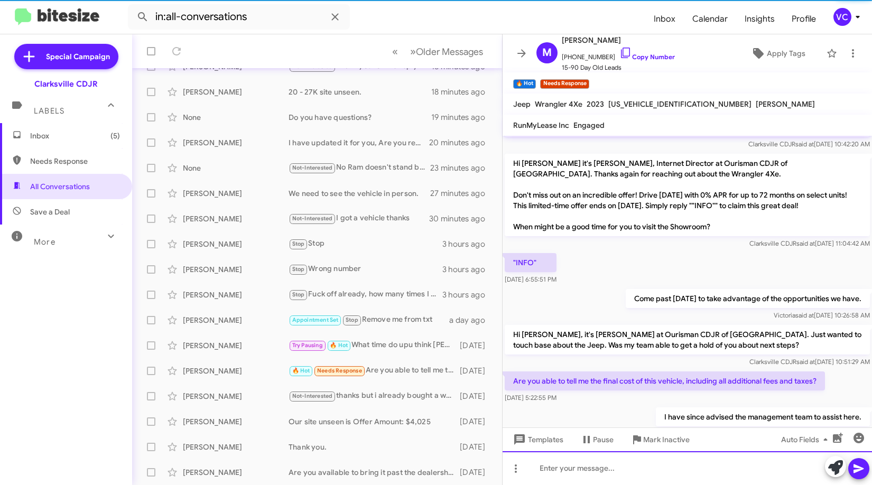
scroll to position [235, 0]
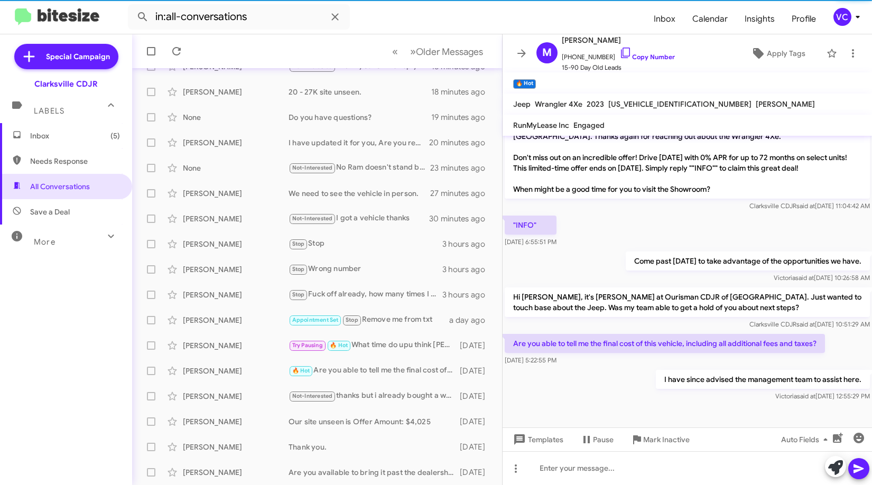
click at [660, 405] on div at bounding box center [688, 416] width 370 height 24
click at [659, 291] on p "Hi [PERSON_NAME], it's [PERSON_NAME] at Ourisman CDJR of [GEOGRAPHIC_DATA]. Jus…" at bounding box center [687, 303] width 365 height 30
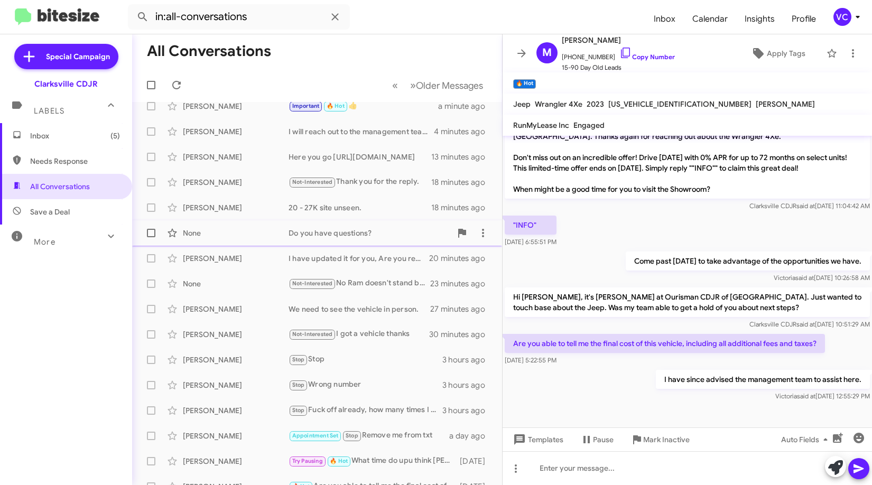
scroll to position [0, 0]
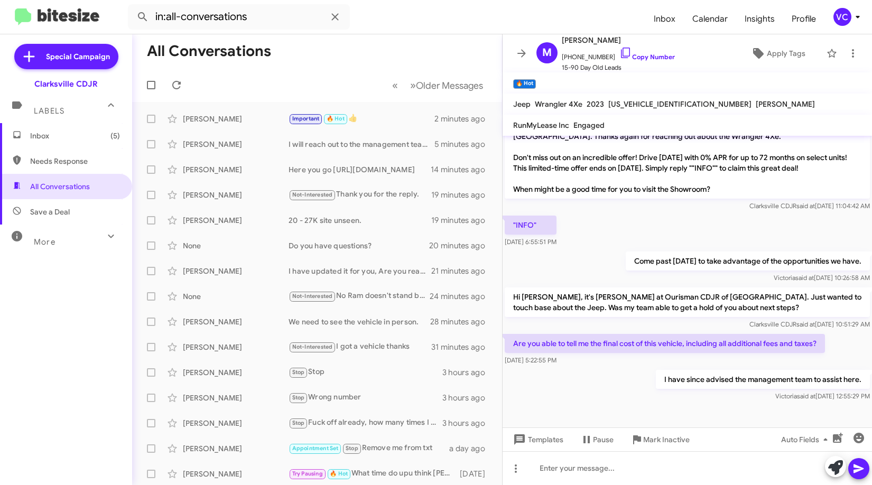
click at [607, 400] on mat-tooltip-component "Pause Conversation" at bounding box center [590, 415] width 72 height 32
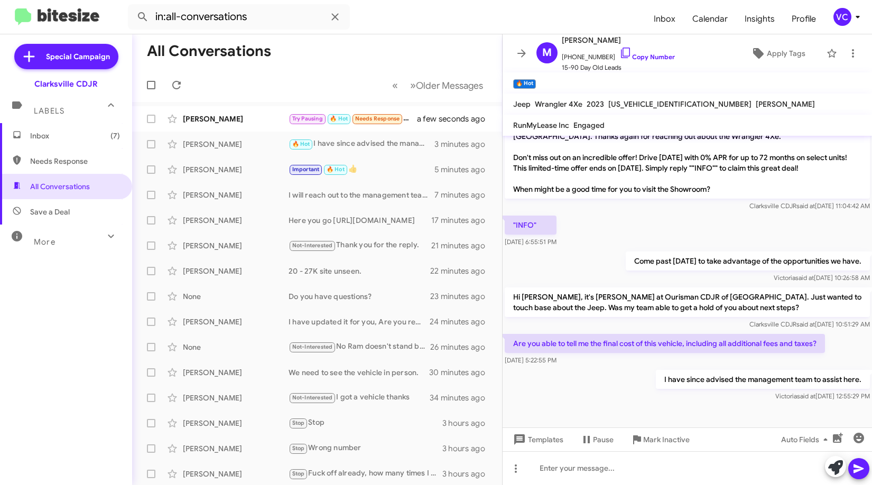
drag, startPoint x: 622, startPoint y: 399, endPoint x: 619, endPoint y: 338, distance: 61.4
click at [622, 399] on div "I have since advised the management team to assist here. [PERSON_NAME] said at …" at bounding box center [688, 386] width 370 height 36
click at [620, 266] on div "Come past [DATE] to take advantage of the opportunities we have. [PERSON_NAME] …" at bounding box center [688, 268] width 370 height 36
click at [423, 34] on mat-divider at bounding box center [436, 34] width 872 height 1
click at [692, 367] on div "Are you able to tell me the final cost of this vehicle, including all additiona…" at bounding box center [688, 350] width 370 height 36
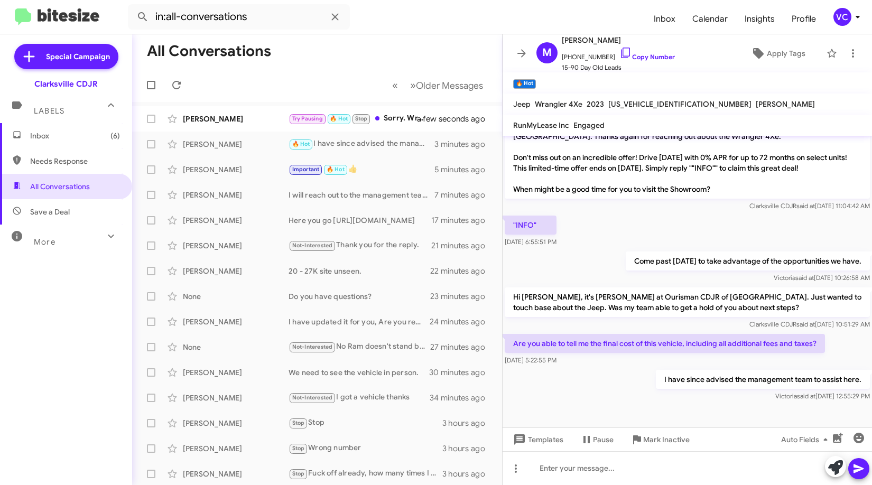
click at [339, 47] on mat-toolbar-row "All Conversations" at bounding box center [317, 51] width 370 height 34
click at [202, 123] on div "[PERSON_NAME]" at bounding box center [236, 119] width 106 height 11
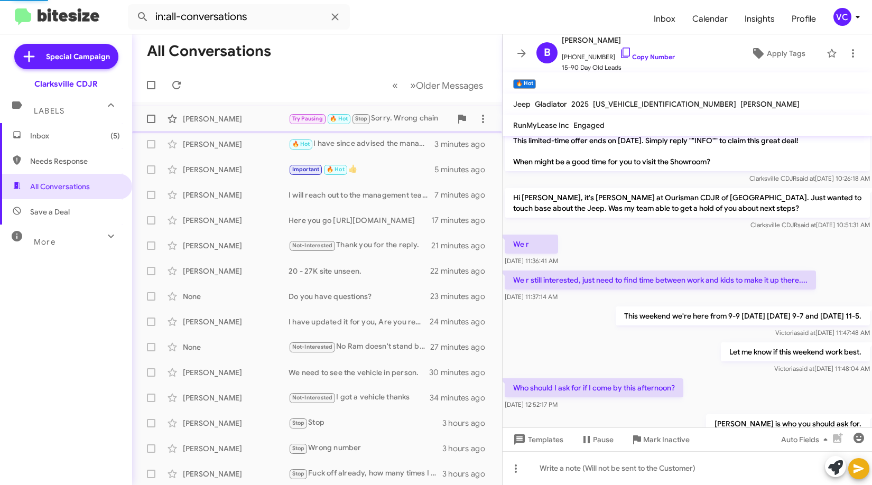
scroll to position [453, 0]
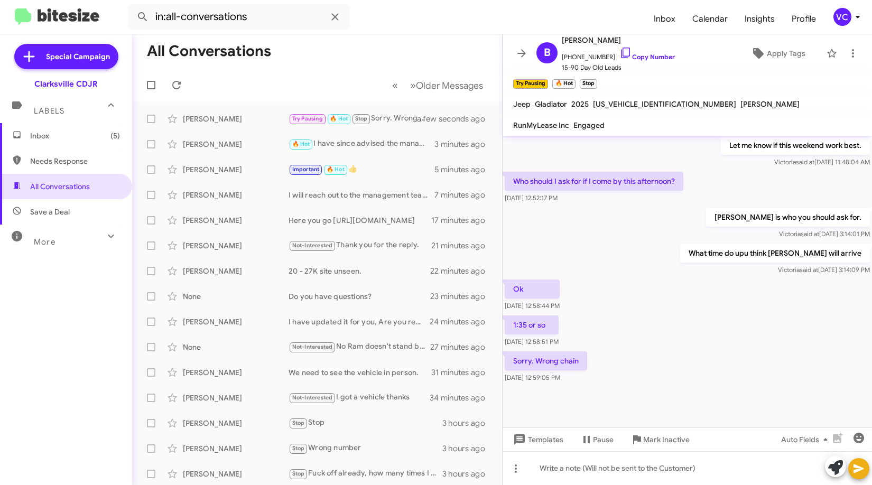
drag, startPoint x: 803, startPoint y: 388, endPoint x: 791, endPoint y: 387, distance: 11.7
click at [803, 388] on div at bounding box center [688, 406] width 370 height 42
click at [708, 231] on div "[PERSON_NAME] is who you should ask for. [PERSON_NAME] said at [DATE] 3:14:01 PM" at bounding box center [688, 224] width 370 height 36
click at [740, 309] on div "Ok [DATE] 12:58:44 PM" at bounding box center [688, 296] width 370 height 36
click at [739, 320] on div "1:35 or so [DATE] 12:58:51 PM" at bounding box center [688, 332] width 370 height 36
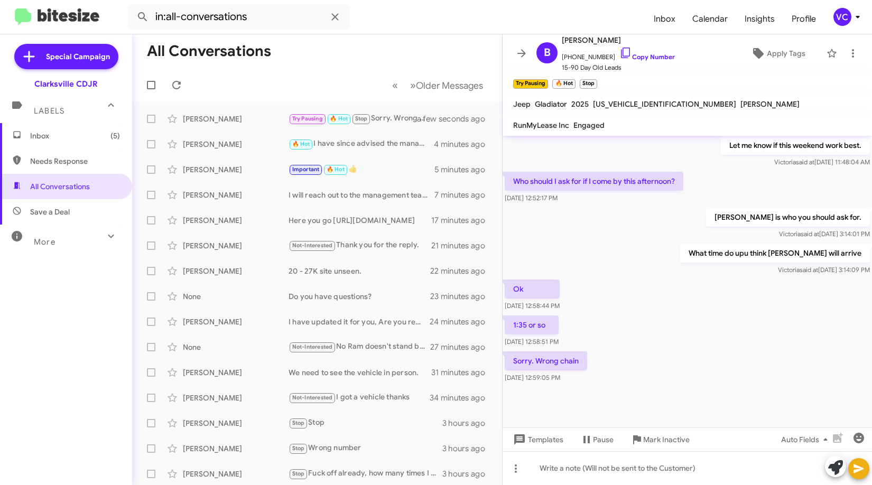
click at [739, 320] on div "1:35 or so [DATE] 12:58:51 PM" at bounding box center [688, 332] width 370 height 36
click at [664, 220] on div "[PERSON_NAME] is who you should ask for. [PERSON_NAME] said at [DATE] 3:14:01 PM" at bounding box center [688, 224] width 370 height 36
click at [674, 229] on div "[PERSON_NAME] is who you should ask for. [PERSON_NAME] said at [DATE] 3:14:01 PM" at bounding box center [688, 224] width 370 height 36
click at [687, 328] on div "1:35 or so [DATE] 12:58:51 PM" at bounding box center [688, 332] width 370 height 36
click at [669, 263] on div "What time do upu think [PERSON_NAME] will arrive [PERSON_NAME] said at [DATE] 3…" at bounding box center [688, 260] width 370 height 36
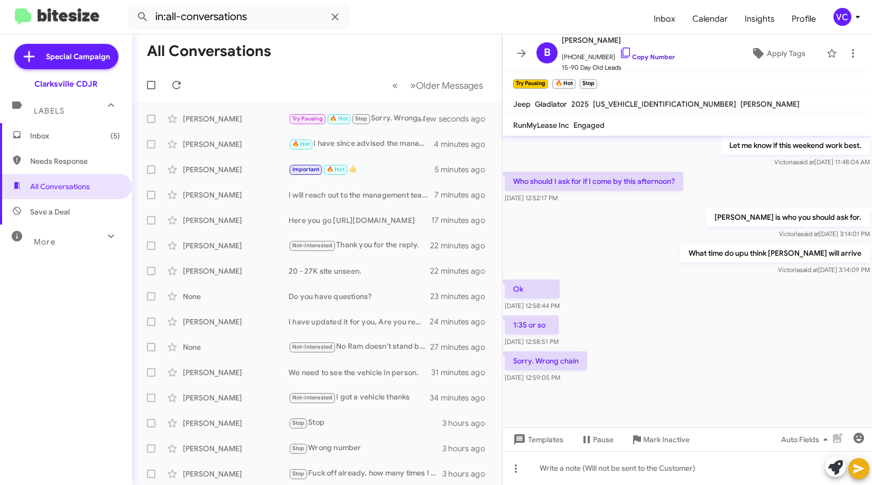
click at [649, 253] on div "What time do upu think [PERSON_NAME] will arrive [PERSON_NAME] said at [DATE] 3…" at bounding box center [688, 260] width 370 height 36
click at [702, 346] on div "1:35 or so [DATE] 12:58:51 PM" at bounding box center [688, 332] width 370 height 36
click at [649, 234] on div "[PERSON_NAME] is who you should ask for. [PERSON_NAME] said at [DATE] 3:14:01 PM" at bounding box center [688, 224] width 370 height 36
click at [654, 54] on link "Copy Number" at bounding box center [648, 57] width 56 height 8
drag, startPoint x: 579, startPoint y: 469, endPoint x: 576, endPoint y: 458, distance: 11.5
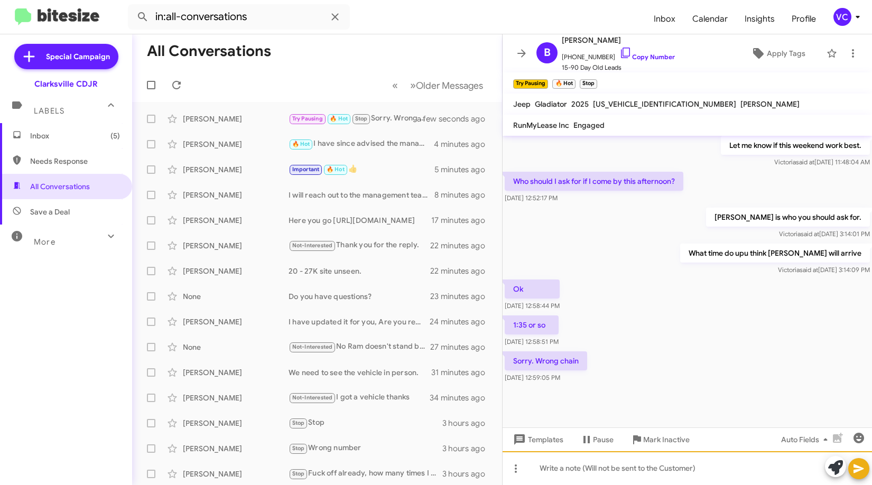
click at [579, 467] on div at bounding box center [688, 468] width 370 height 34
click at [630, 350] on div "Sorry. Wrong chain [DATE] 12:59:05 PM" at bounding box center [688, 367] width 370 height 36
click at [650, 316] on div "Hi [PERSON_NAME] this is [PERSON_NAME], Internet Director at Ourisman CDJR of […" at bounding box center [688, 40] width 370 height 692
click at [729, 335] on div "1:35 or so [DATE] 12:58:51 PM" at bounding box center [688, 332] width 370 height 36
click at [666, 250] on div "What time do upu think [PERSON_NAME] will arrive [PERSON_NAME] said at [DATE] 3…" at bounding box center [688, 260] width 370 height 36
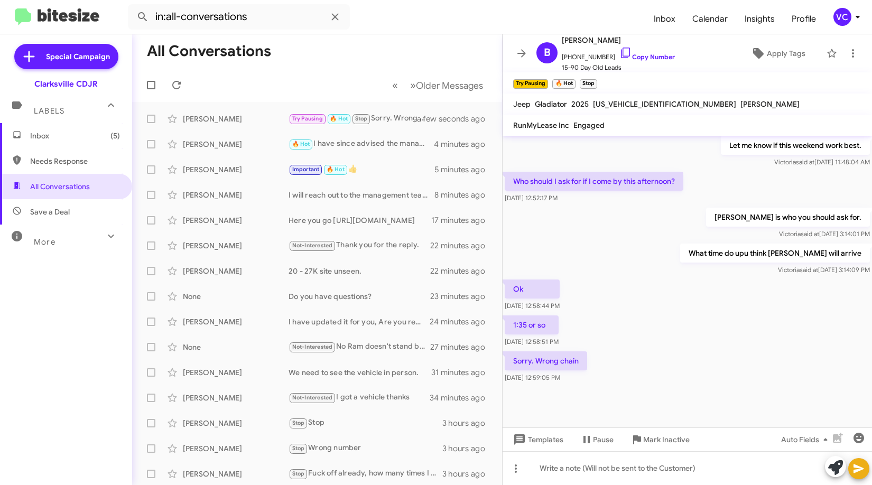
drag, startPoint x: 699, startPoint y: 305, endPoint x: 699, endPoint y: 312, distance: 6.9
click at [699, 312] on div "Ok [DATE] 12:58:44 PM" at bounding box center [688, 296] width 370 height 36
click at [694, 319] on div "1:35 or so [DATE] 12:58:51 PM" at bounding box center [688, 332] width 370 height 36
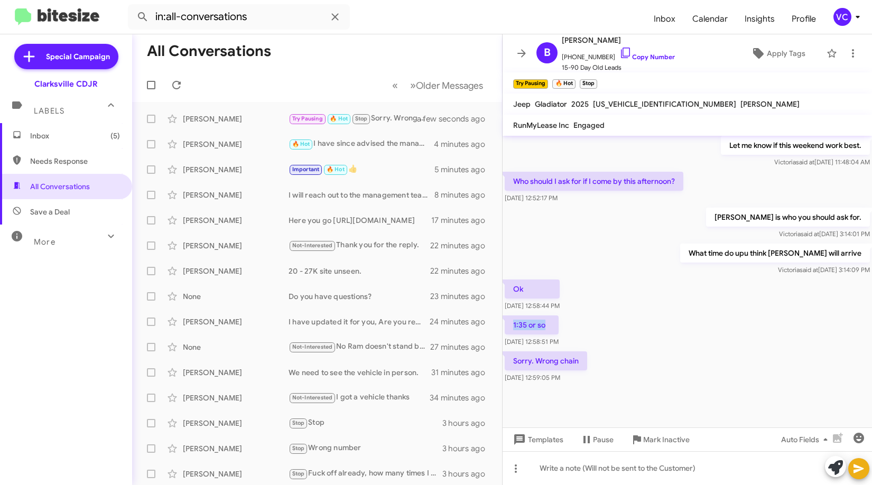
click at [694, 319] on div "1:35 or so [DATE] 12:58:51 PM" at bounding box center [688, 332] width 370 height 36
click at [695, 318] on div "1:35 or so [DATE] 12:58:51 PM" at bounding box center [688, 332] width 370 height 36
click at [605, 483] on div at bounding box center [688, 468] width 370 height 34
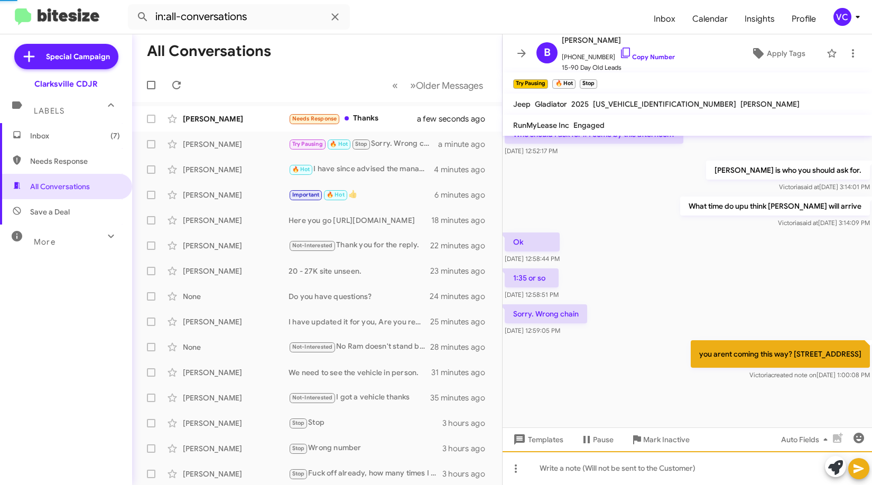
scroll to position [500, 0]
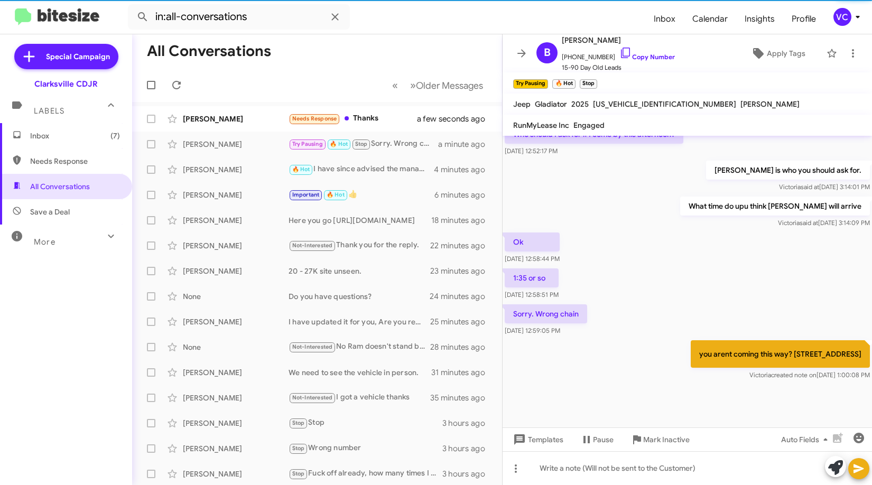
click at [694, 302] on div "Sorry. Wrong chain [DATE] 12:59:05 PM" at bounding box center [688, 320] width 370 height 36
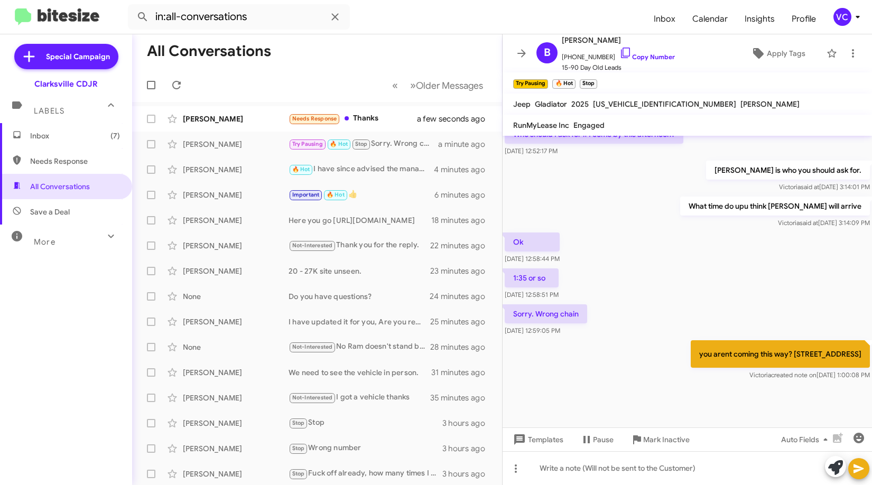
drag, startPoint x: 686, startPoint y: 422, endPoint x: 689, endPoint y: 414, distance: 8.3
click at [687, 422] on div at bounding box center [688, 405] width 370 height 45
click at [676, 411] on div at bounding box center [688, 405] width 370 height 45
click at [675, 412] on div at bounding box center [688, 405] width 370 height 45
click at [694, 237] on div "Ok [DATE] 12:58:44 PM" at bounding box center [688, 249] width 370 height 36
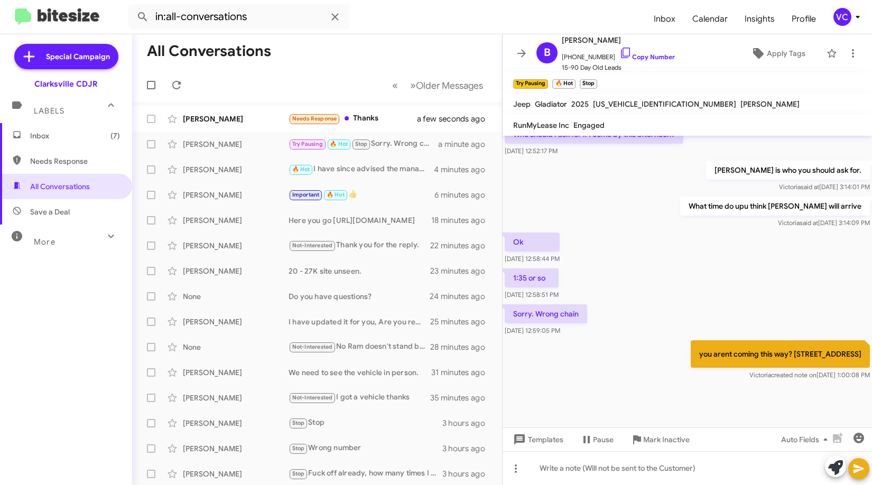
click at [704, 233] on div "Ok [DATE] 12:58:44 PM" at bounding box center [688, 249] width 370 height 36
click at [706, 236] on div "Ok [DATE] 12:58:44 PM" at bounding box center [688, 249] width 370 height 36
click at [681, 252] on div "Ok [DATE] 12:58:44 PM" at bounding box center [688, 249] width 370 height 36
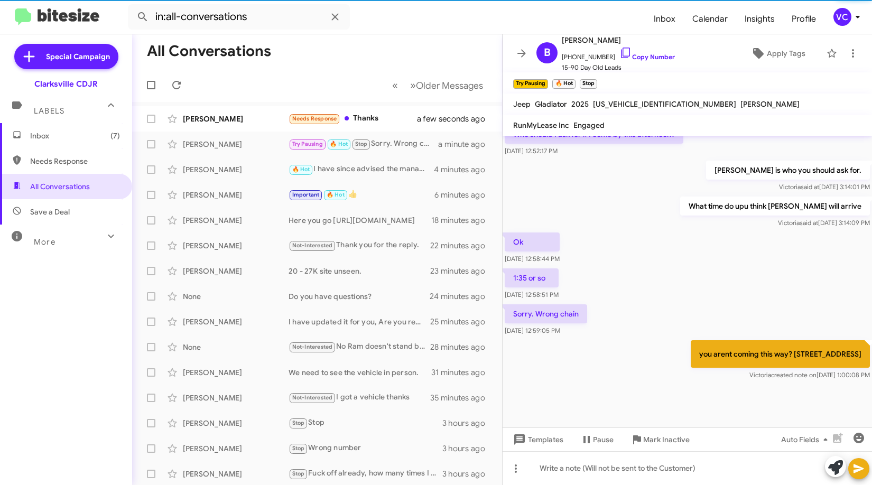
click at [700, 355] on p "you arent coming this way? [STREET_ADDRESS]" at bounding box center [780, 353] width 179 height 27
click at [692, 386] on cdk-virtual-scroll-viewport "Hi [PERSON_NAME] this is [PERSON_NAME], Internet Director at Ourisman CDJR of […" at bounding box center [688, 282] width 370 height 292
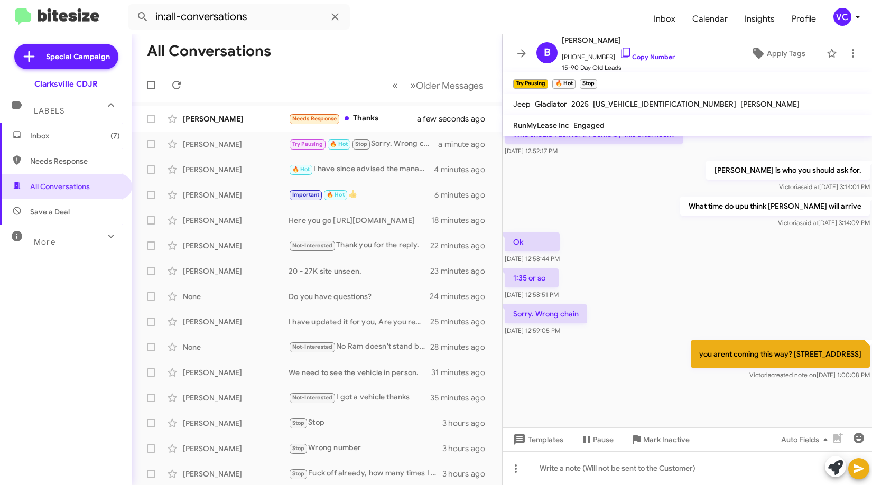
click at [686, 303] on div "Sorry. Wrong chain [DATE] 12:59:05 PM" at bounding box center [688, 320] width 370 height 36
click at [658, 387] on div at bounding box center [688, 405] width 370 height 45
drag, startPoint x: 662, startPoint y: 388, endPoint x: 663, endPoint y: 379, distance: 9.6
click at [662, 383] on div at bounding box center [688, 405] width 370 height 45
click at [692, 309] on div "Sorry. Wrong chain [DATE] 12:59:05 PM" at bounding box center [688, 320] width 370 height 36
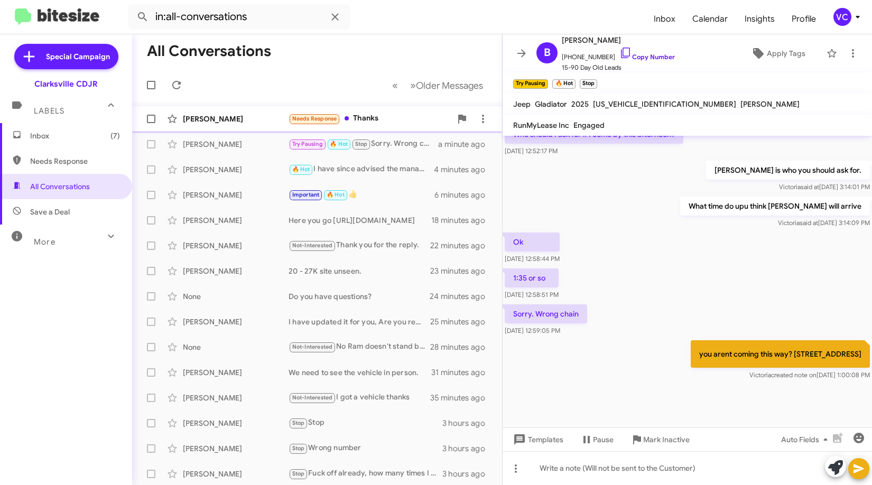
click at [251, 116] on div "[PERSON_NAME]" at bounding box center [236, 119] width 106 height 11
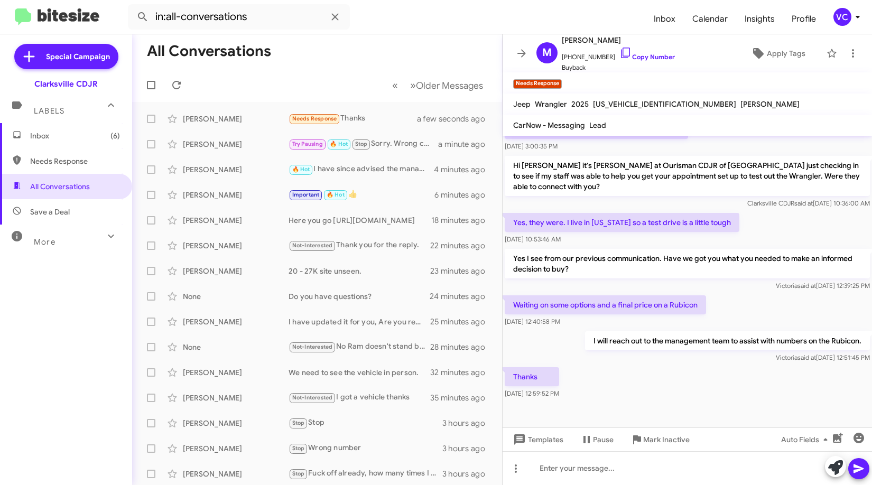
click at [716, 403] on div at bounding box center [688, 414] width 370 height 26
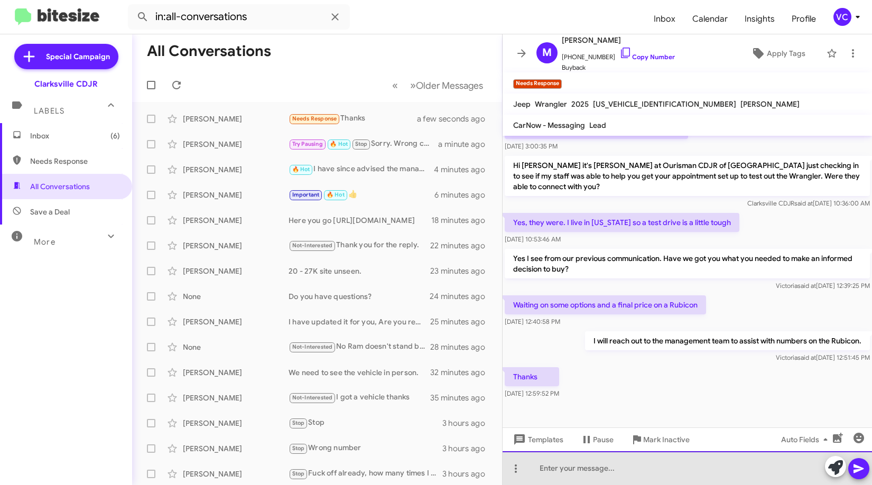
click at [604, 471] on div at bounding box center [688, 468] width 370 height 34
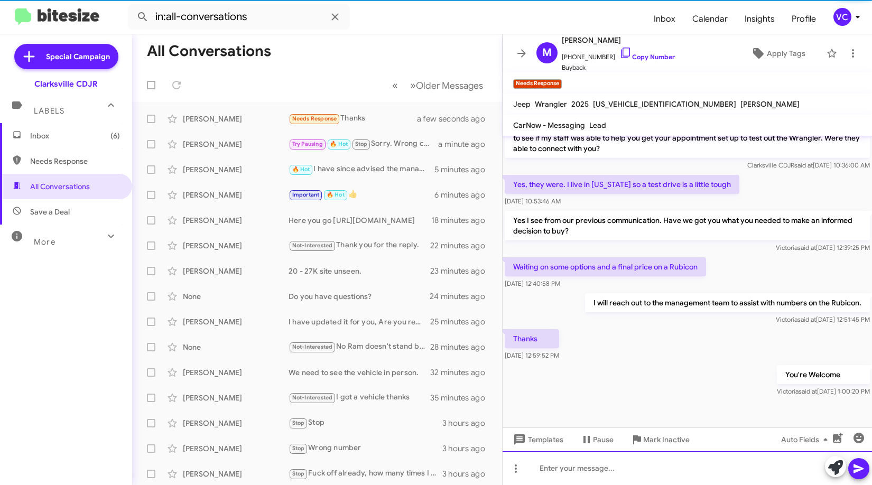
scroll to position [186, 0]
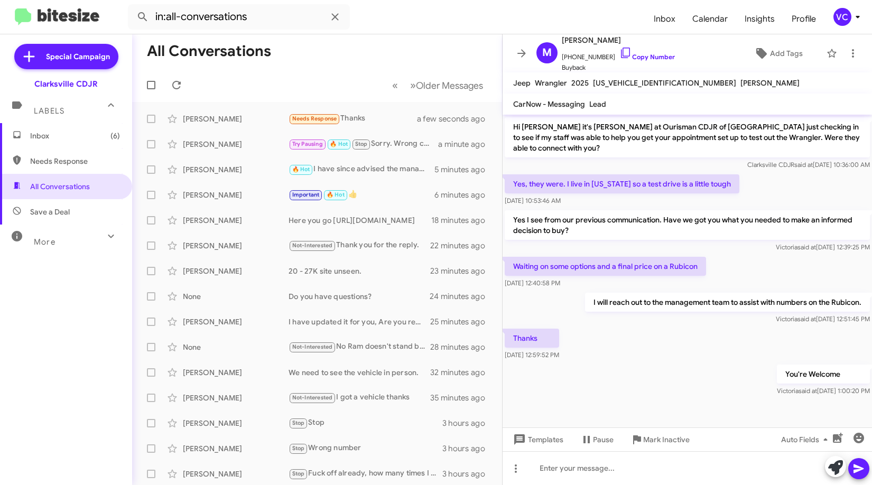
click at [733, 307] on p "I will reach out to the management team to assist with numbers on the Rubicon." at bounding box center [727, 302] width 285 height 19
click at [237, 88] on mat-toolbar-row "« Previous » Next Older Messages" at bounding box center [317, 85] width 370 height 34
click at [181, 85] on icon at bounding box center [176, 85] width 13 height 13
click at [647, 403] on div at bounding box center [688, 413] width 370 height 29
click at [457, 12] on form "in:all-conversations" at bounding box center [387, 16] width 518 height 25
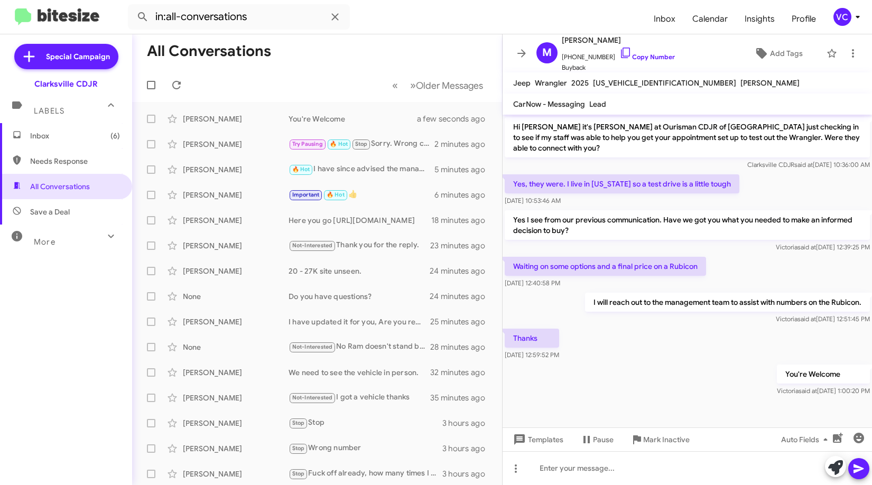
drag, startPoint x: 73, startPoint y: 374, endPoint x: 90, endPoint y: 369, distance: 18.2
click at [73, 374] on div "Inbox (6) Needs Response All Conversations Save a Deal More Important 🔥 Hot App…" at bounding box center [66, 268] width 132 height 291
click at [660, 395] on div "You're Welcome [PERSON_NAME] said at [DATE] 1:00:20 PM" at bounding box center [688, 381] width 370 height 36
click at [384, 31] on mat-toolbar "in:all-conversations Inbox Calendar Insights Profile VC" at bounding box center [436, 17] width 872 height 34
